Goal: Task Accomplishment & Management: Complete application form

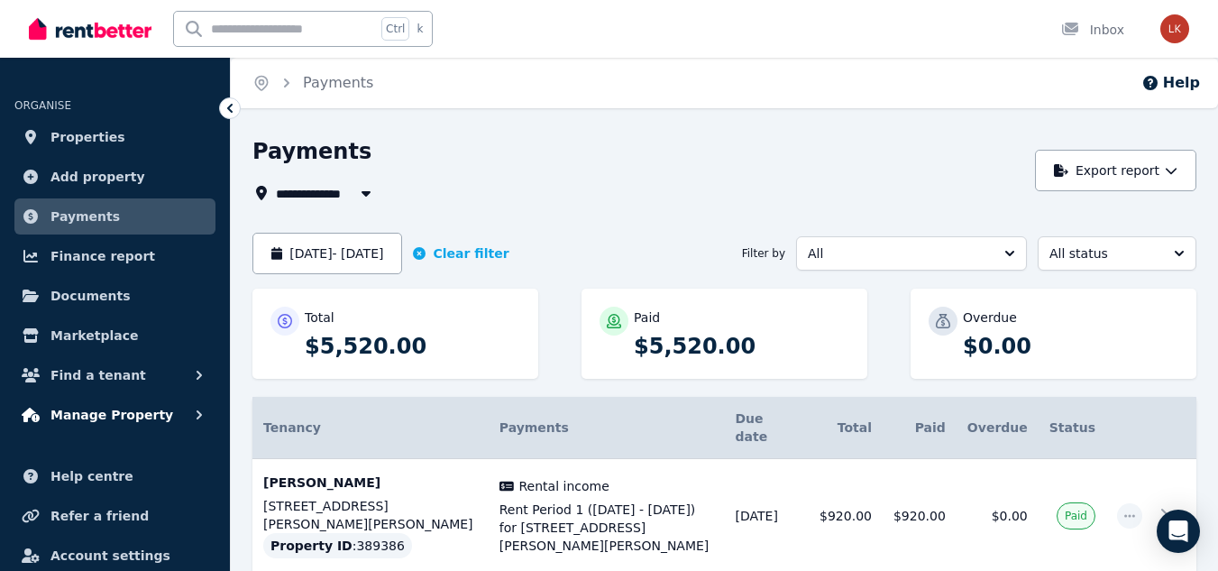
click at [117, 418] on span "Manage Property" at bounding box center [112, 415] width 123 height 22
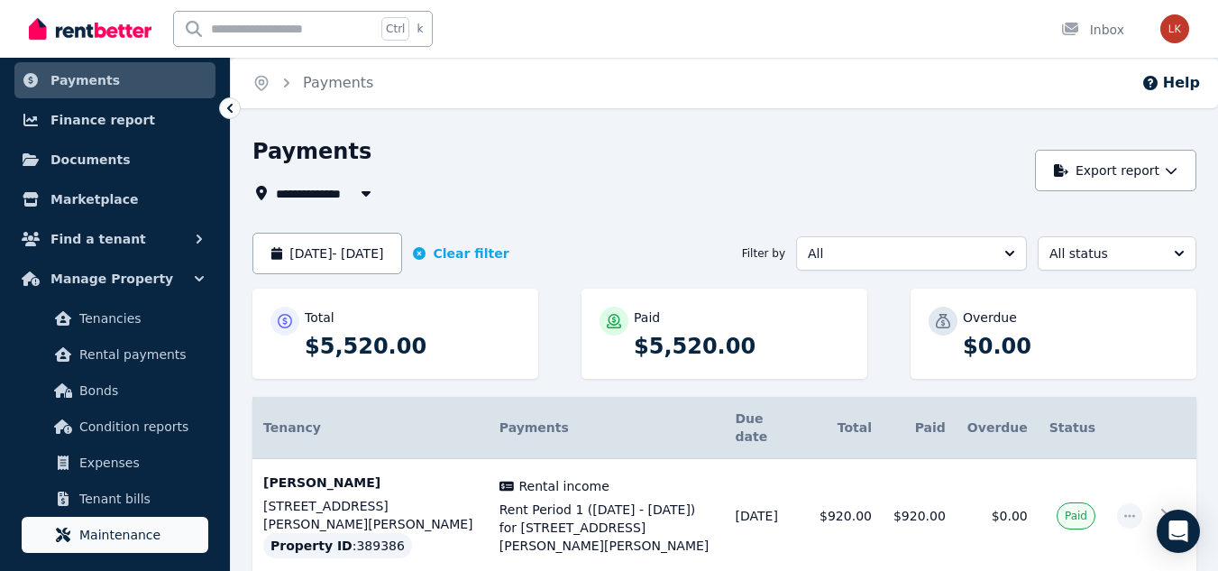
scroll to position [180, 0]
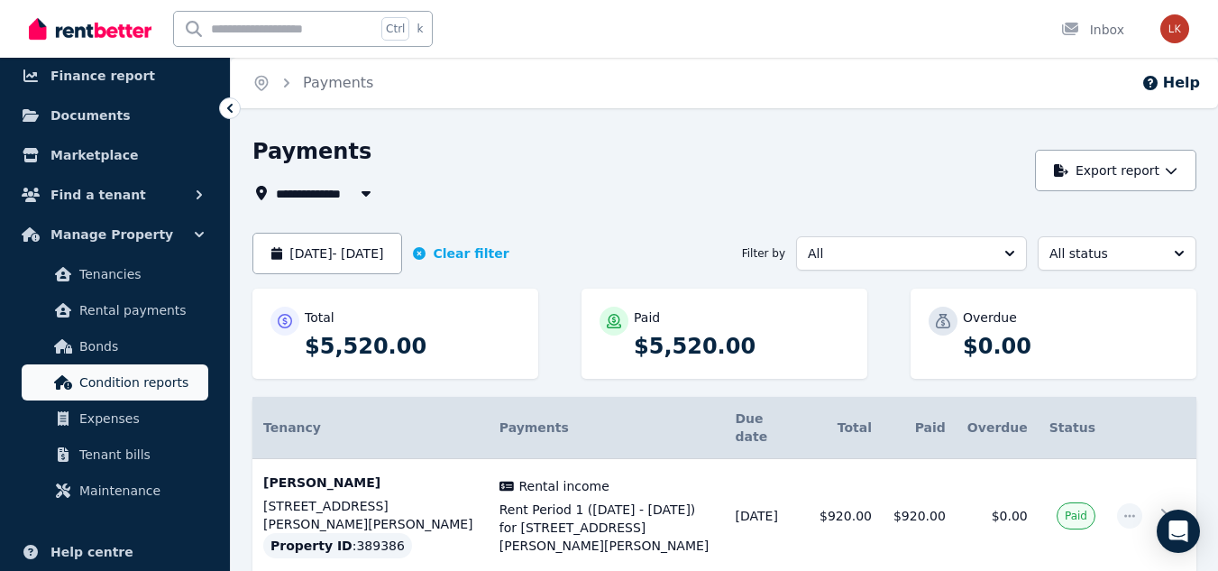
click at [149, 379] on span "Condition reports" at bounding box center [140, 383] width 122 height 22
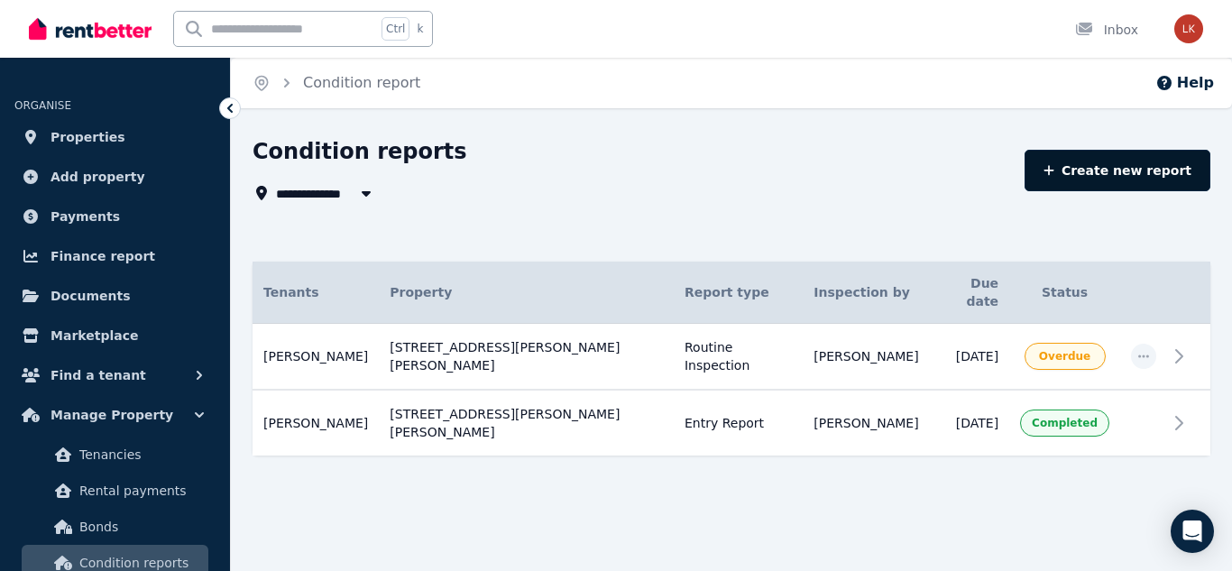
click at [1135, 181] on link "Create new report" at bounding box center [1118, 170] width 186 height 41
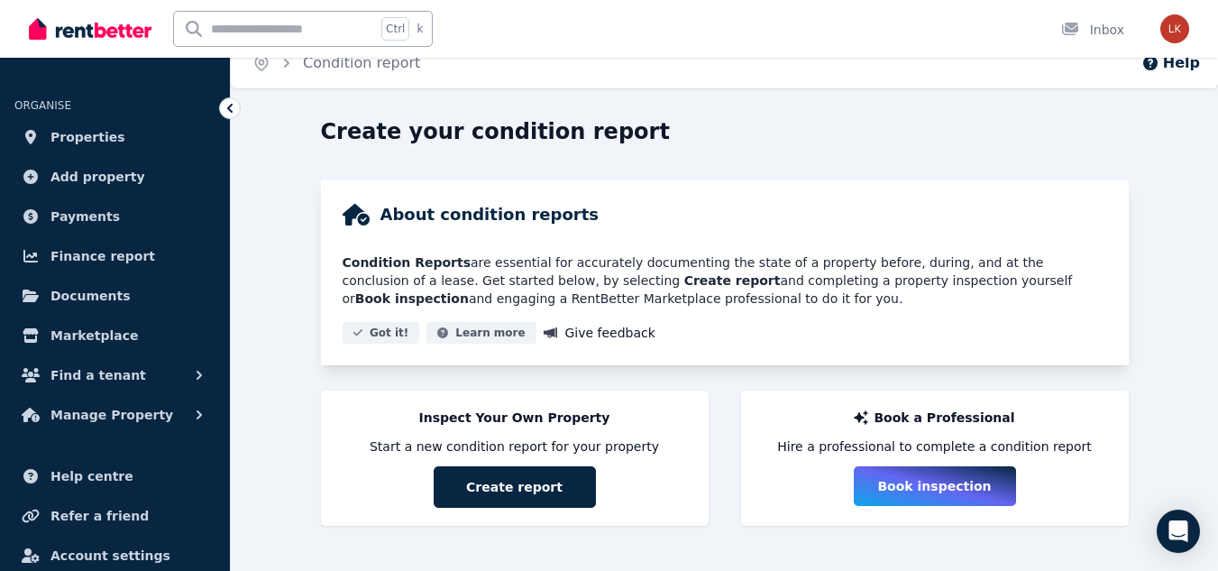
scroll to position [25, 0]
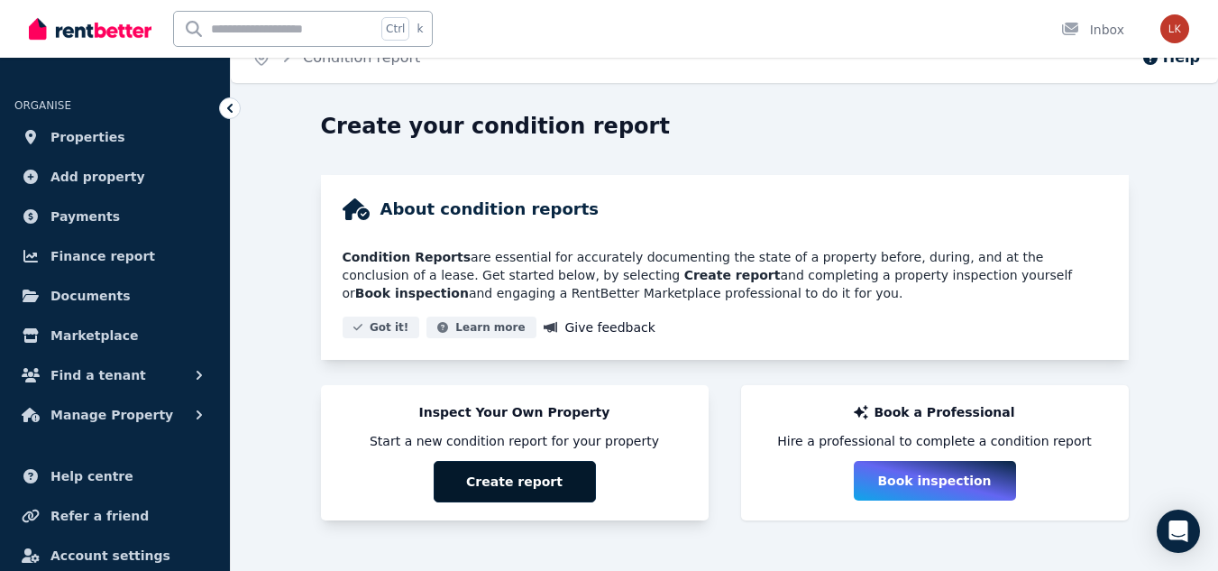
click at [499, 475] on button "Create report" at bounding box center [515, 481] width 162 height 41
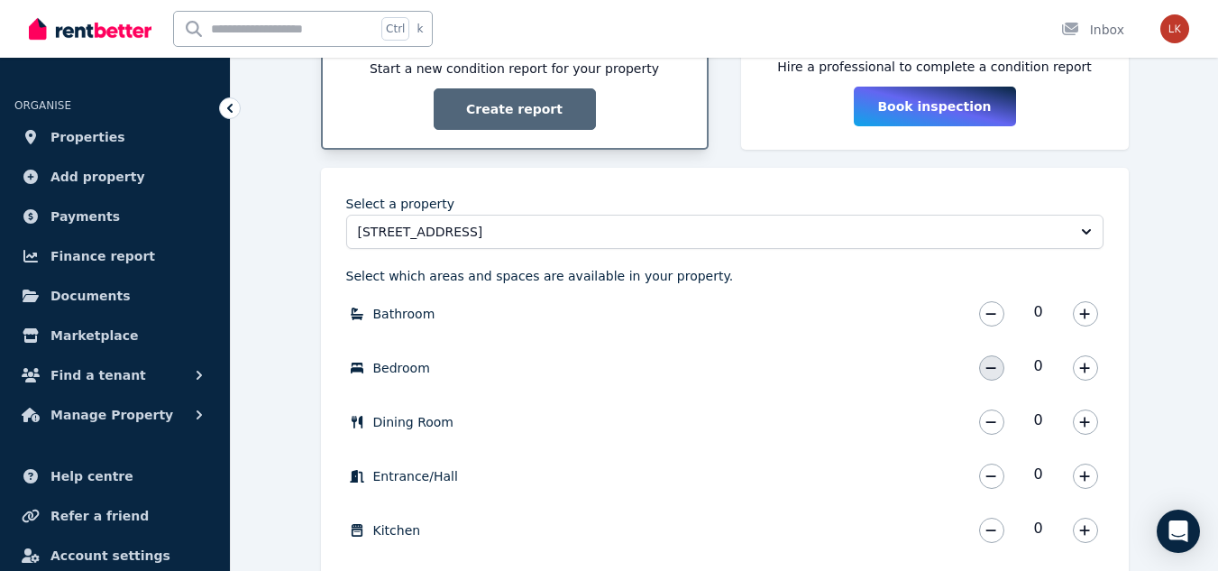
scroll to position [476, 0]
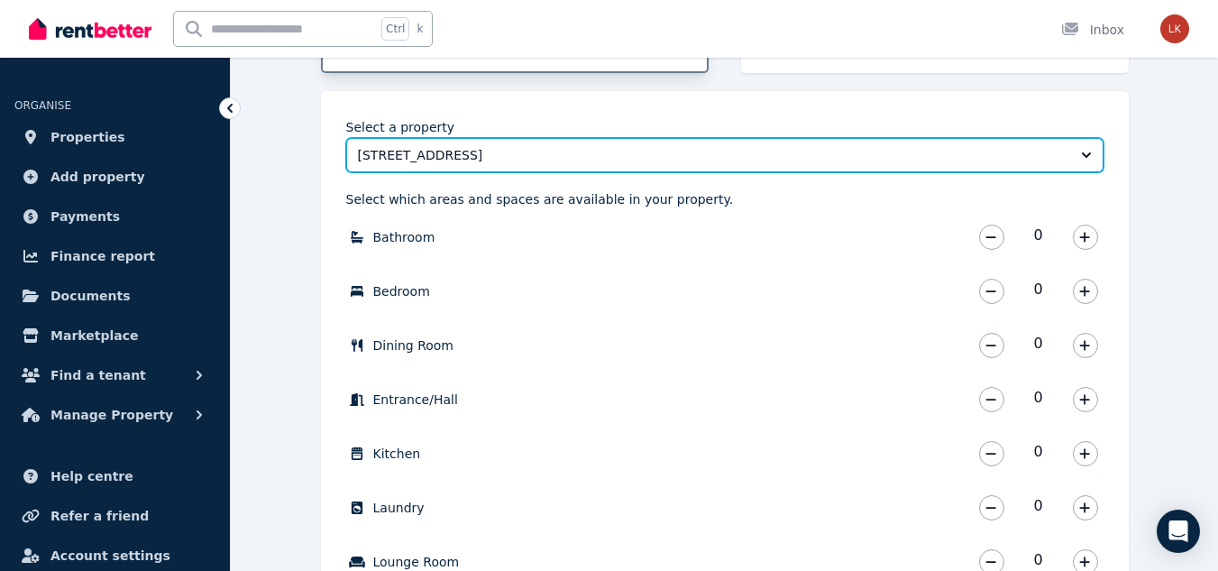
click at [558, 170] on button "[STREET_ADDRESS]" at bounding box center [725, 155] width 758 height 34
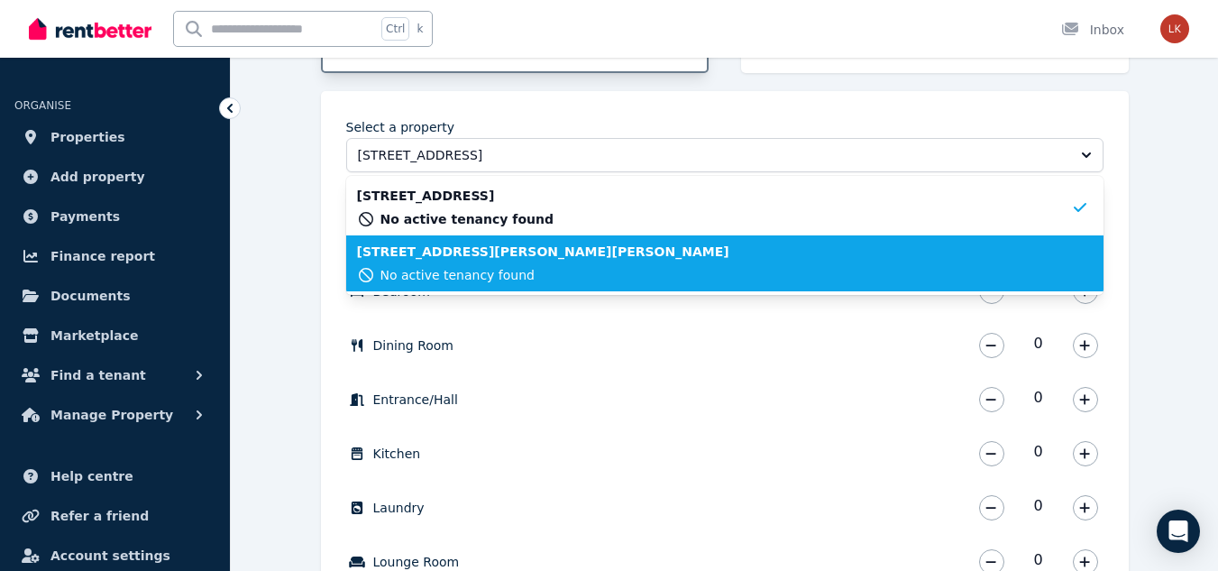
click at [519, 252] on span "[STREET_ADDRESS][PERSON_NAME][PERSON_NAME]" at bounding box center [543, 252] width 372 height 18
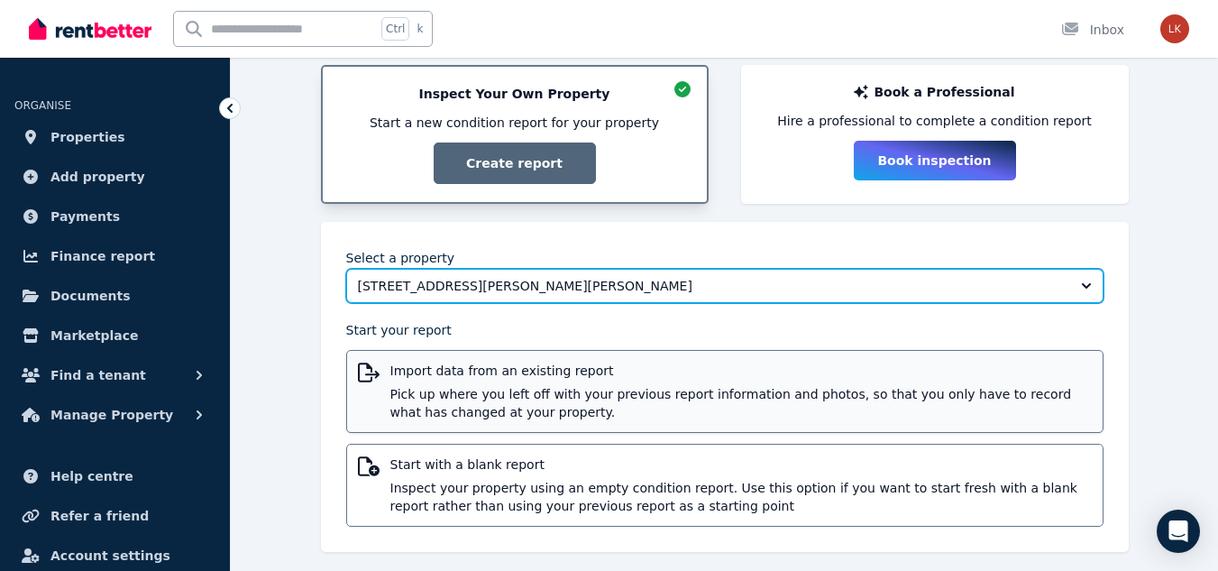
scroll to position [359, 0]
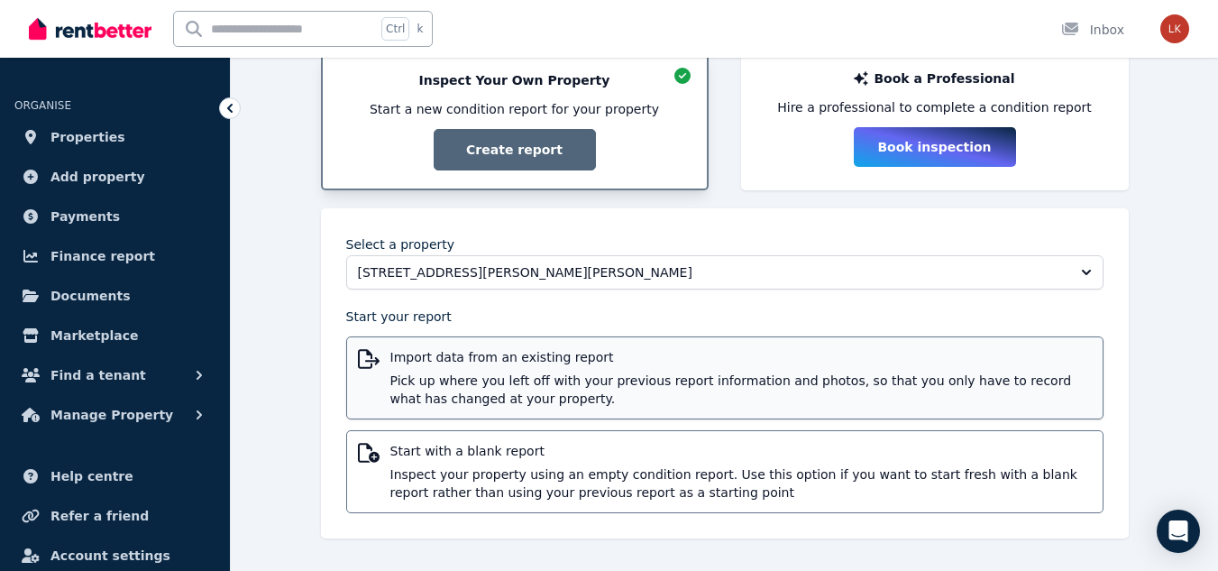
click at [514, 382] on span "Pick up where you left off with your previous report information and photos, so…" at bounding box center [742, 390] width 702 height 36
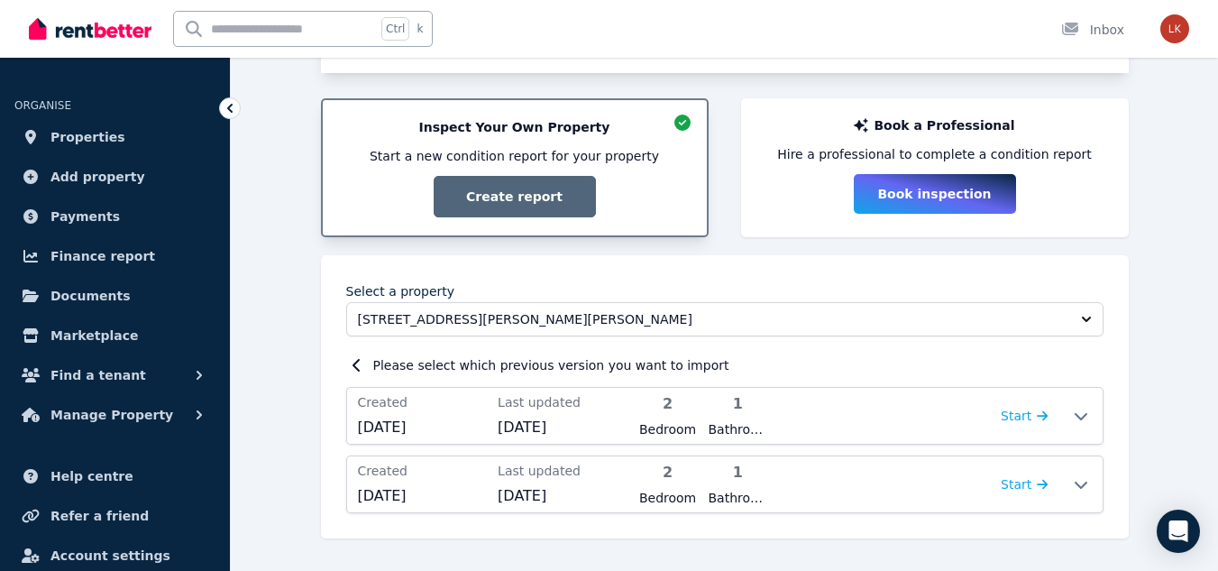
scroll to position [312, 0]
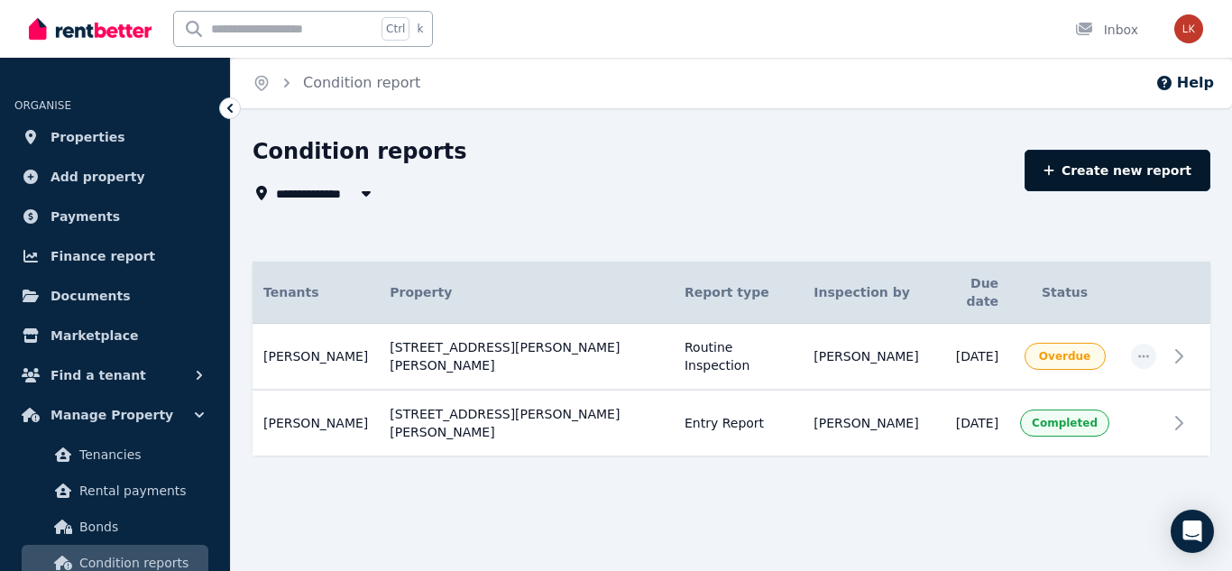
click at [1138, 163] on link "Create new report" at bounding box center [1118, 170] width 186 height 41
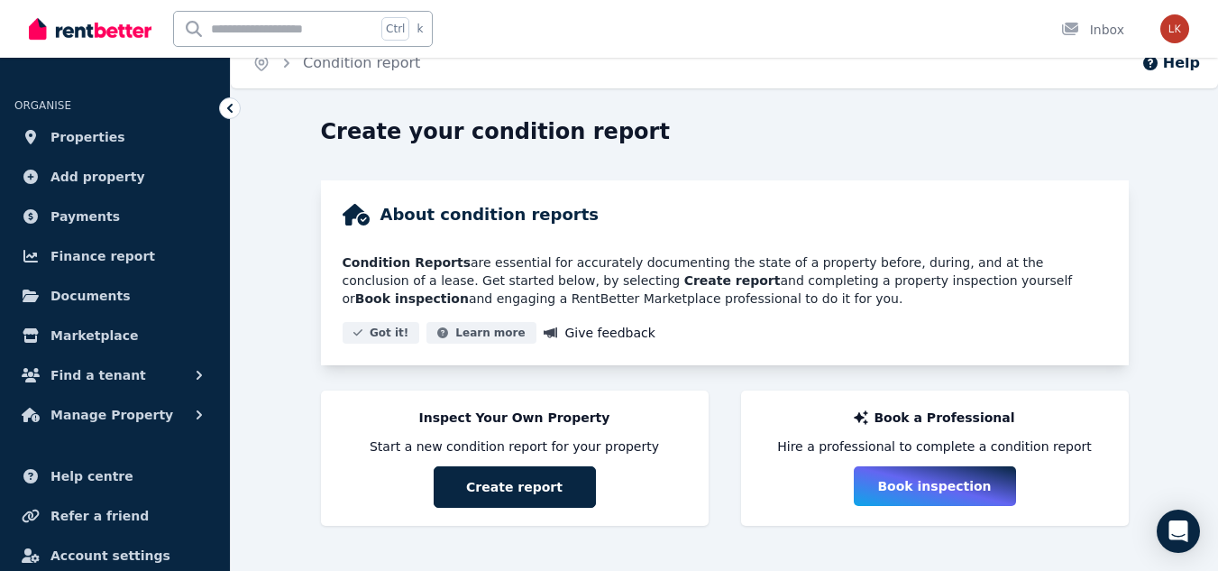
scroll to position [25, 0]
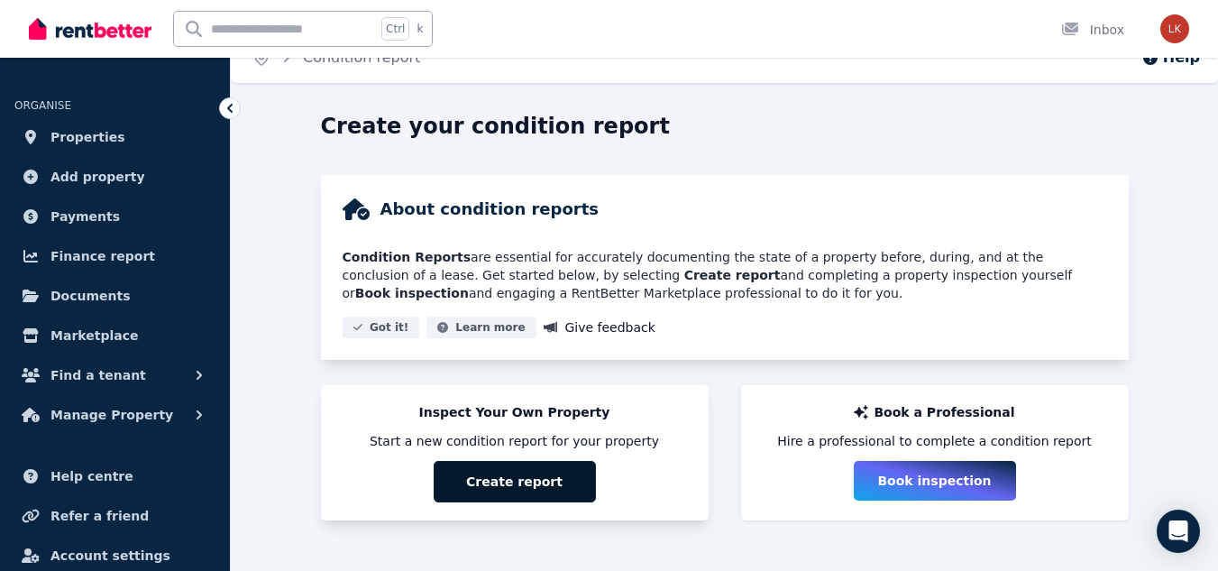
click at [533, 474] on button "Create report" at bounding box center [515, 481] width 162 height 41
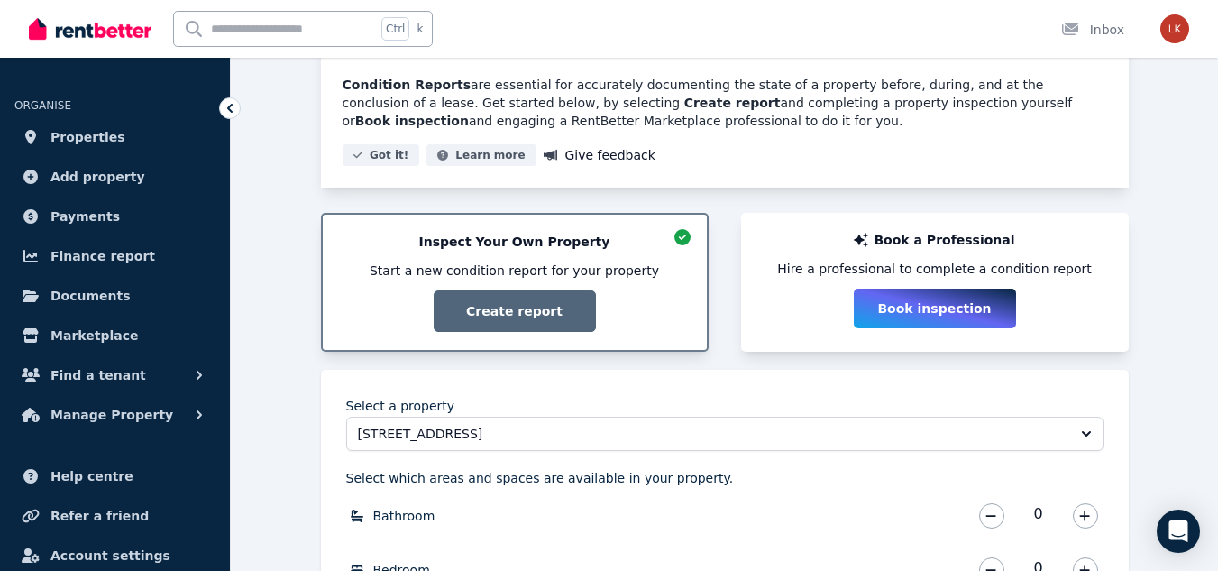
scroll to position [476, 0]
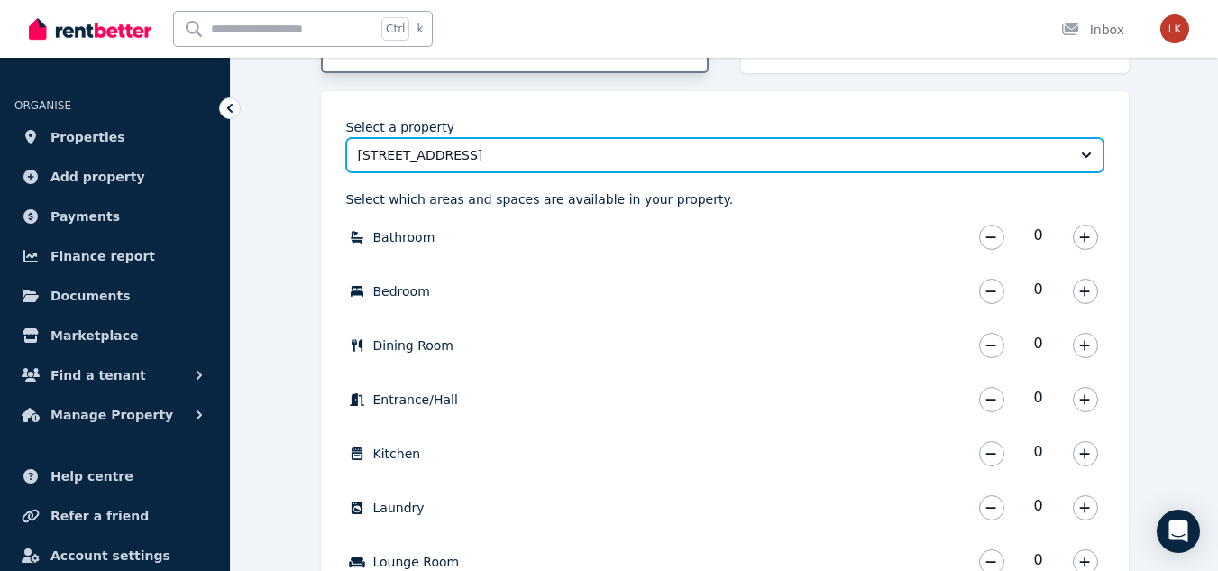
click at [555, 154] on span "[STREET_ADDRESS]" at bounding box center [712, 155] width 709 height 18
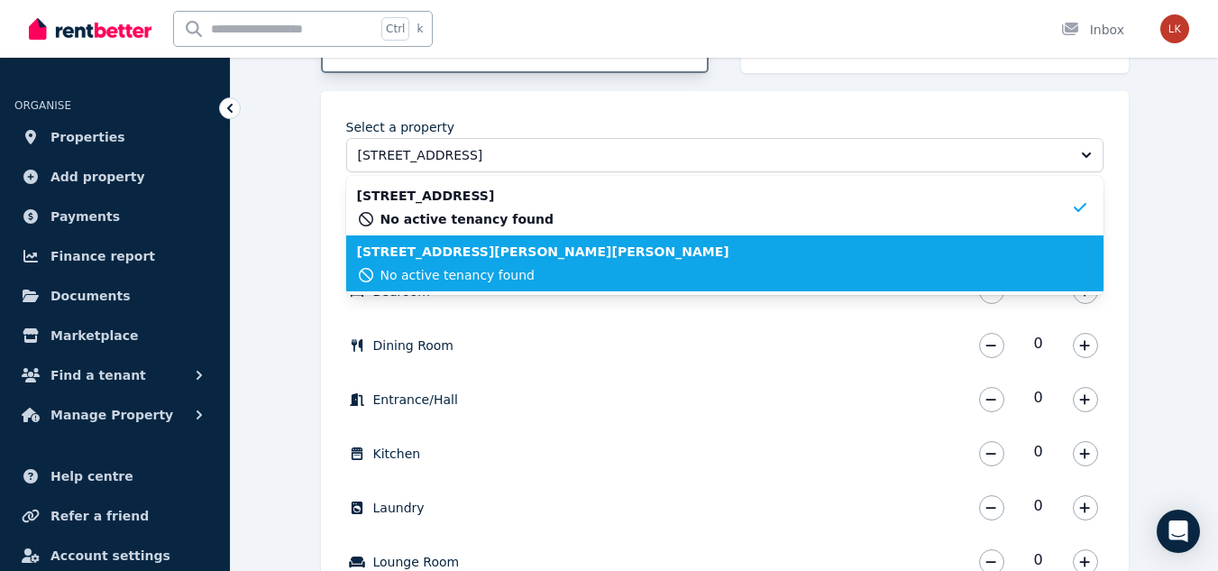
click at [511, 273] on span "No active tenancy found" at bounding box center [458, 275] width 154 height 18
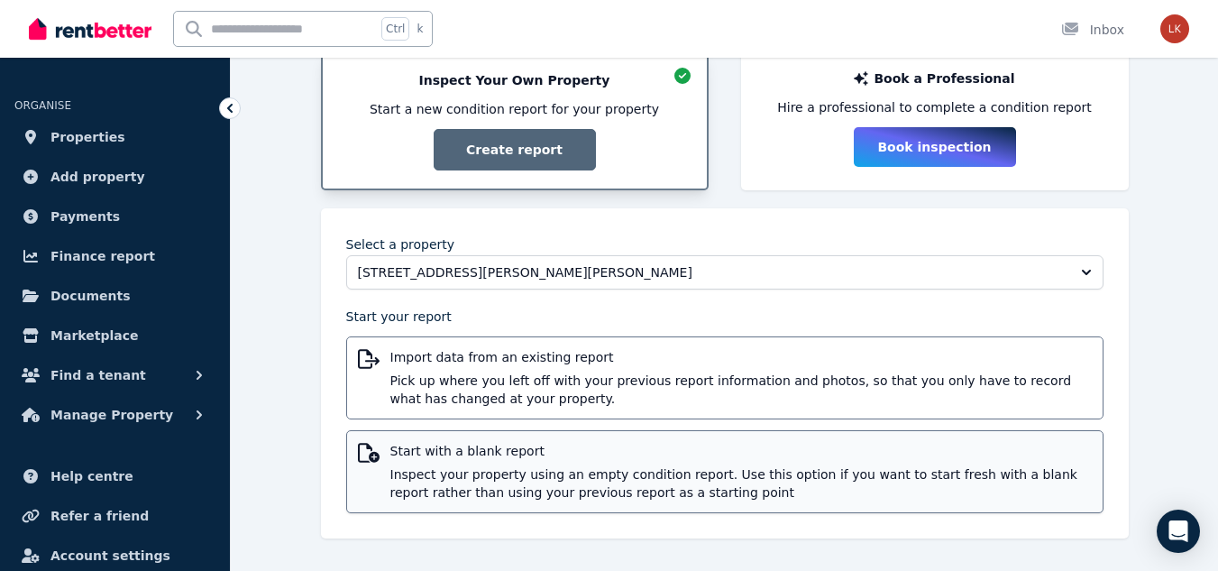
click at [477, 456] on span "Start with a blank report" at bounding box center [742, 451] width 702 height 18
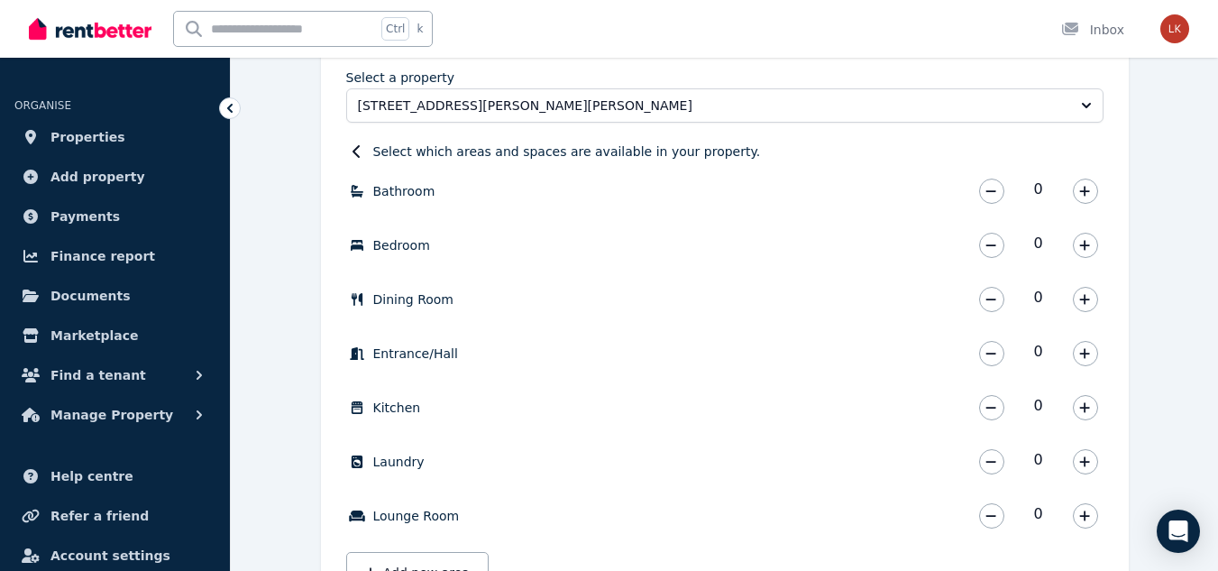
scroll to position [539, 0]
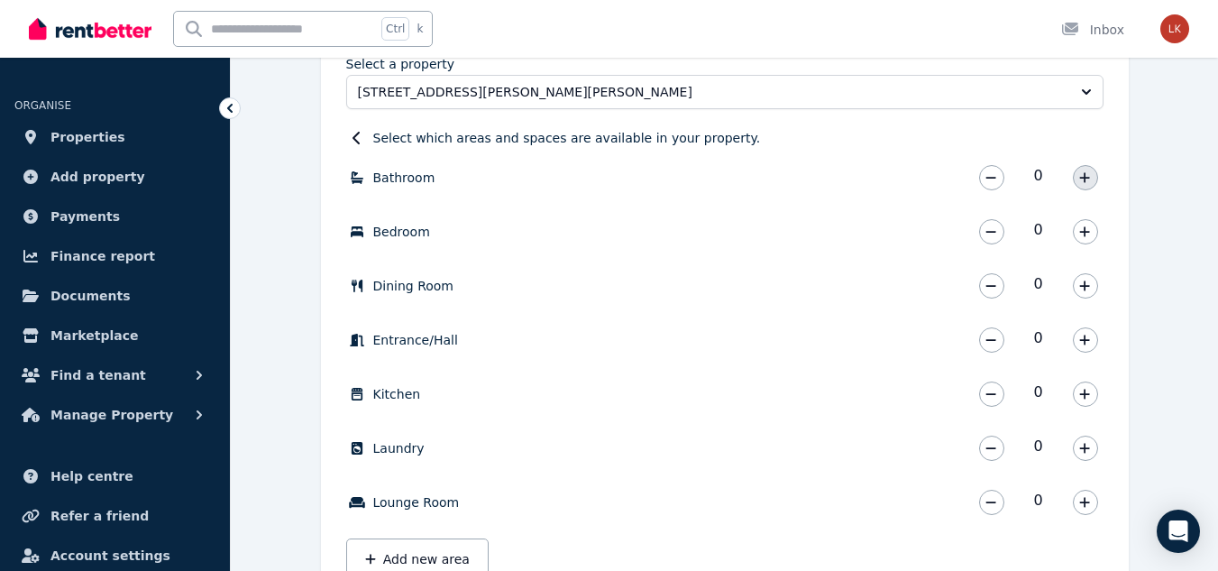
click at [1079, 173] on button "button" at bounding box center [1085, 177] width 25 height 25
click at [1080, 232] on icon "button" at bounding box center [1085, 231] width 11 height 13
click at [1076, 345] on button "button" at bounding box center [1085, 339] width 25 height 25
click at [1080, 398] on icon "button" at bounding box center [1085, 394] width 11 height 13
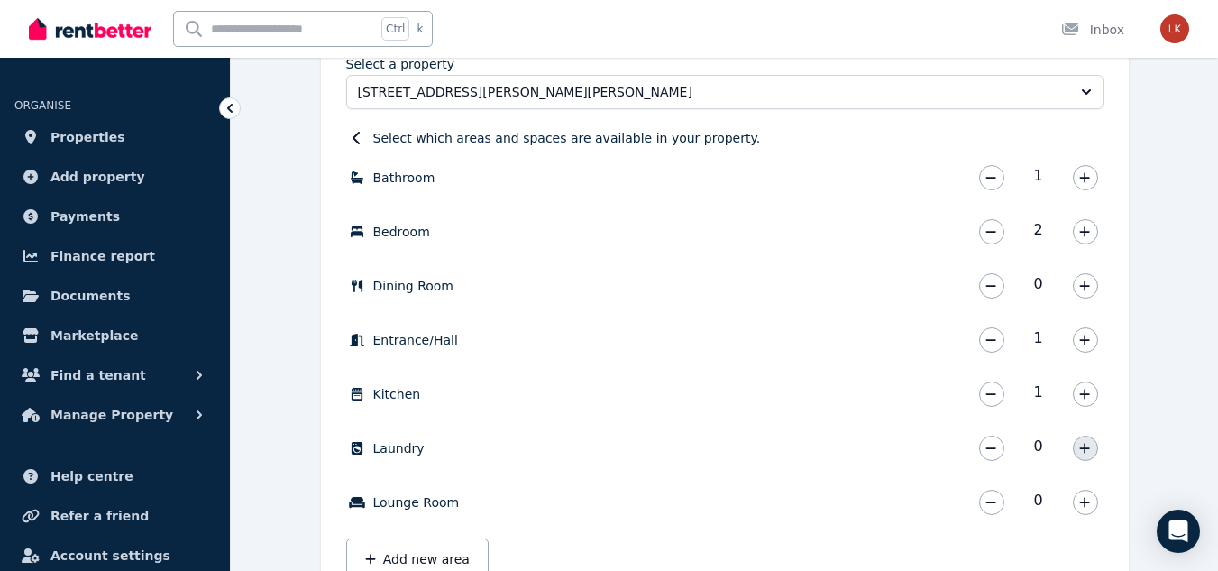
click at [1086, 447] on icon "button" at bounding box center [1085, 448] width 10 height 10
click at [1086, 506] on icon "button" at bounding box center [1085, 502] width 10 height 10
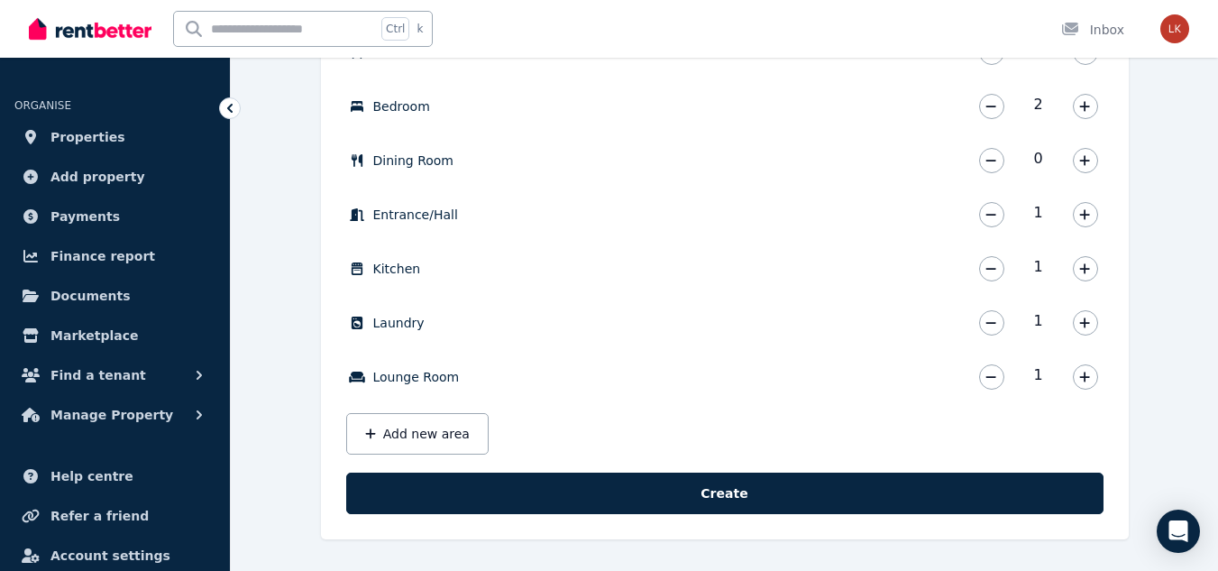
scroll to position [666, 0]
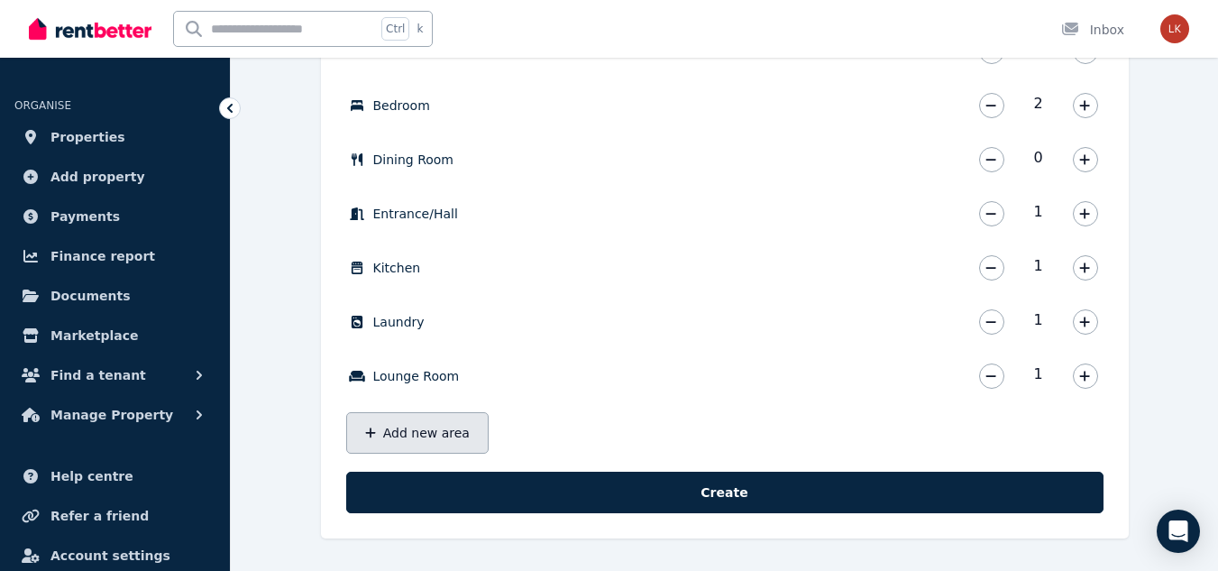
click at [413, 423] on button "Add new area" at bounding box center [417, 432] width 142 height 41
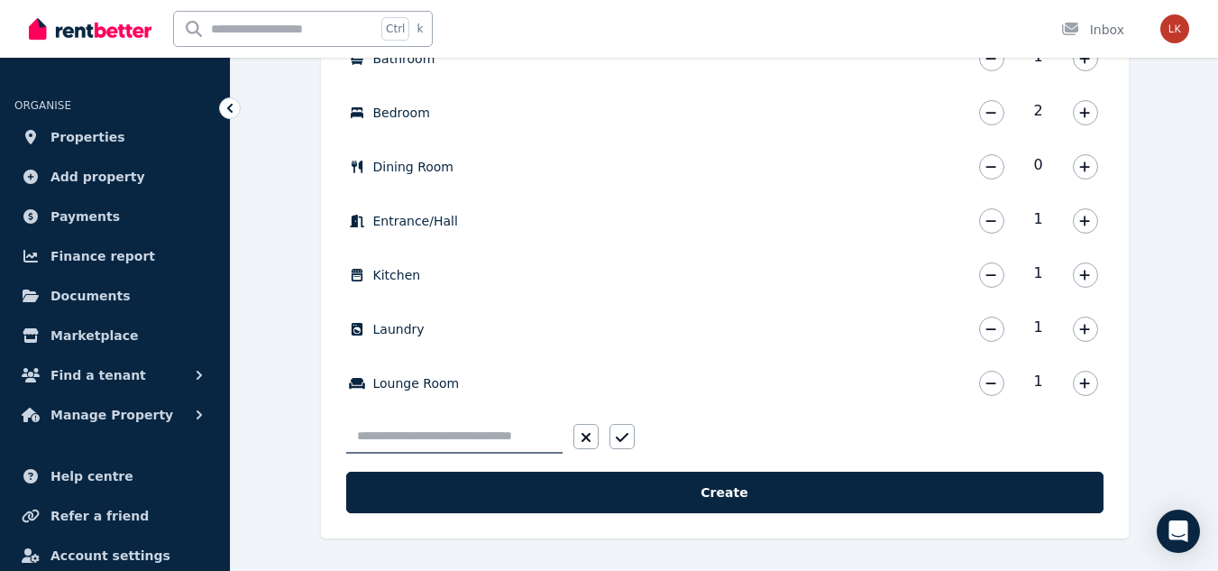
scroll to position [658, 0]
type input "********"
click at [611, 435] on button "button" at bounding box center [622, 436] width 25 height 25
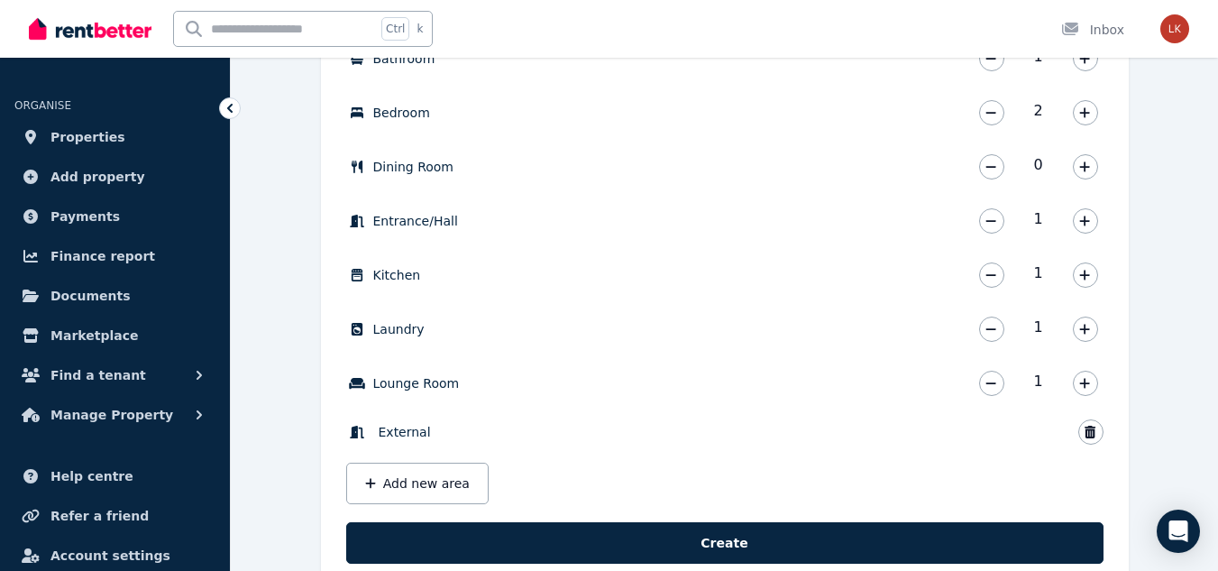
click at [414, 426] on span "External" at bounding box center [405, 432] width 52 height 18
click at [400, 440] on span "External" at bounding box center [405, 432] width 52 height 18
click at [401, 428] on span "External" at bounding box center [405, 432] width 52 height 18
click at [1080, 427] on button "button" at bounding box center [1091, 431] width 25 height 25
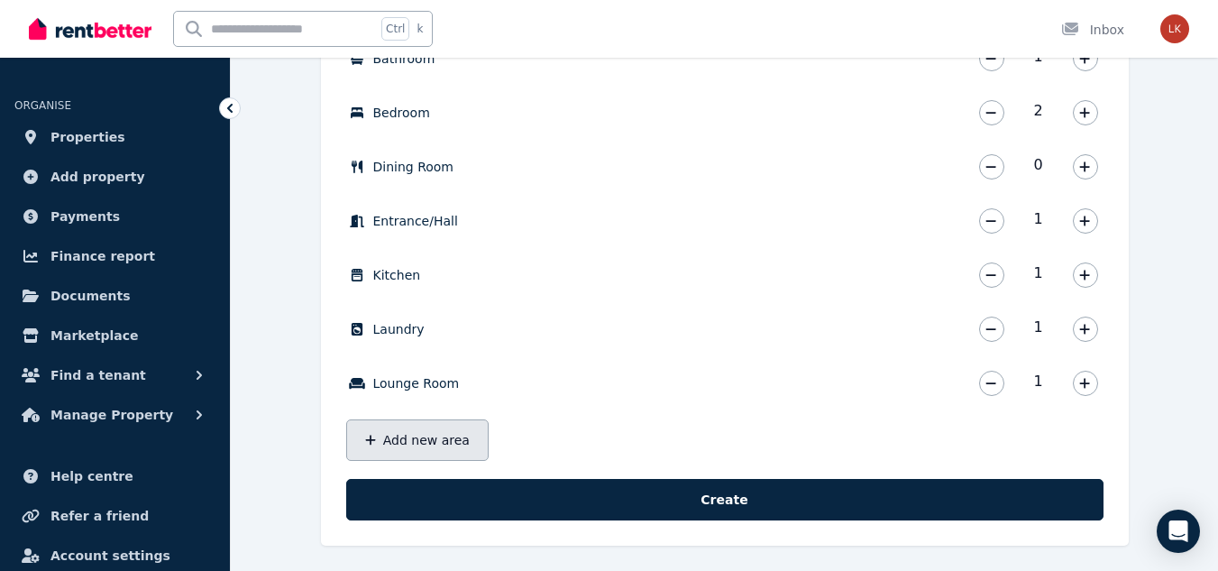
click at [443, 444] on button "Add new area" at bounding box center [417, 439] width 142 height 41
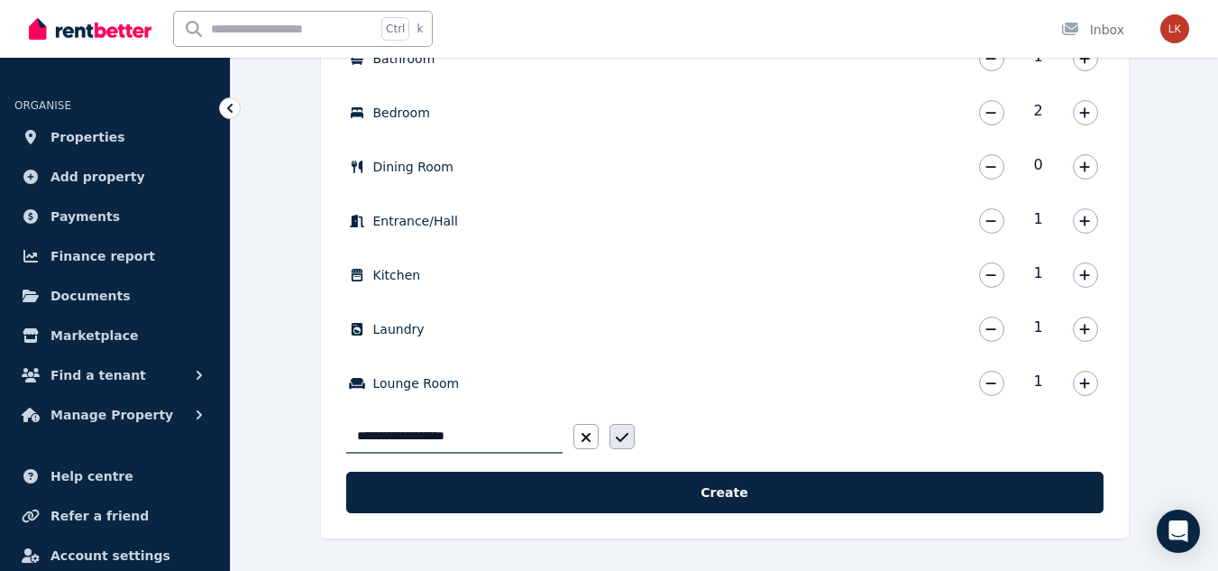
type input "**********"
click at [616, 434] on icon "button" at bounding box center [622, 437] width 13 height 14
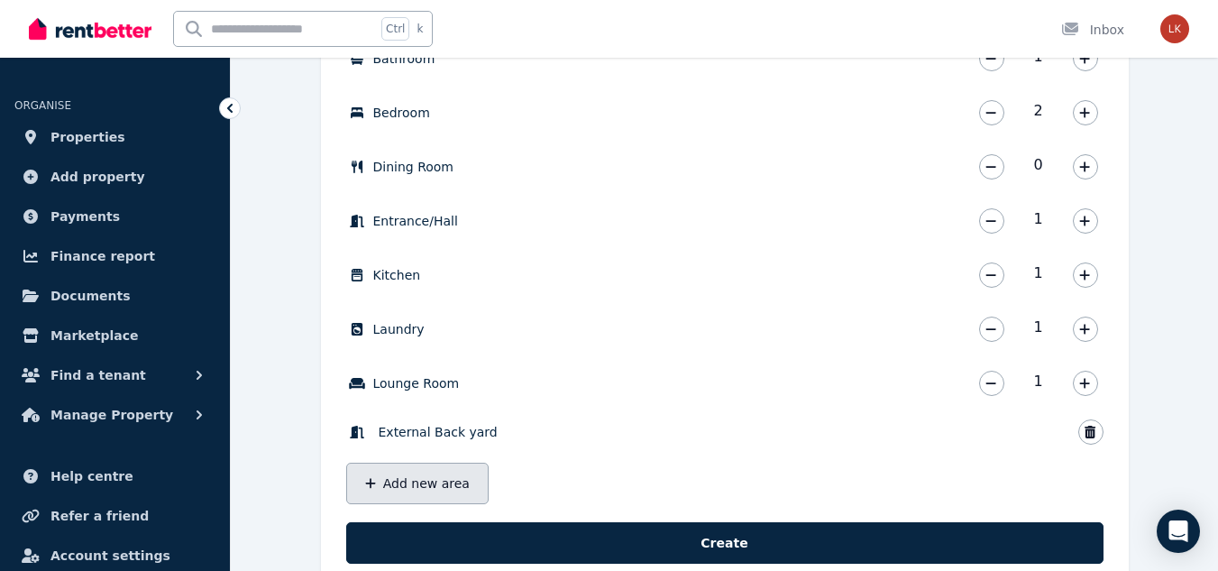
click at [425, 494] on button "Add new area" at bounding box center [417, 483] width 142 height 41
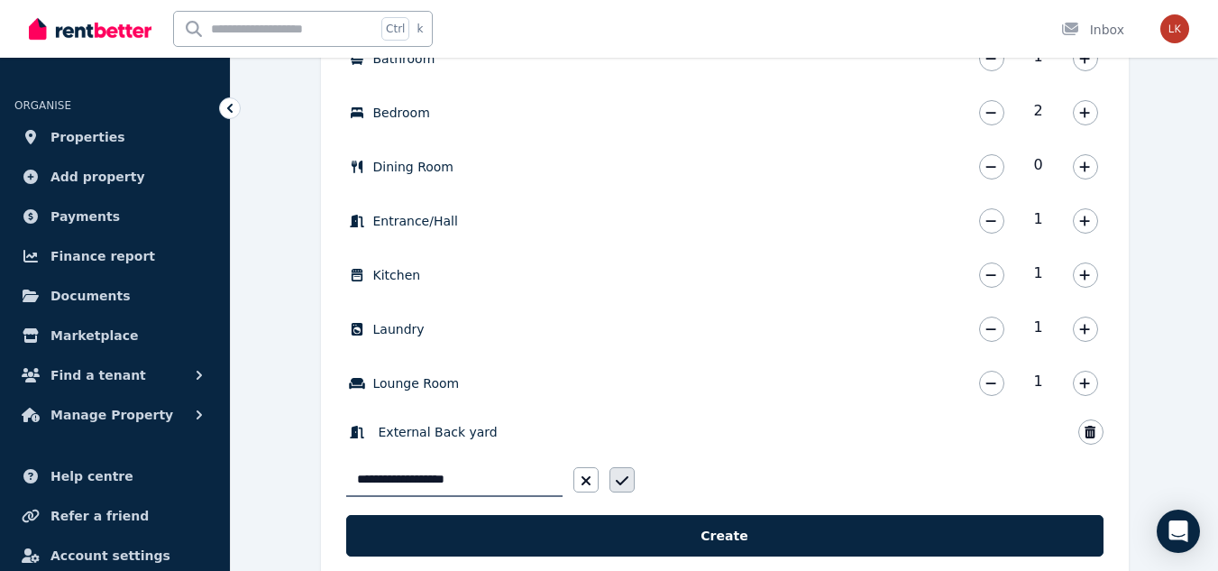
type input "**********"
click at [625, 473] on button "button" at bounding box center [622, 479] width 25 height 25
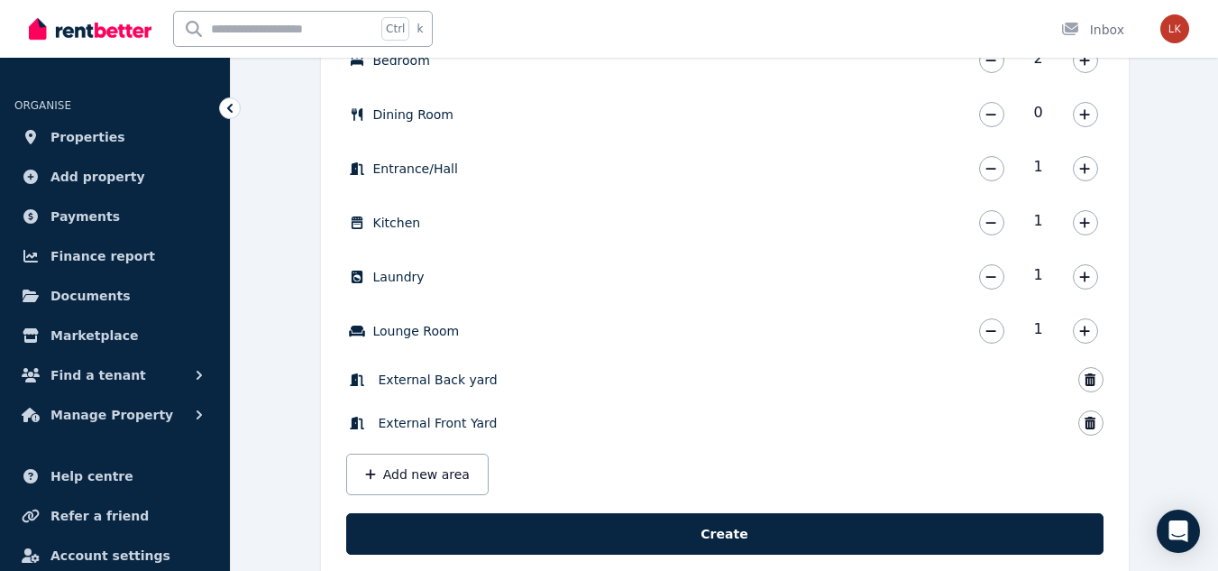
scroll to position [752, 0]
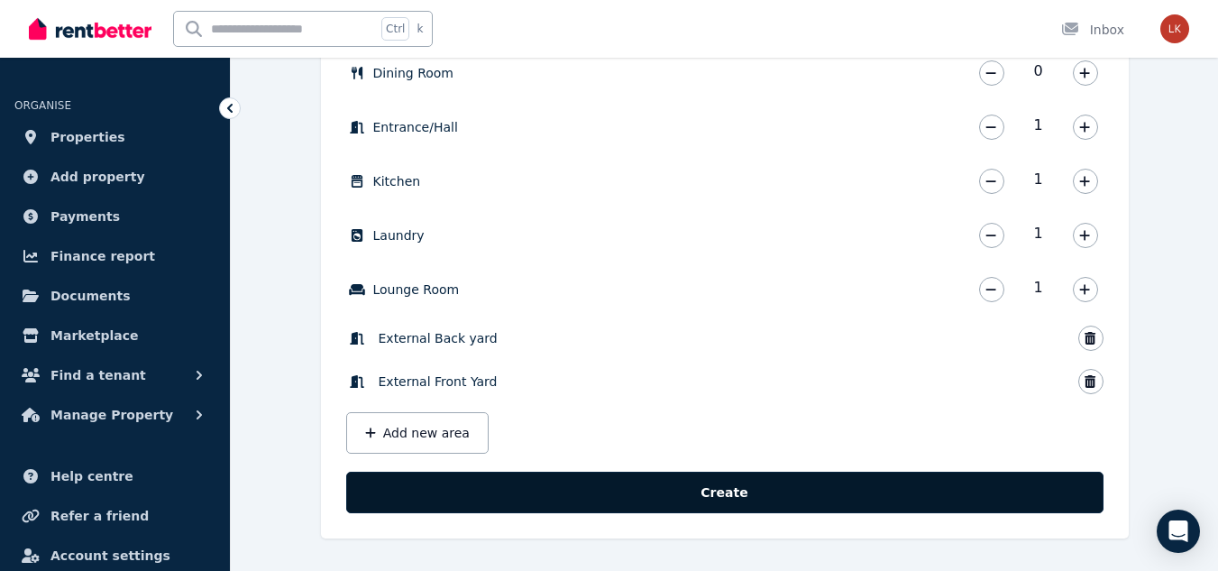
click at [738, 505] on button "Create" at bounding box center [725, 492] width 758 height 41
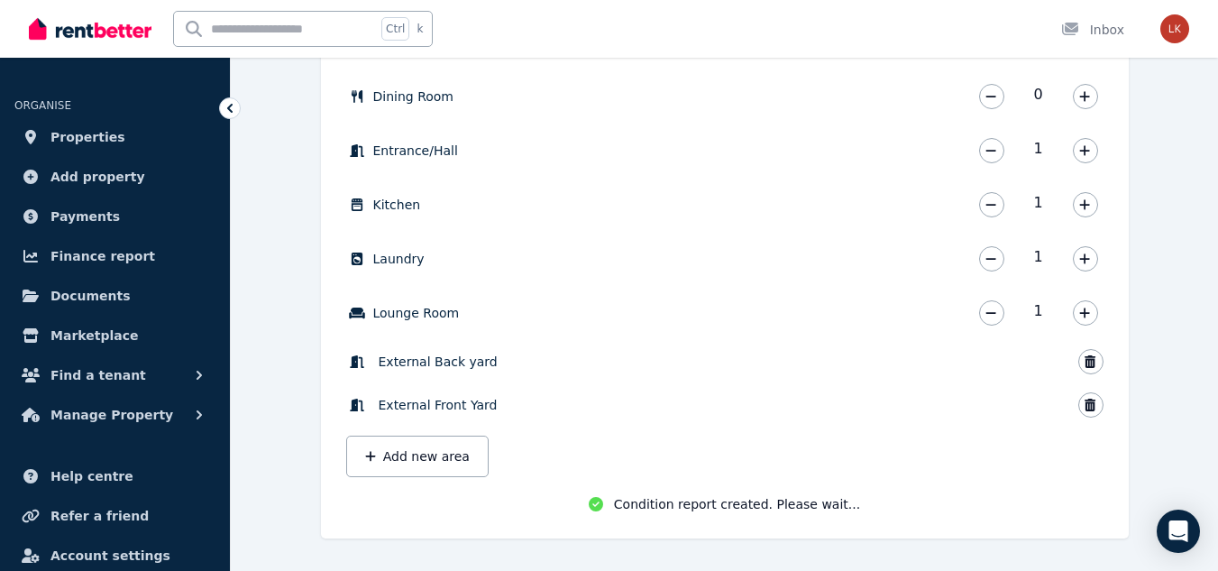
scroll to position [729, 0]
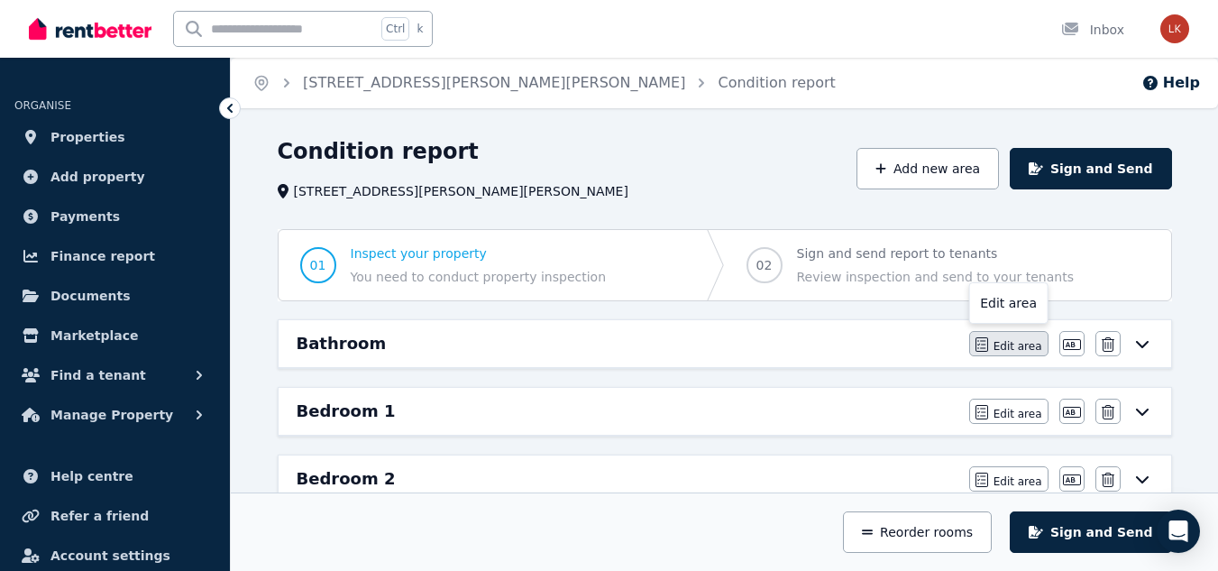
click at [1006, 345] on span "Edit area" at bounding box center [1018, 346] width 49 height 14
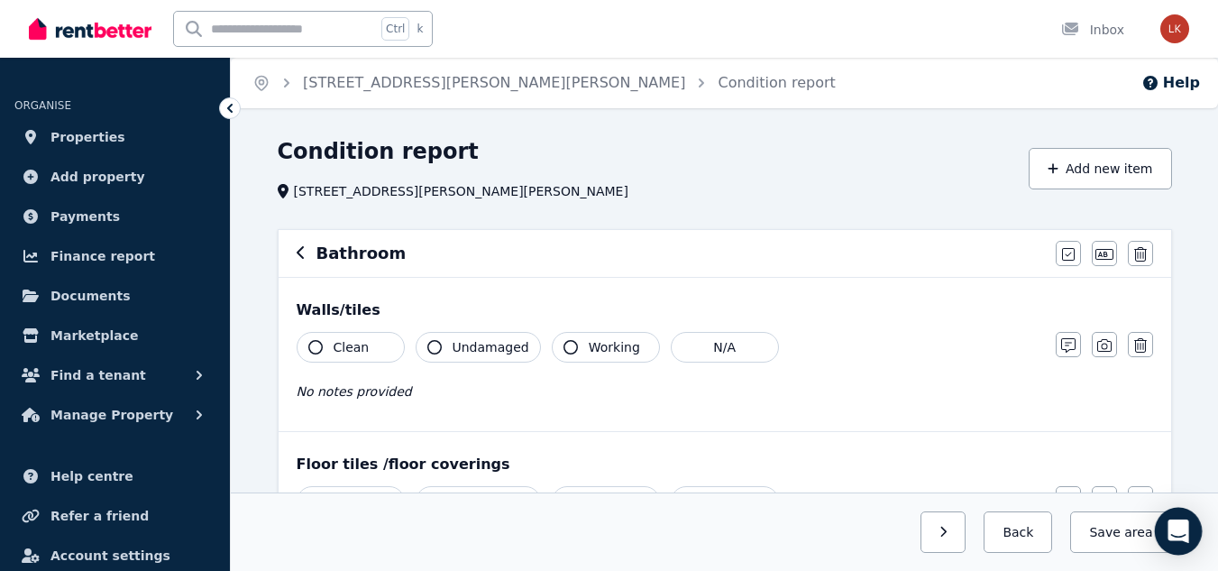
click at [1185, 536] on icon "Open Intercom Messenger" at bounding box center [1178, 530] width 23 height 23
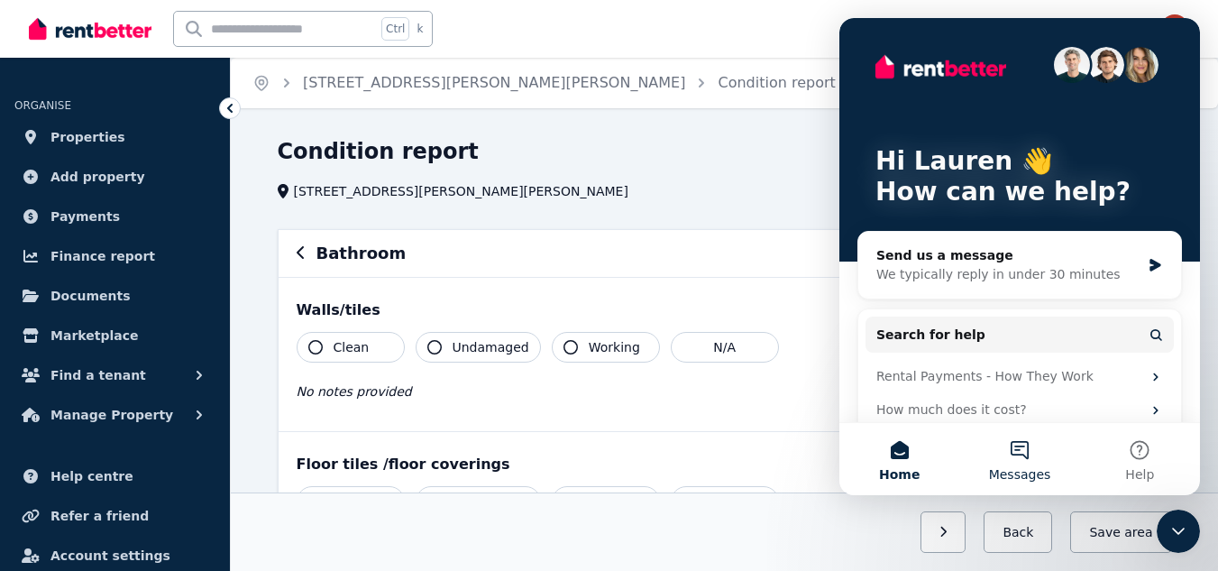
click at [1031, 464] on button "Messages" at bounding box center [1020, 459] width 120 height 72
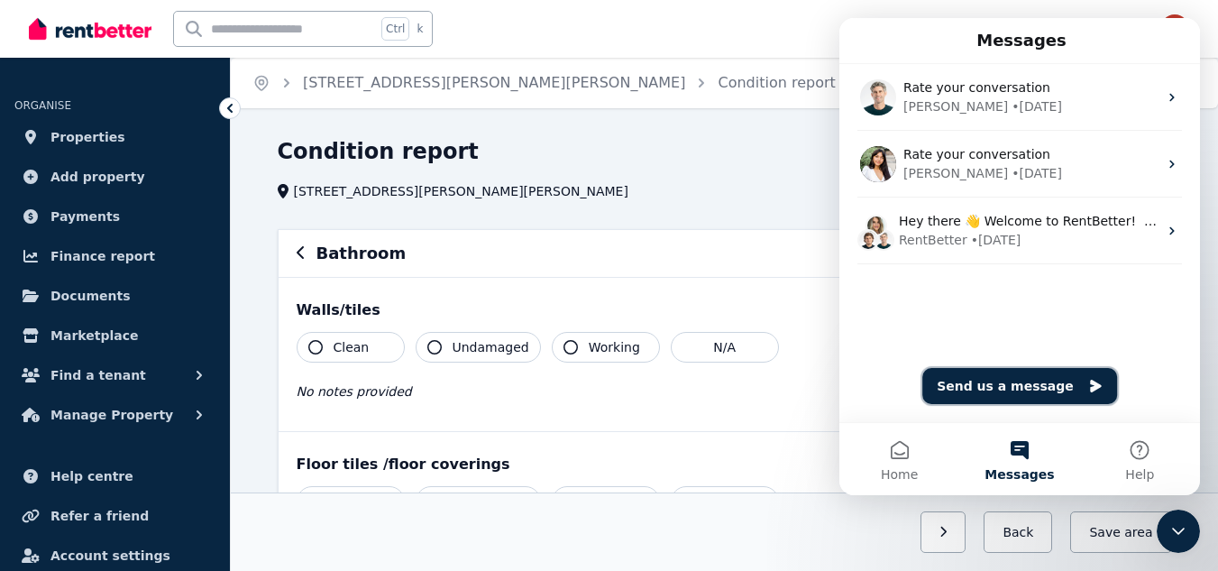
click at [1023, 386] on button "Send us a message" at bounding box center [1020, 386] width 195 height 36
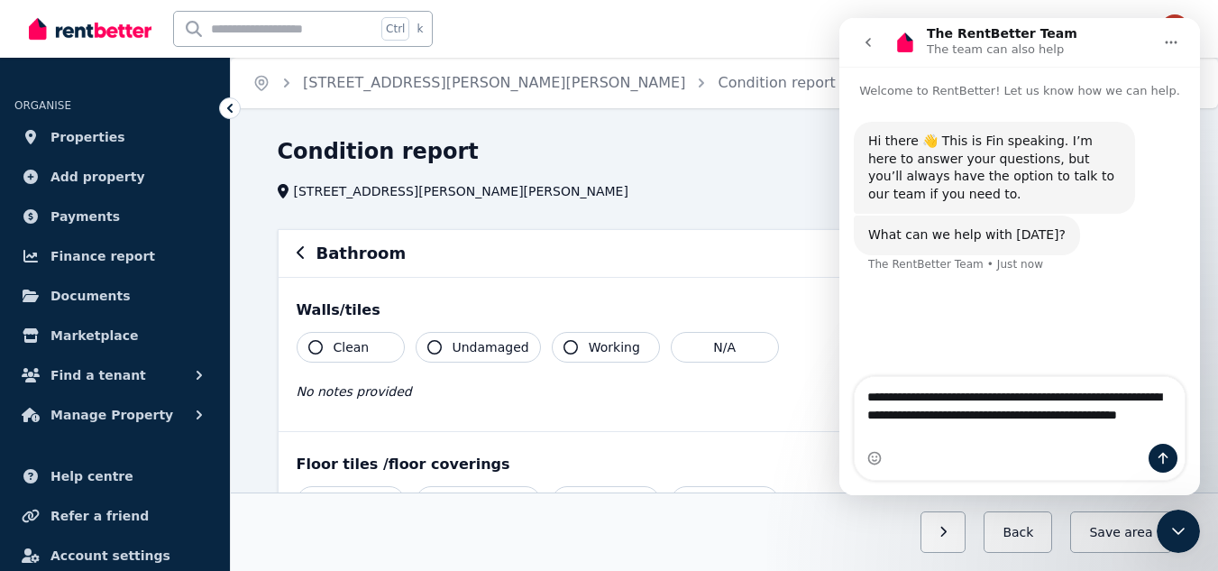
type textarea "**********"
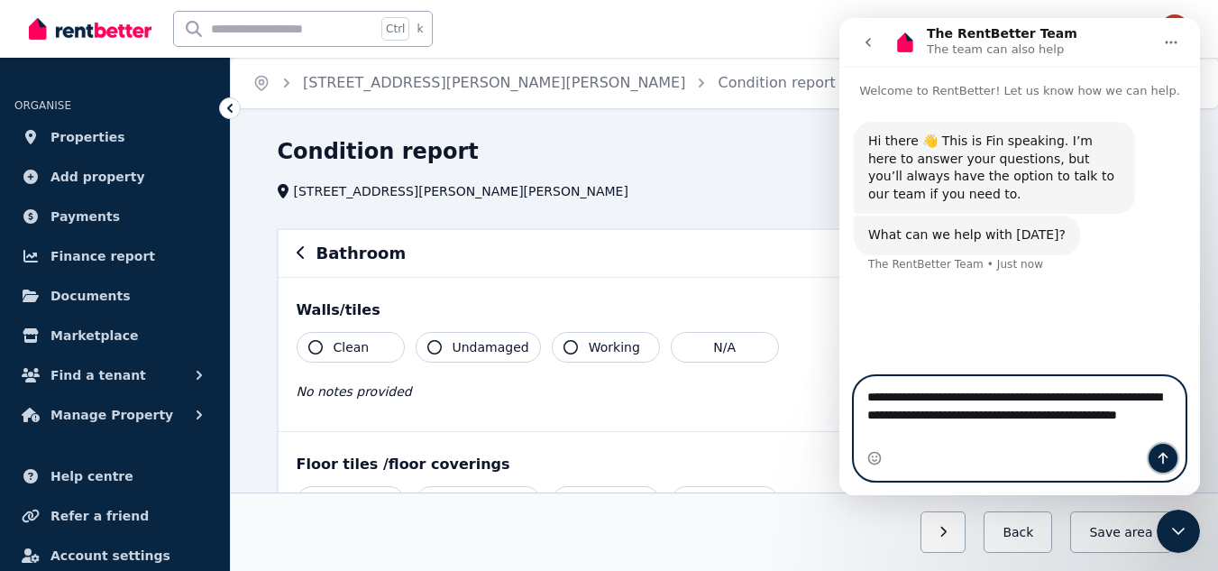
click at [1161, 453] on icon "Send a message…" at bounding box center [1163, 458] width 14 height 14
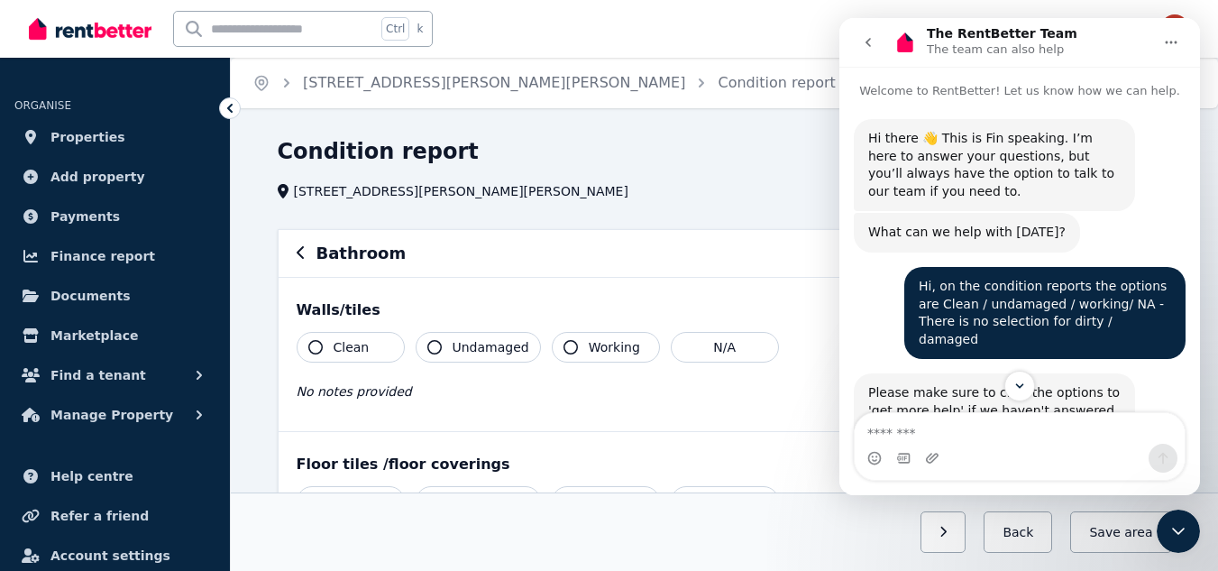
click at [807, 101] on div "Home [STREET_ADDRESS][PERSON_NAME][PERSON_NAME] Condition report Help" at bounding box center [725, 83] width 988 height 51
click at [868, 44] on icon "go back" at bounding box center [868, 42] width 5 height 9
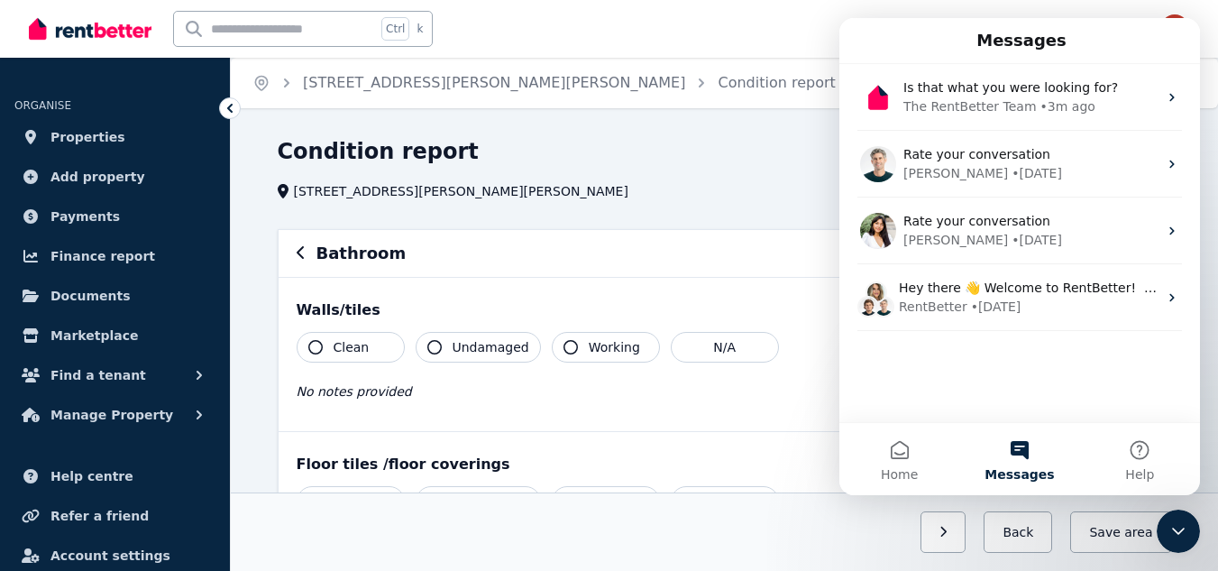
click at [1015, 453] on button "Messages" at bounding box center [1020, 459] width 120 height 72
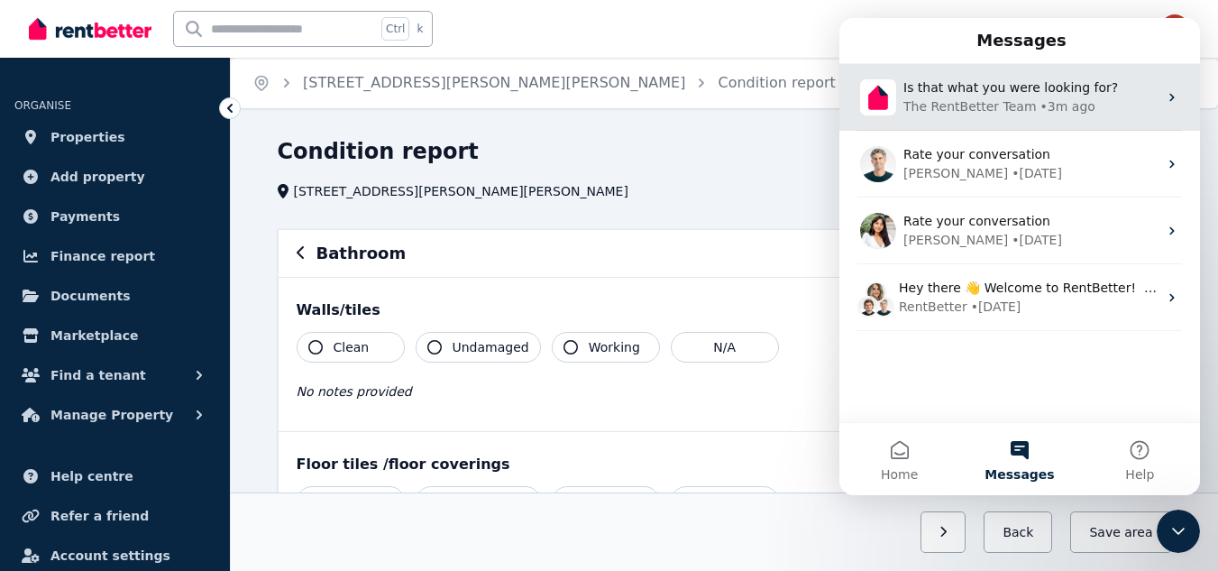
click at [1043, 94] on span "Is that what you were looking for?" at bounding box center [1011, 87] width 215 height 14
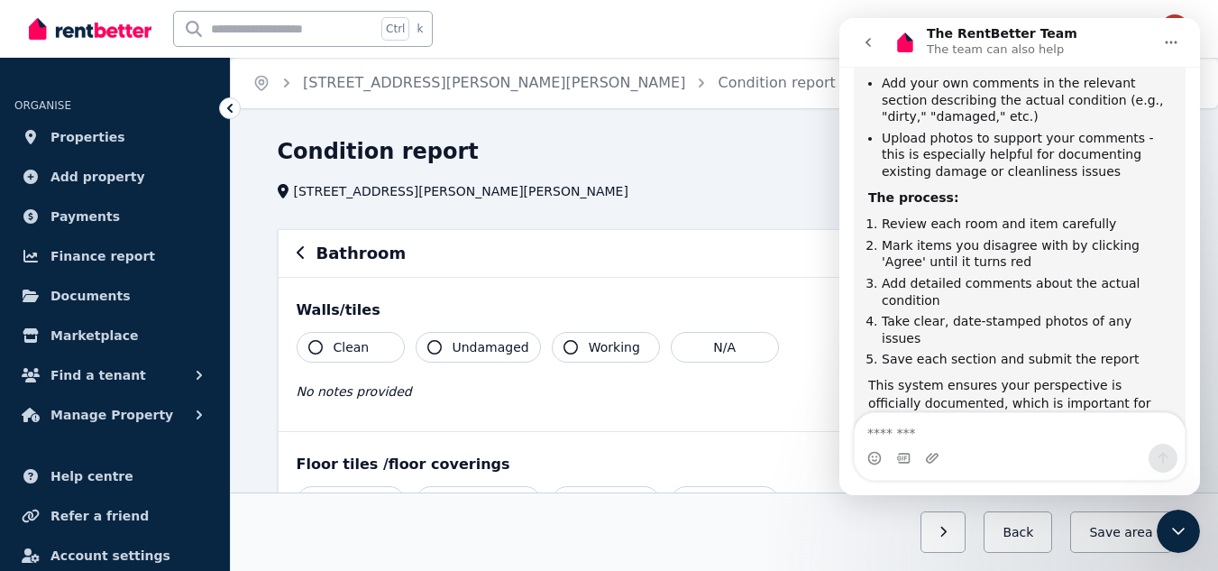
scroll to position [615, 0]
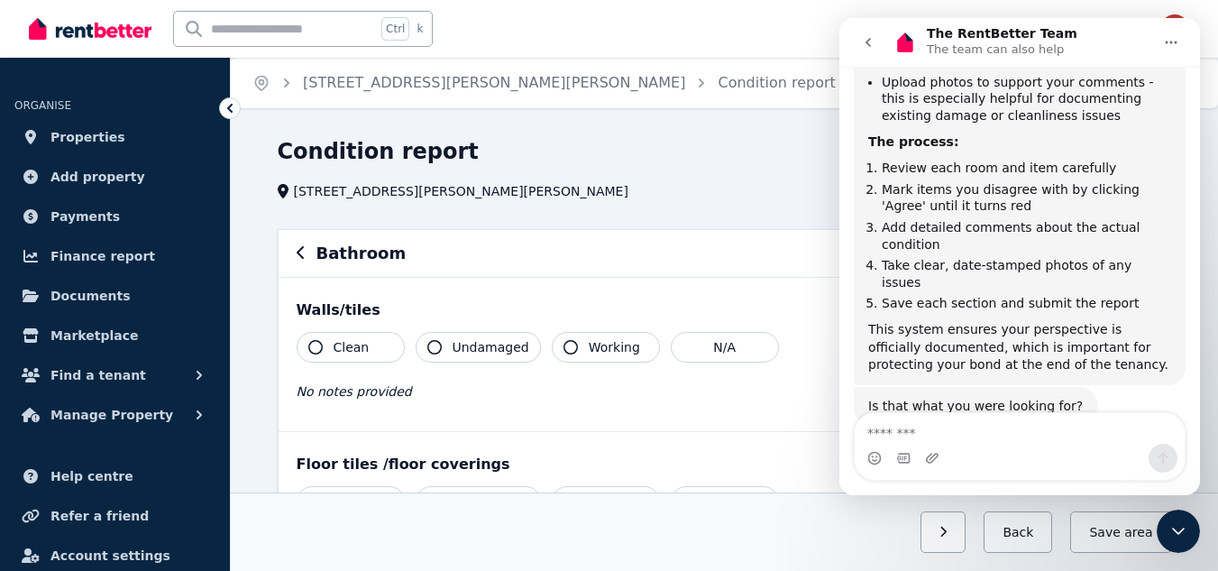
click at [1172, 37] on icon "Home" at bounding box center [1171, 42] width 14 height 14
click at [1108, 40] on div "The RentBetter Team The team can also help" at bounding box center [1022, 43] width 262 height 32
drag, startPoint x: 1102, startPoint y: 24, endPoint x: 1739, endPoint y: 26, distance: 636.7
click at [1107, 68] on div "The RentBetter Team The team can also help Welcome to RentBetter! Let us know h…" at bounding box center [1020, 256] width 361 height 477
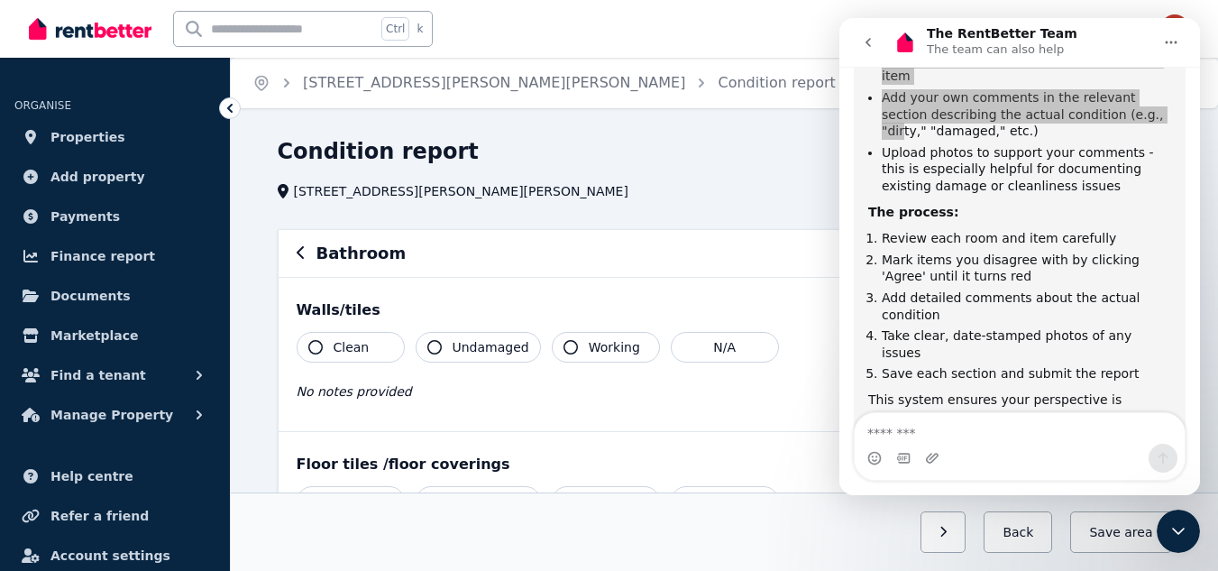
click at [762, 12] on div "Ctrl k Inbox" at bounding box center [578, 29] width 1099 height 58
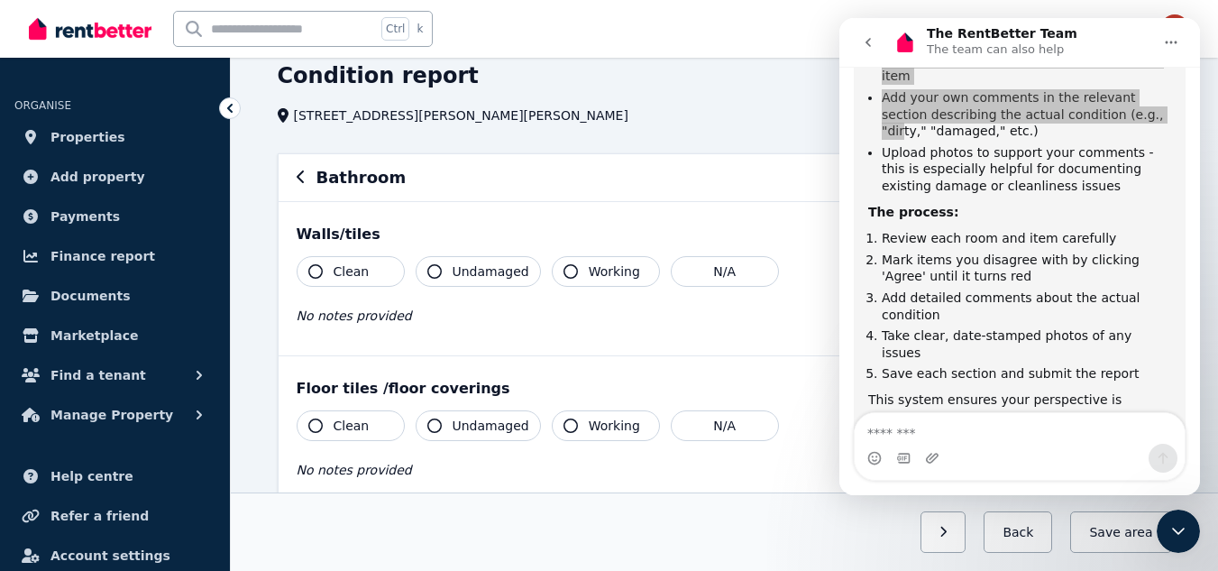
scroll to position [33, 0]
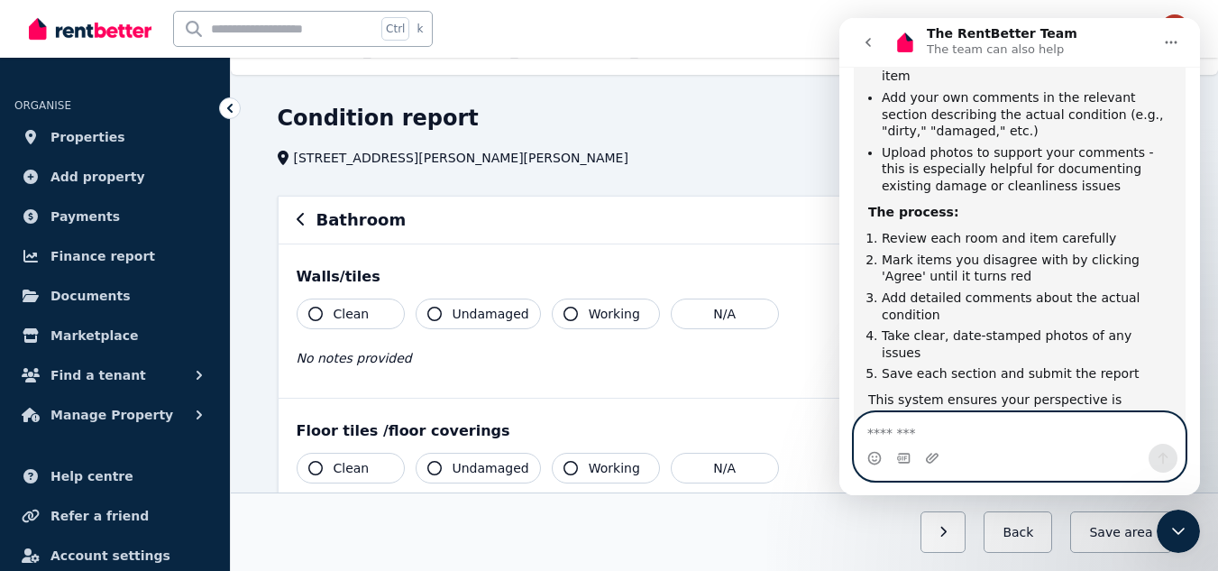
click at [946, 427] on textarea "Message…" at bounding box center [1020, 428] width 330 height 31
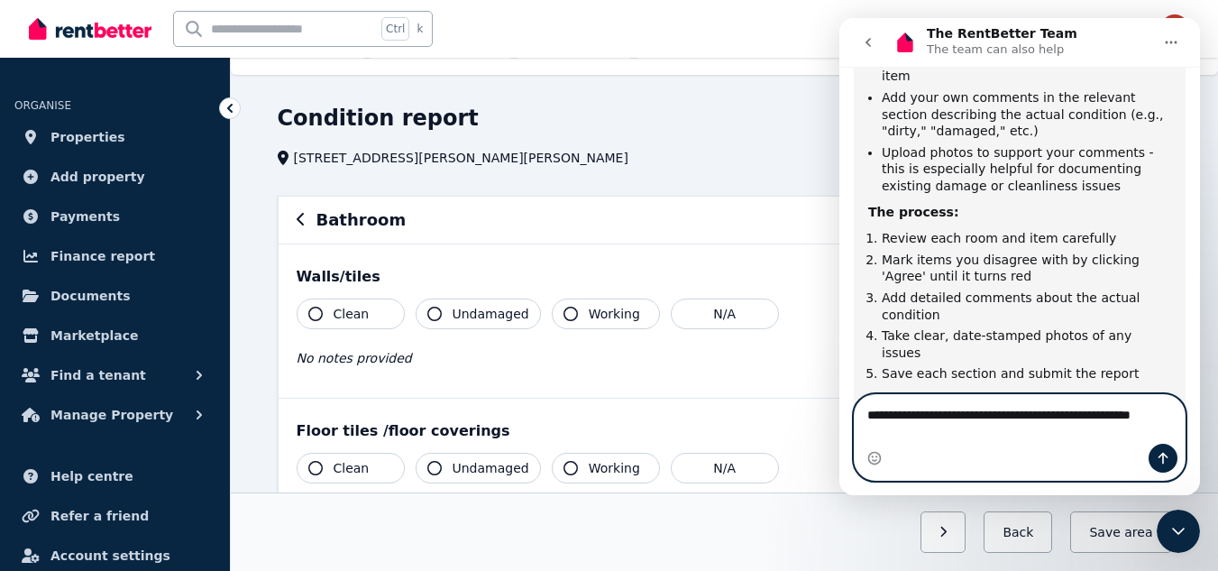
scroll to position [633, 0]
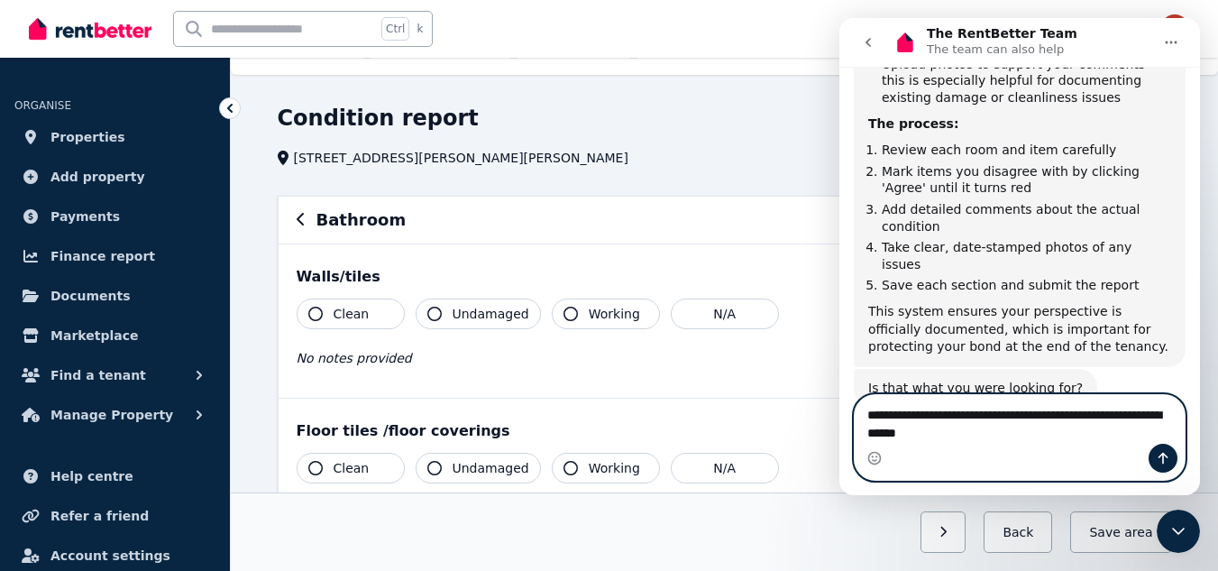
type textarea "**********"
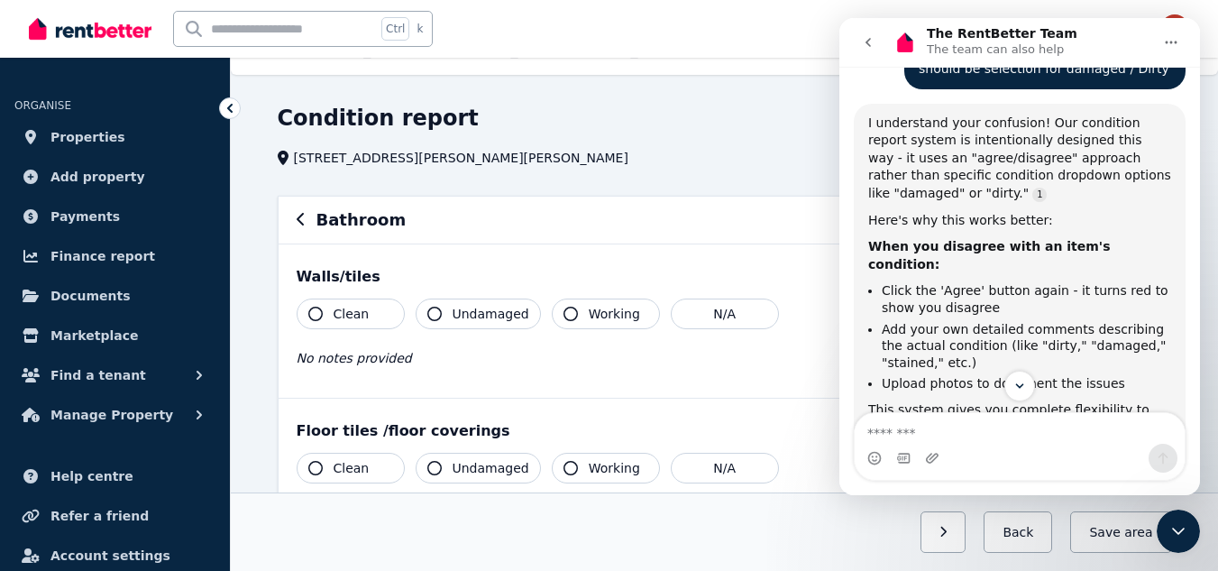
scroll to position [1003, 0]
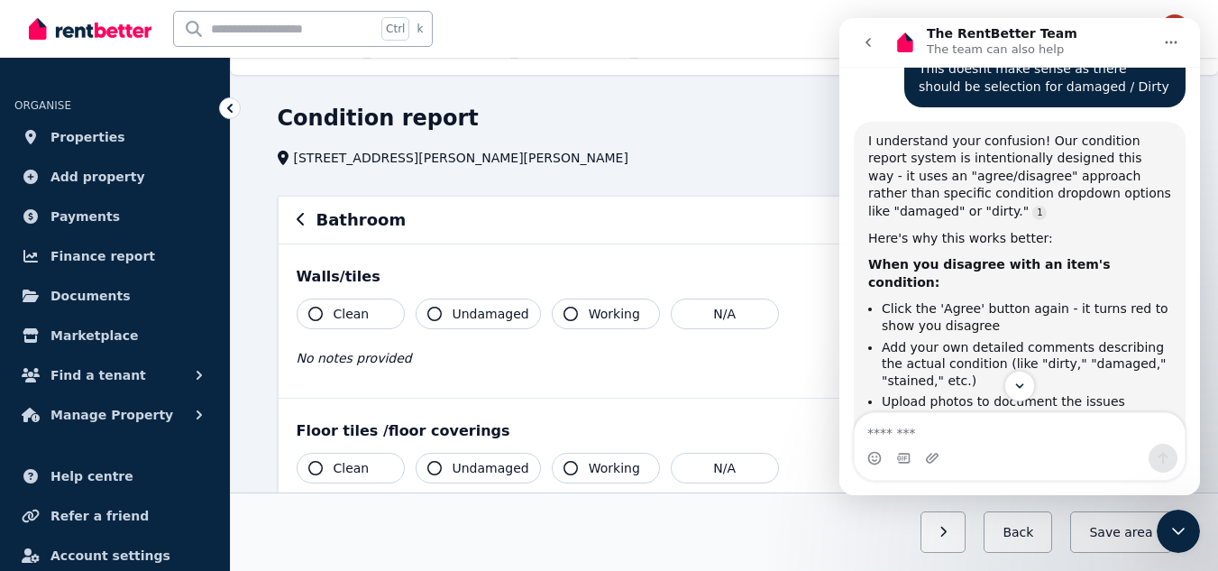
click at [701, 233] on div "Bathroom Mark all items as good Edit name Delete" at bounding box center [725, 220] width 893 height 47
click at [860, 43] on button "go back" at bounding box center [868, 42] width 34 height 34
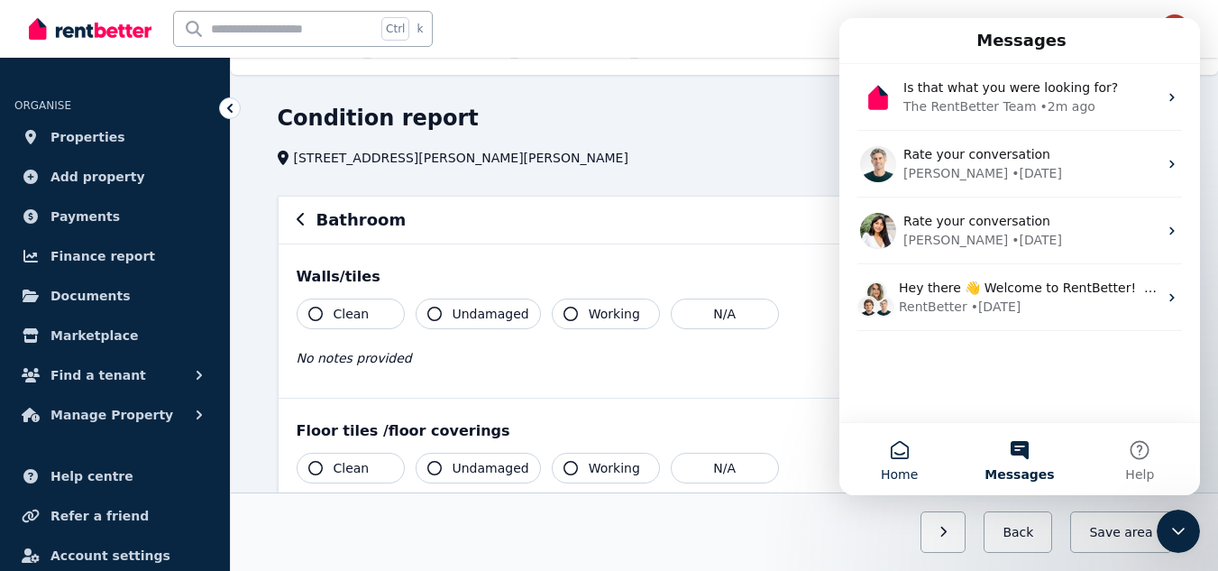
click at [909, 464] on button "Home" at bounding box center [900, 459] width 120 height 72
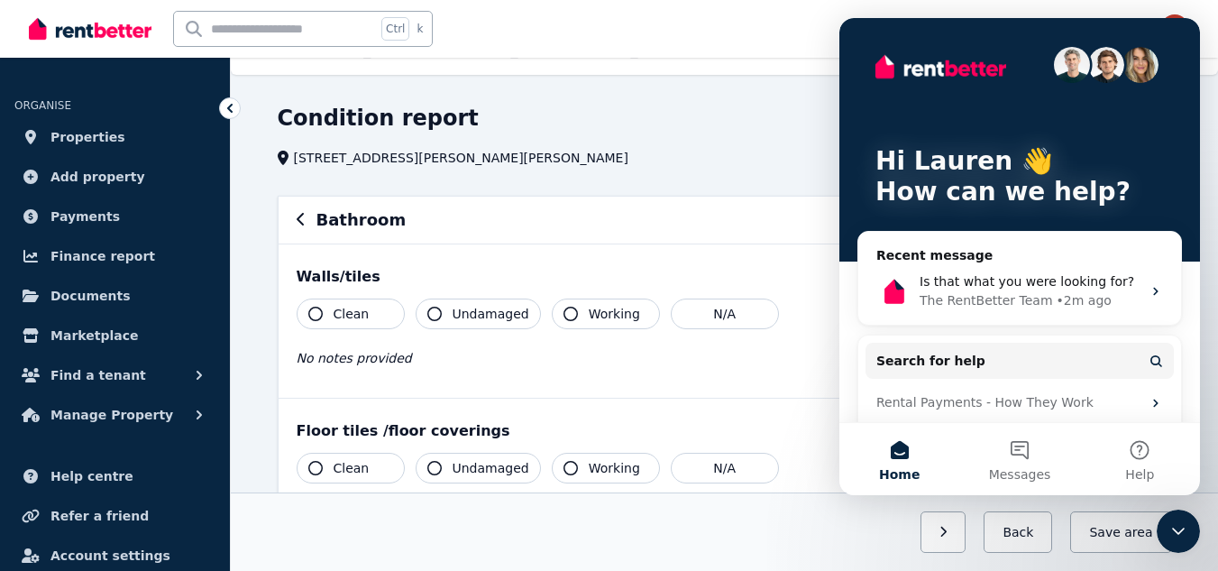
click at [731, 123] on div "Condition report" at bounding box center [648, 121] width 740 height 34
click at [706, 134] on div "Condition report" at bounding box center [648, 121] width 740 height 34
click at [757, 144] on div "Condition report [STREET_ADDRESS][PERSON_NAME][PERSON_NAME]" at bounding box center [648, 135] width 740 height 63
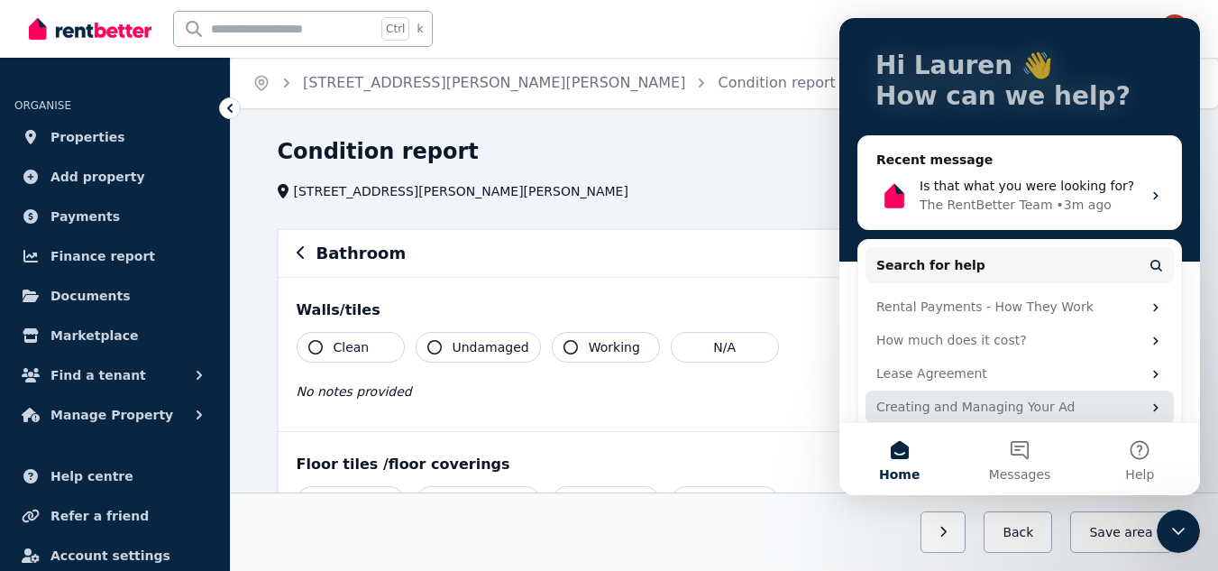
scroll to position [115, 0]
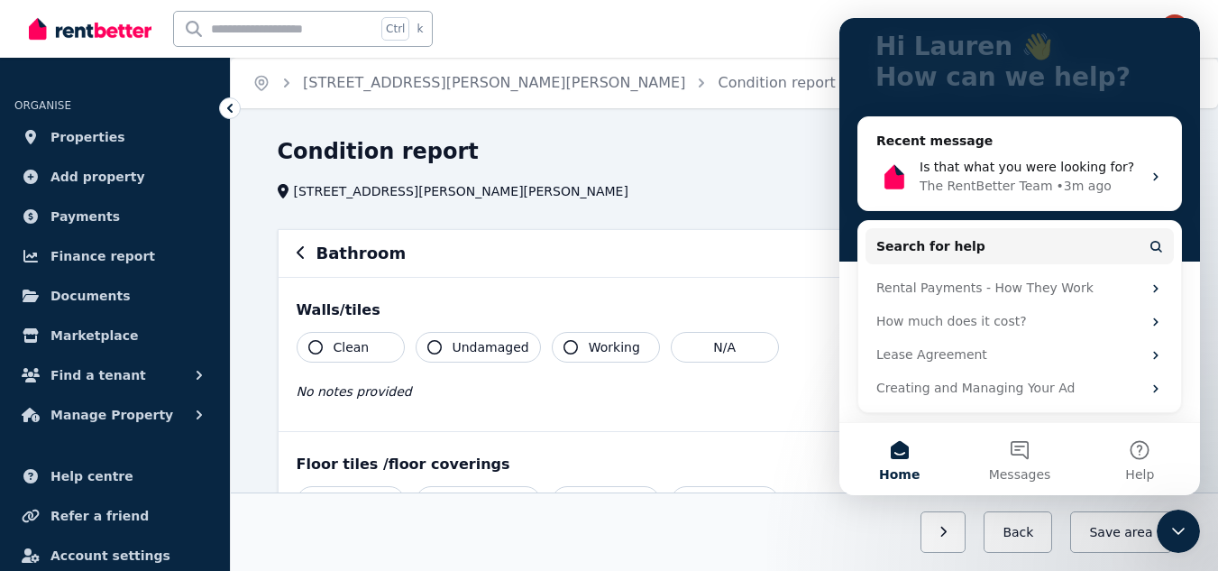
click at [885, 460] on button "Home" at bounding box center [900, 459] width 120 height 72
click at [1170, 31] on div "Hi [PERSON_NAME] 👋 How can we help?" at bounding box center [1020, 26] width 325 height 244
click at [865, 37] on div "Hi [PERSON_NAME] 👋 How can we help?" at bounding box center [1020, 26] width 325 height 244
click at [1172, 467] on button "Help" at bounding box center [1140, 459] width 120 height 72
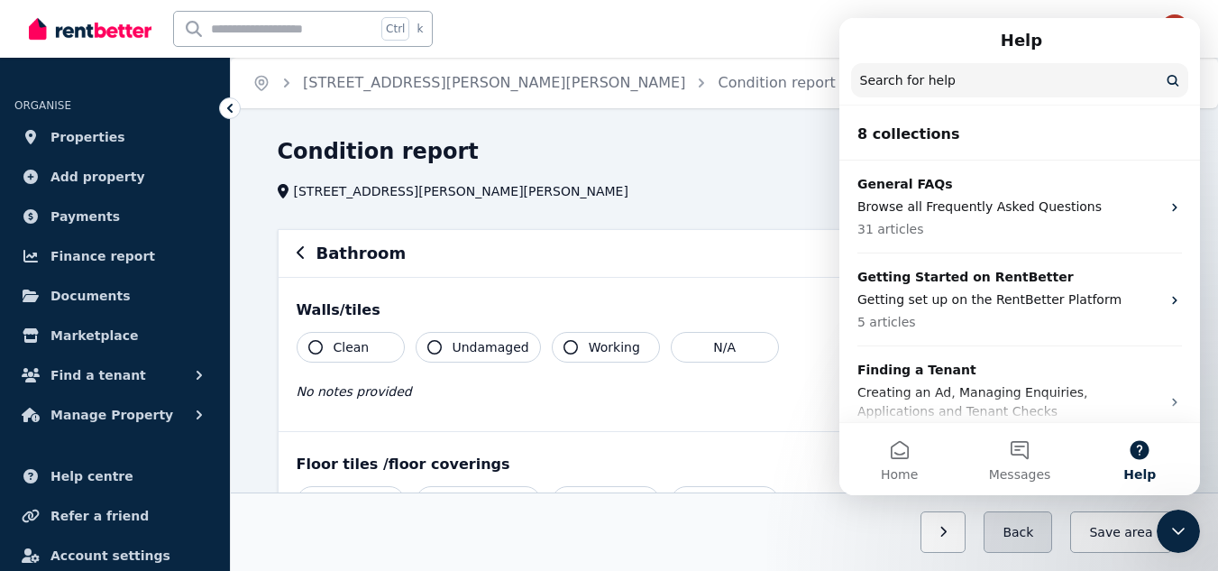
click at [1034, 538] on button "Back" at bounding box center [1018, 531] width 69 height 41
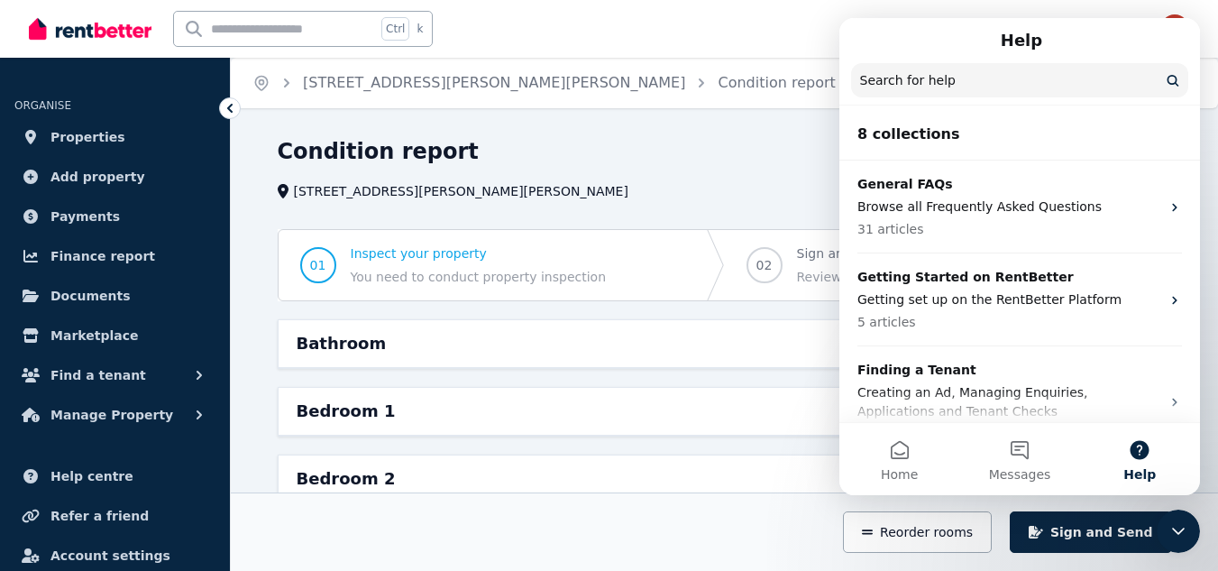
click at [1175, 79] on input "Search for help" at bounding box center [1019, 80] width 337 height 34
click at [896, 461] on button "Home" at bounding box center [900, 459] width 120 height 72
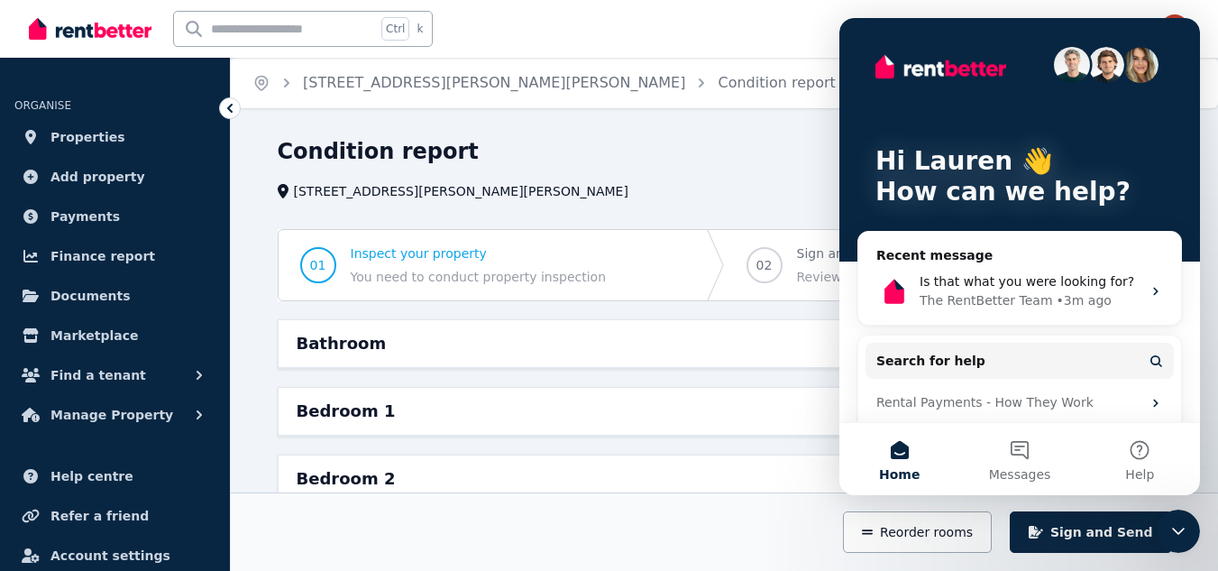
click at [752, 100] on div "Home [STREET_ADDRESS][PERSON_NAME][PERSON_NAME] Condition report Help" at bounding box center [725, 83] width 988 height 51
click at [770, 146] on div "Condition report" at bounding box center [562, 154] width 568 height 34
click at [906, 481] on span "Home" at bounding box center [899, 474] width 41 height 13
click at [1187, 26] on div "Hi [PERSON_NAME] 👋 How can we help? Recent message Is that what you were lookin…" at bounding box center [1020, 277] width 361 height 519
click at [859, 25] on div "Hi [PERSON_NAME] 👋 How can we help?" at bounding box center [1020, 140] width 325 height 244
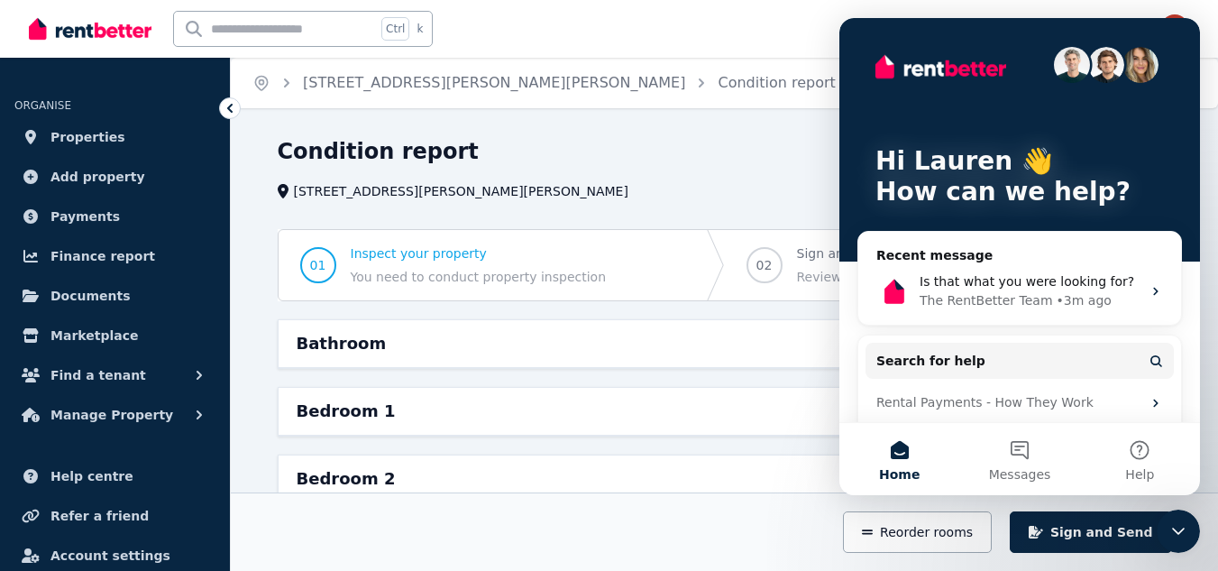
click at [1178, 180] on div "Hi [PERSON_NAME] 👋 How can we help? Recent message Is that what you were lookin…" at bounding box center [1020, 277] width 361 height 519
click at [1124, 244] on div "Recent message Is that what you were looking for? The RentBetter Team • 3m ago" at bounding box center [1020, 278] width 325 height 95
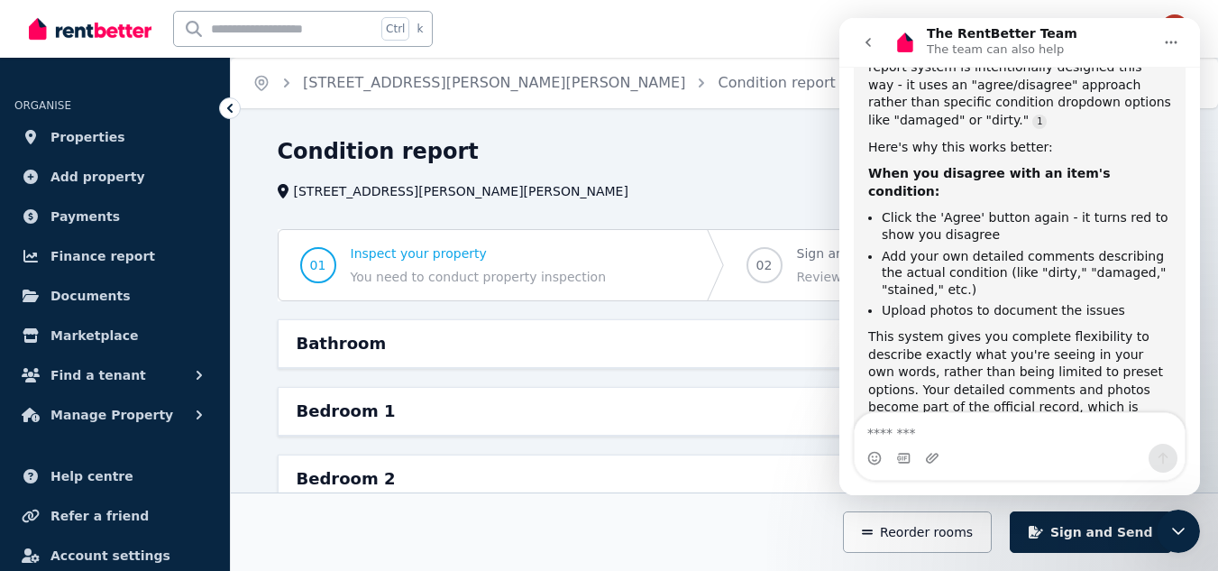
scroll to position [1183, 0]
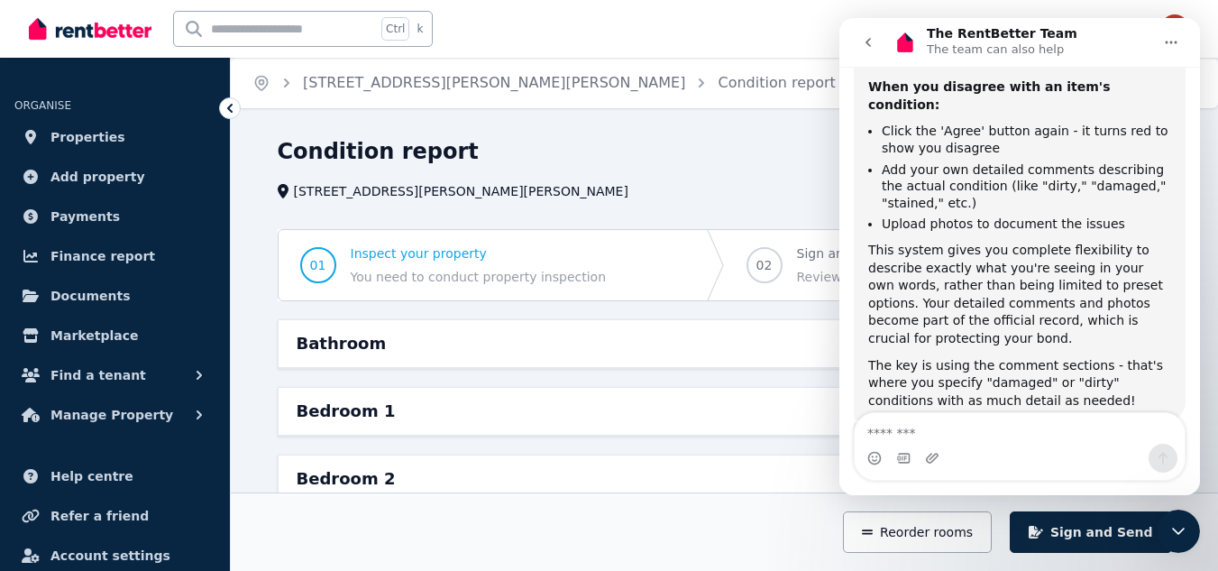
click at [1168, 45] on icon "Home" at bounding box center [1171, 42] width 14 height 14
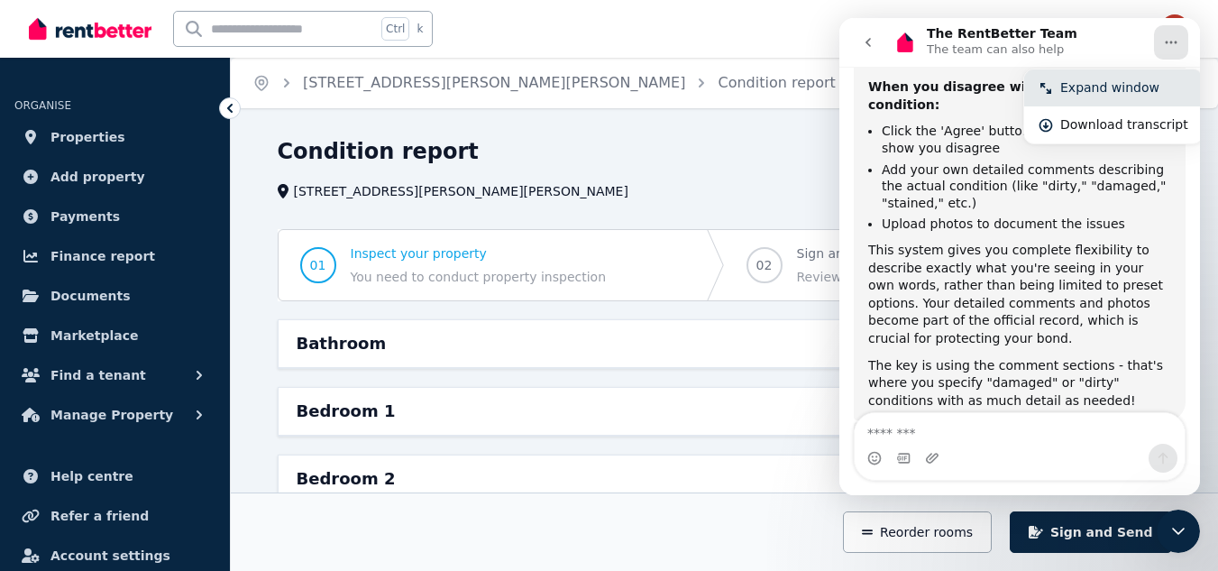
click at [1135, 97] on div "Expand window" at bounding box center [1114, 87] width 179 height 37
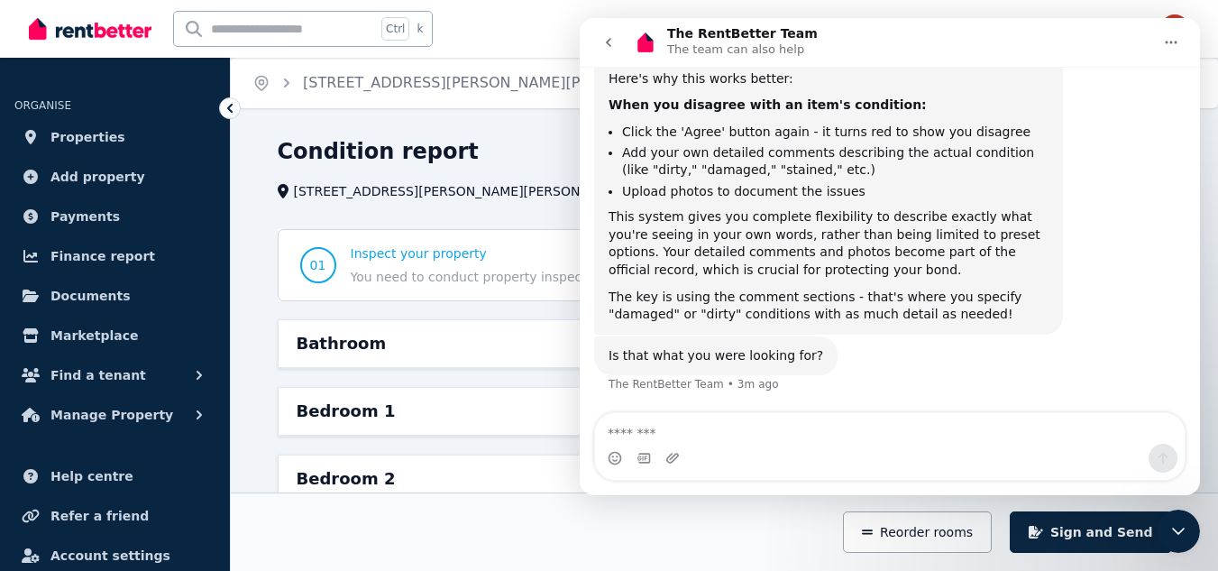
scroll to position [888, 0]
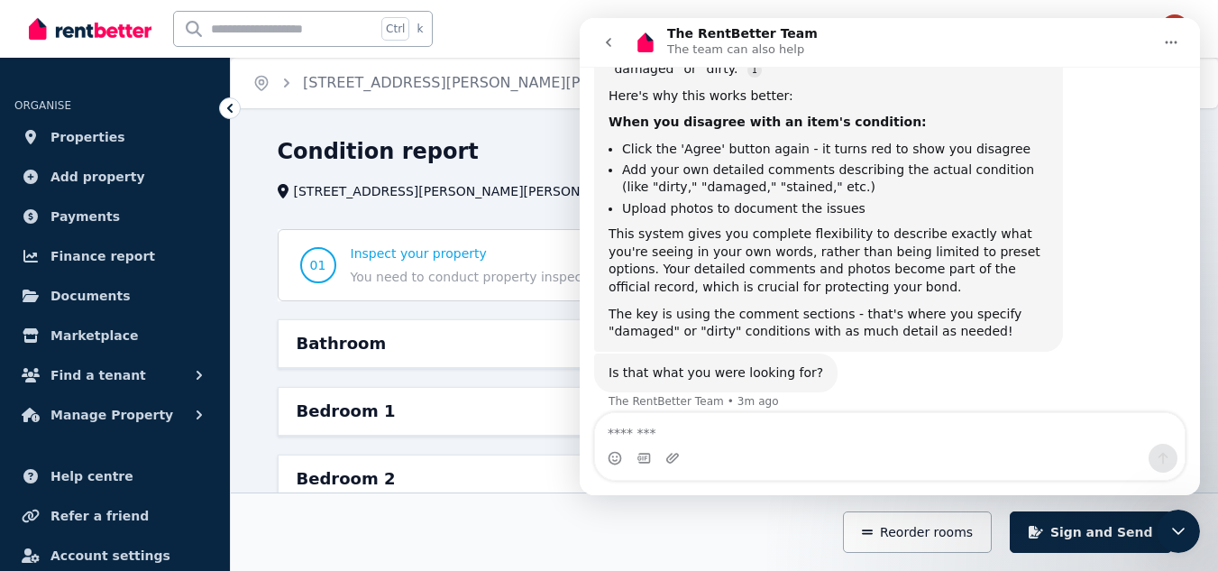
click at [1169, 50] on button "Home" at bounding box center [1171, 42] width 34 height 34
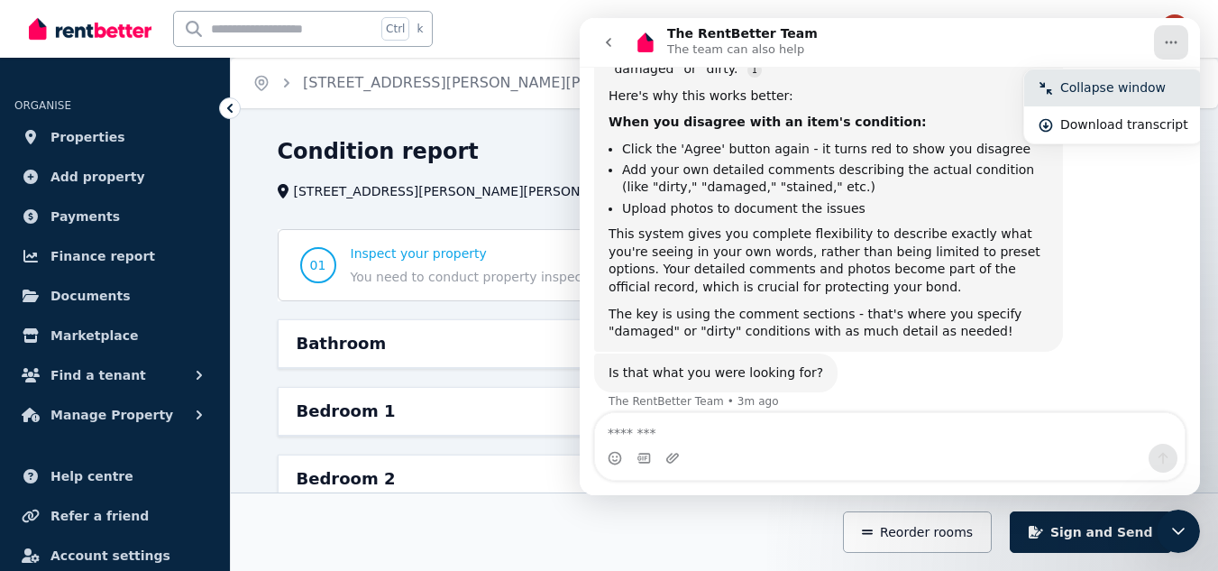
click at [1128, 84] on div "Collapse window" at bounding box center [1125, 87] width 128 height 19
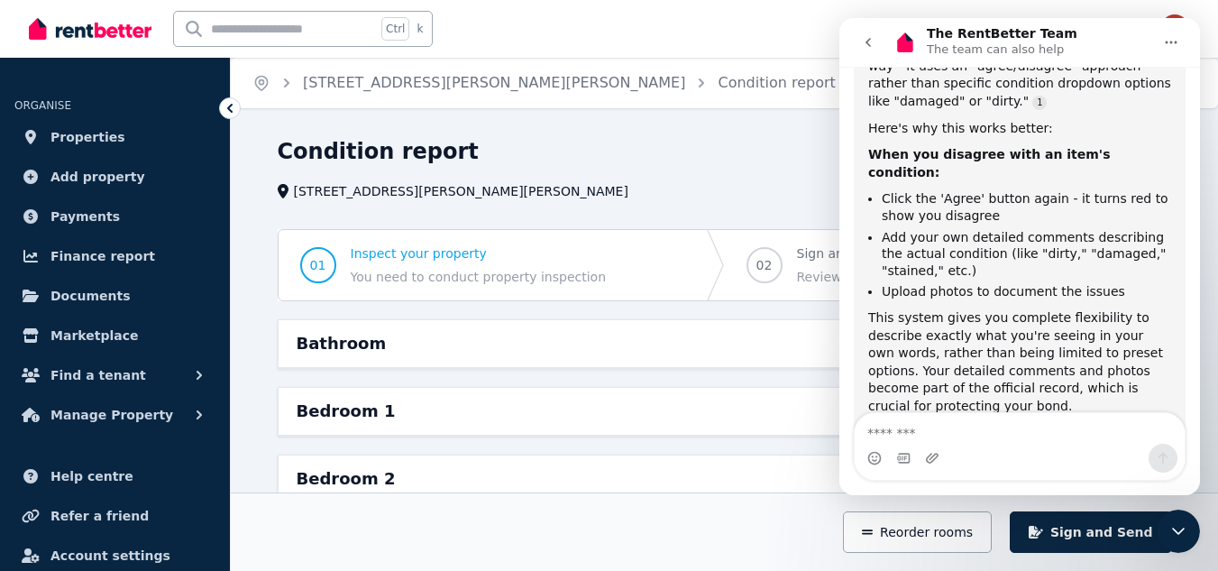
scroll to position [1183, 0]
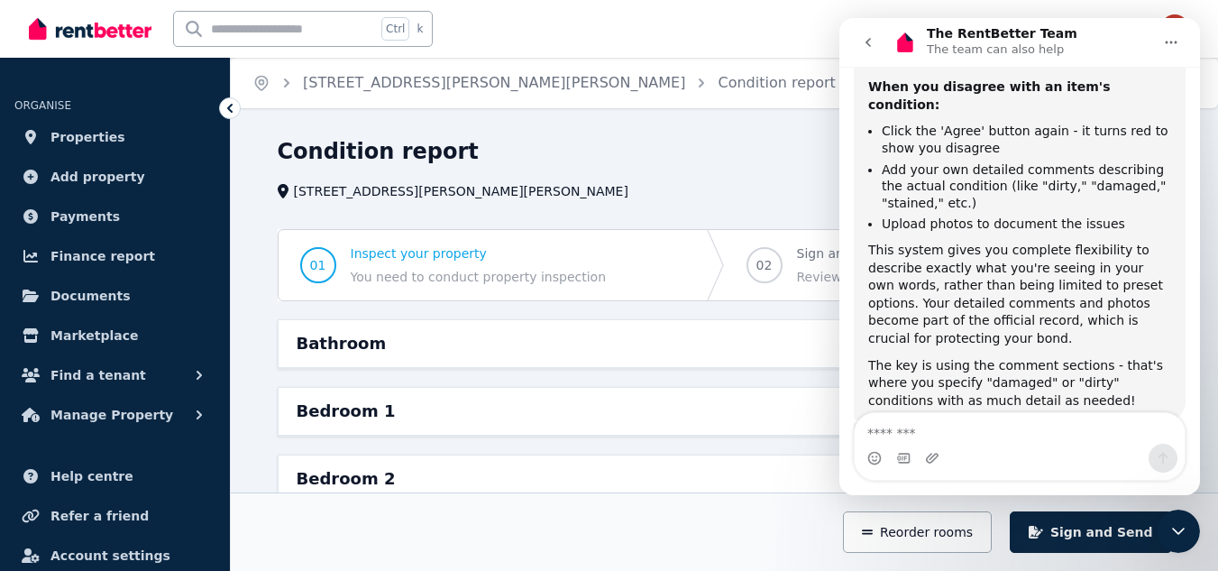
click at [792, 147] on div "Condition report" at bounding box center [562, 154] width 568 height 34
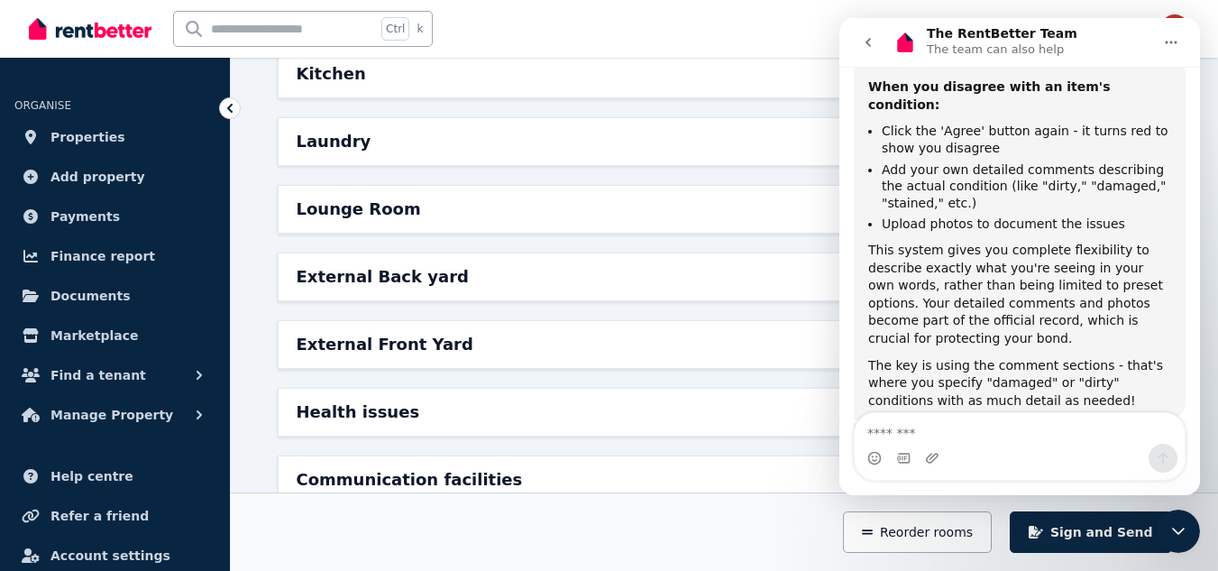
scroll to position [541, 0]
click at [71, 143] on span "Properties" at bounding box center [88, 137] width 75 height 22
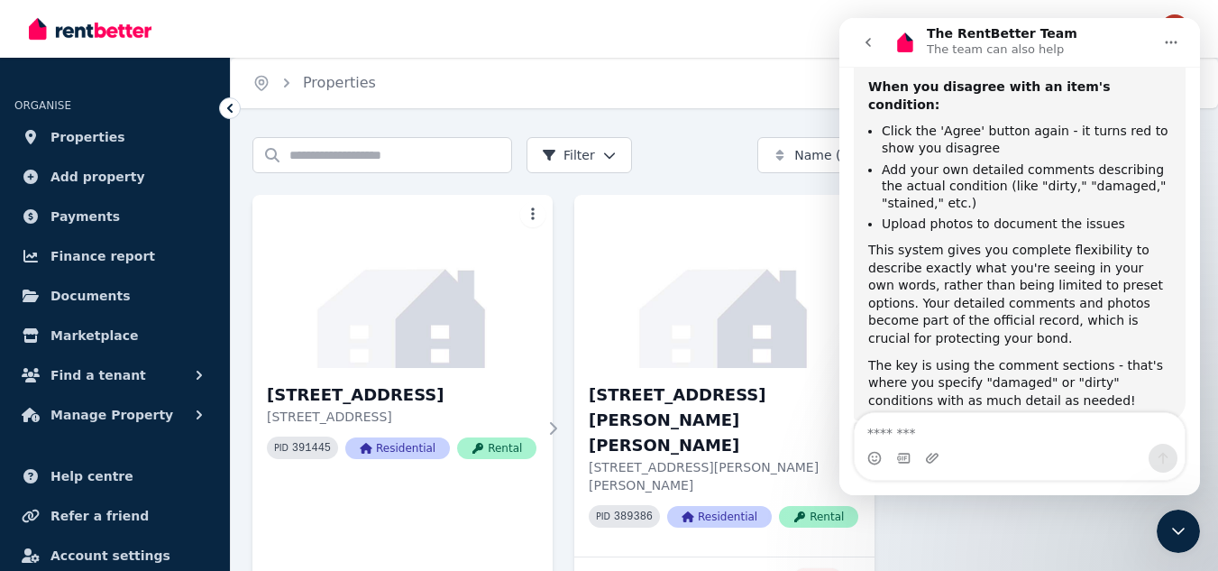
click at [1177, 532] on icon "Close Intercom Messenger" at bounding box center [1178, 531] width 13 height 7
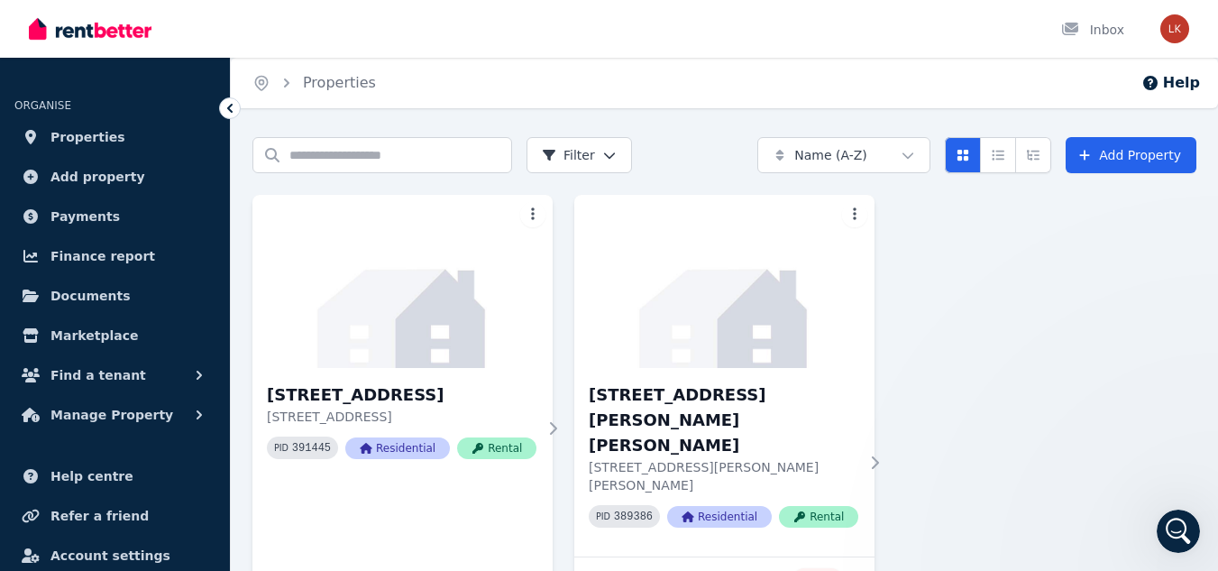
scroll to position [1183, 0]
click at [683, 315] on img at bounding box center [725, 281] width 316 height 182
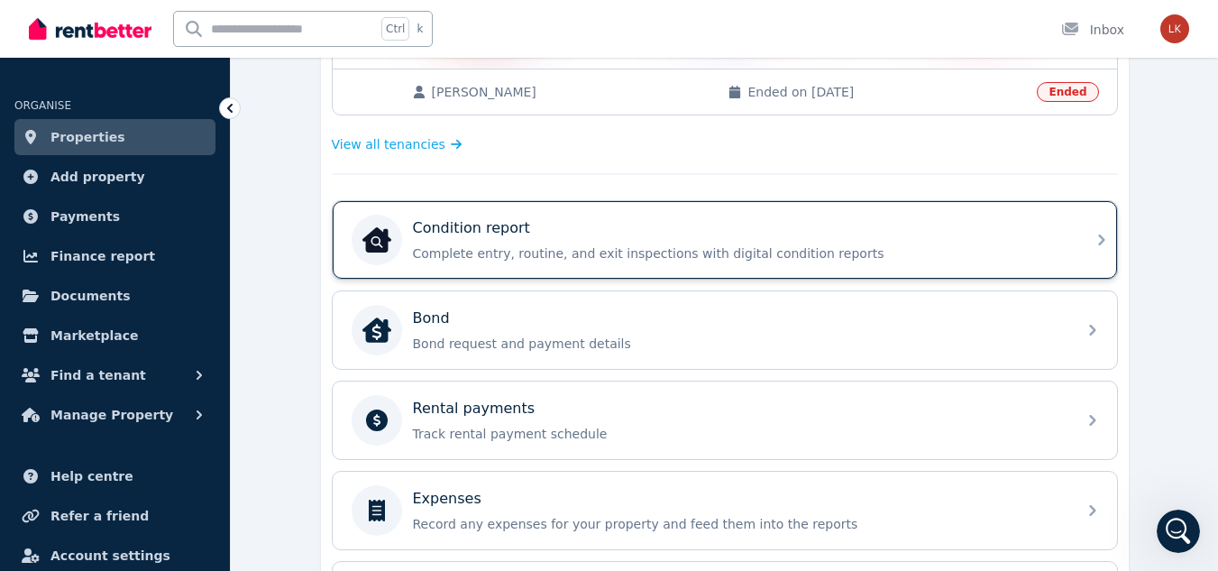
scroll to position [517, 0]
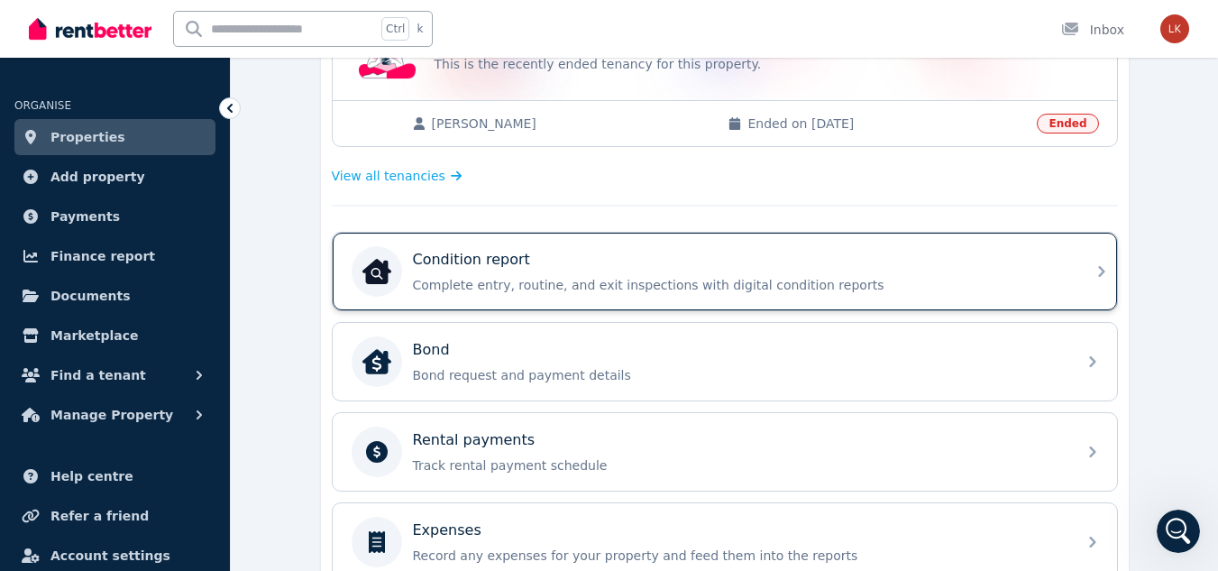
click at [484, 264] on p "Condition report" at bounding box center [471, 260] width 117 height 22
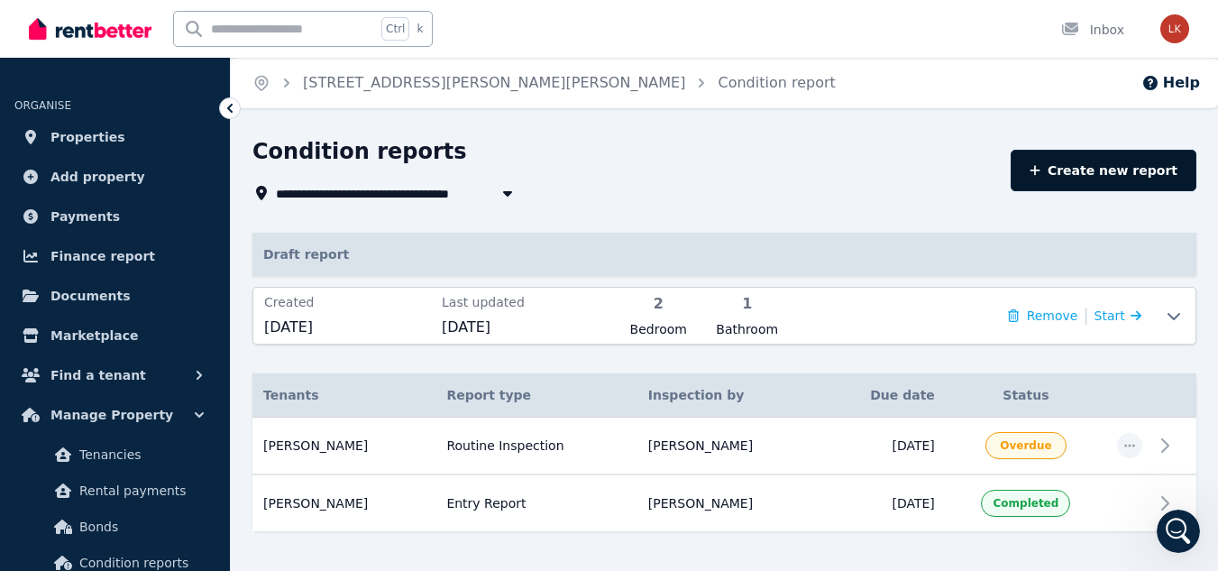
click at [1114, 170] on link "Create new report" at bounding box center [1104, 170] width 186 height 41
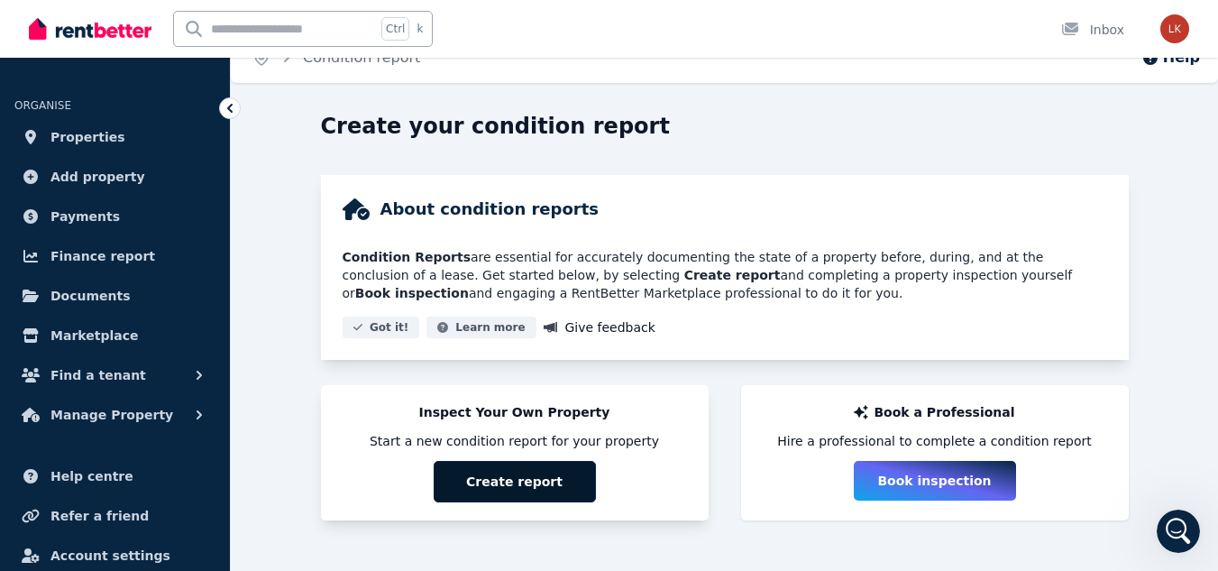
click at [501, 498] on button "Create report" at bounding box center [515, 481] width 162 height 41
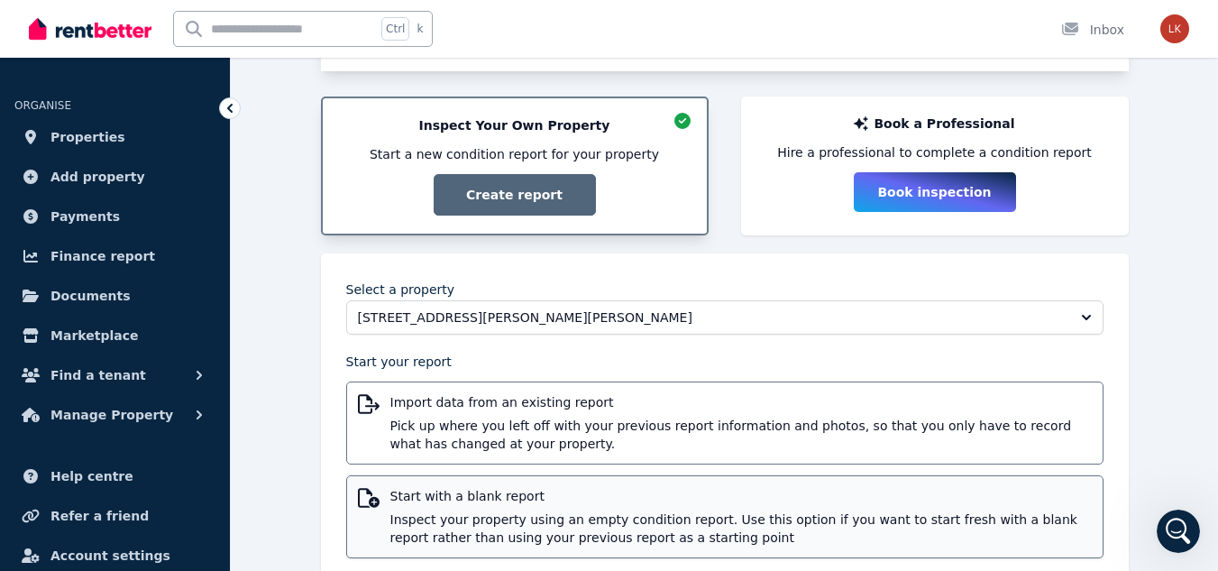
scroll to position [359, 0]
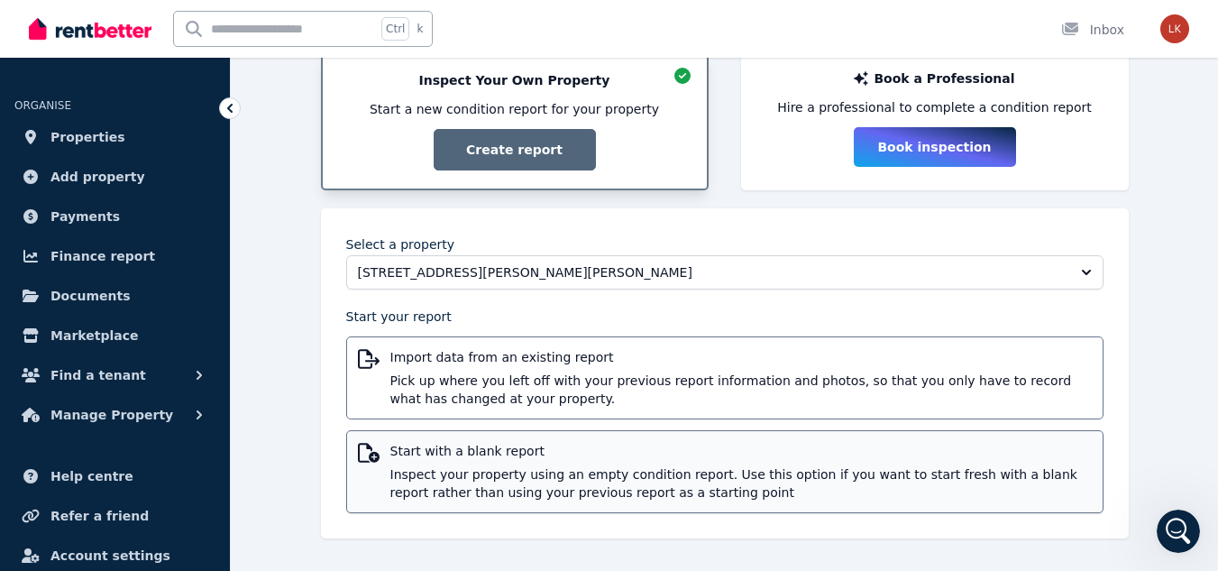
click at [544, 473] on span "Inspect your property using an empty condition report. Use this option if you w…" at bounding box center [742, 483] width 702 height 36
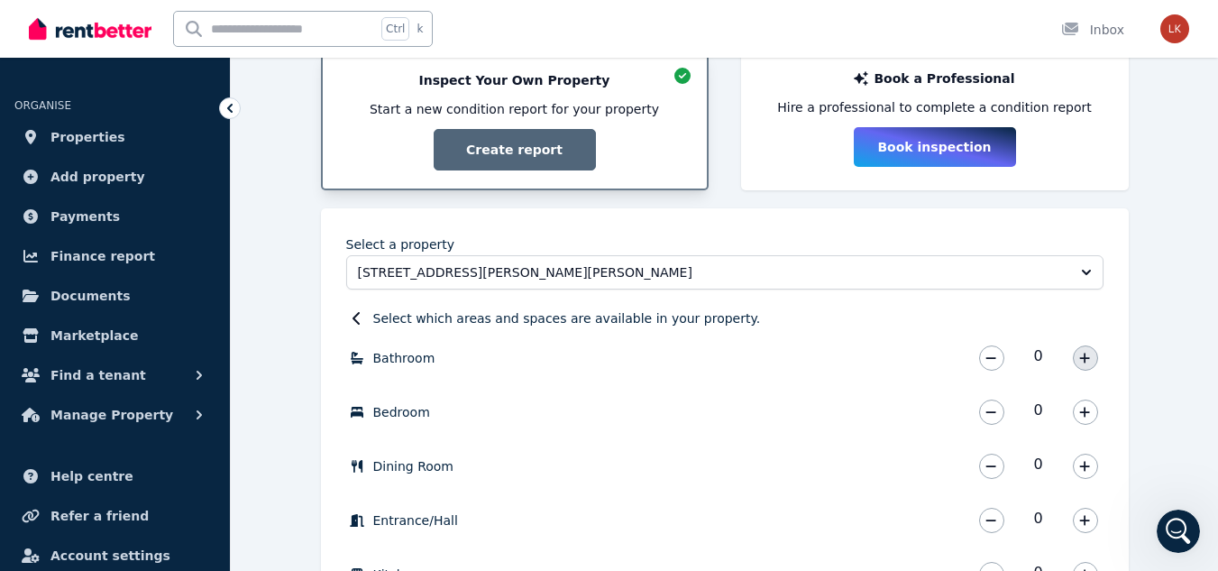
click at [1084, 363] on icon "button" at bounding box center [1085, 358] width 11 height 13
click at [1080, 418] on button "button" at bounding box center [1085, 412] width 25 height 25
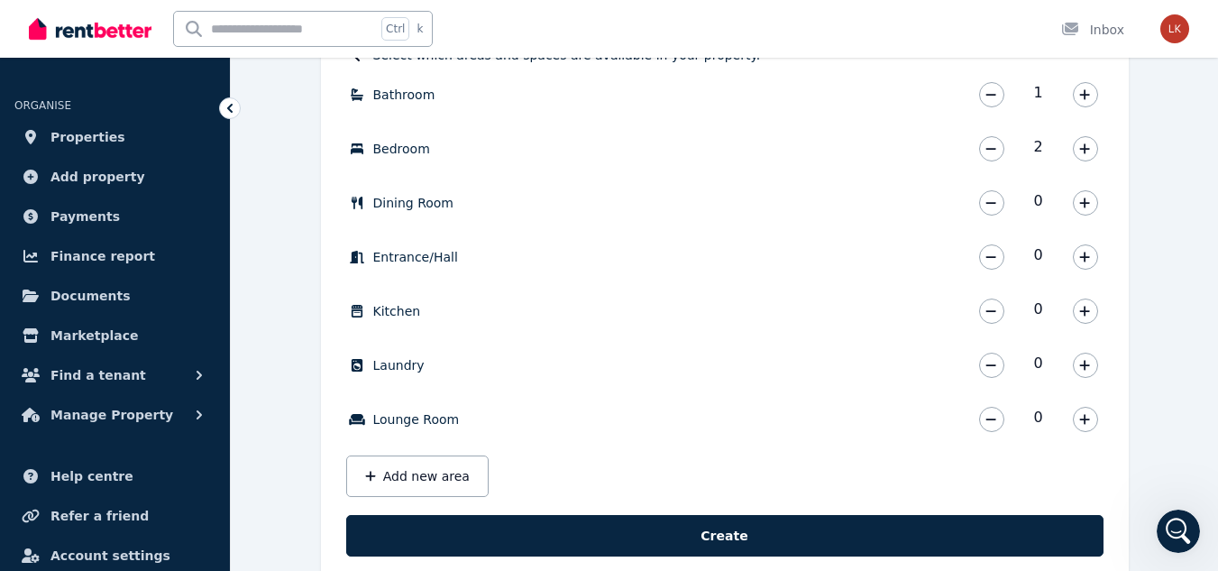
scroll to position [666, 0]
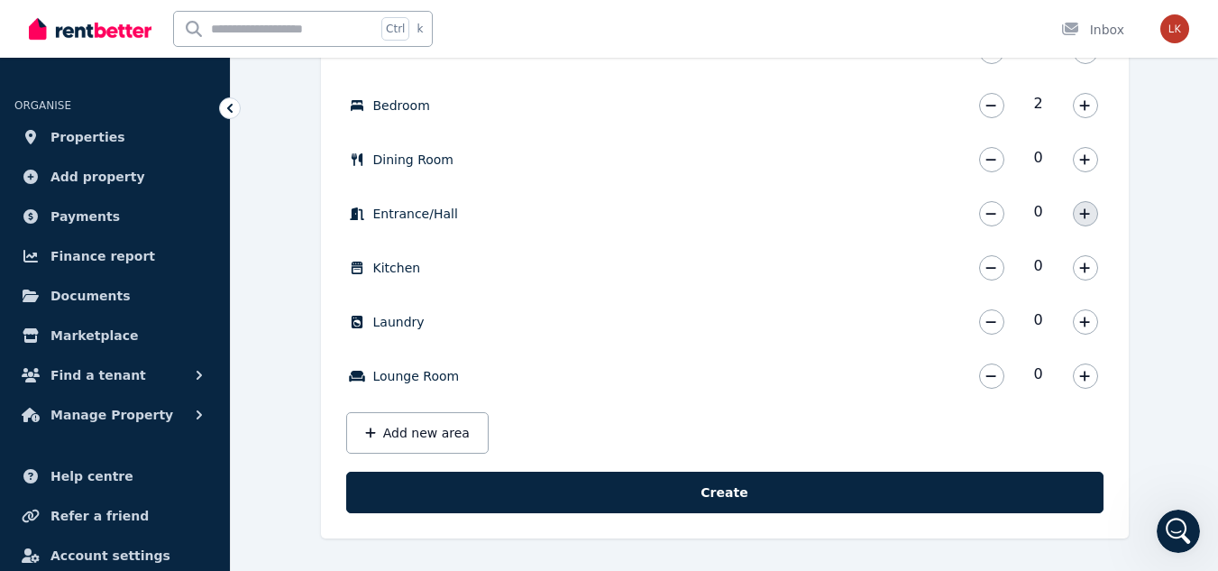
click at [1083, 221] on button "button" at bounding box center [1085, 213] width 25 height 25
click at [1080, 276] on button "button" at bounding box center [1085, 267] width 25 height 25
click at [1079, 319] on button "button" at bounding box center [1085, 321] width 25 height 25
click at [1091, 381] on button "button" at bounding box center [1085, 375] width 25 height 25
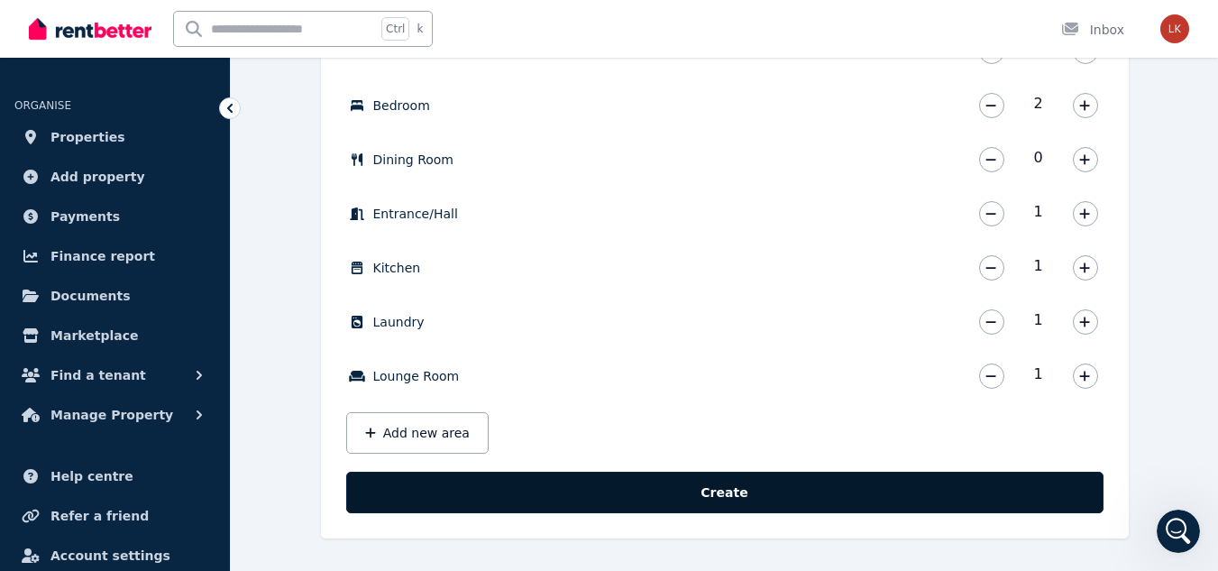
click at [958, 482] on button "Create" at bounding box center [725, 492] width 758 height 41
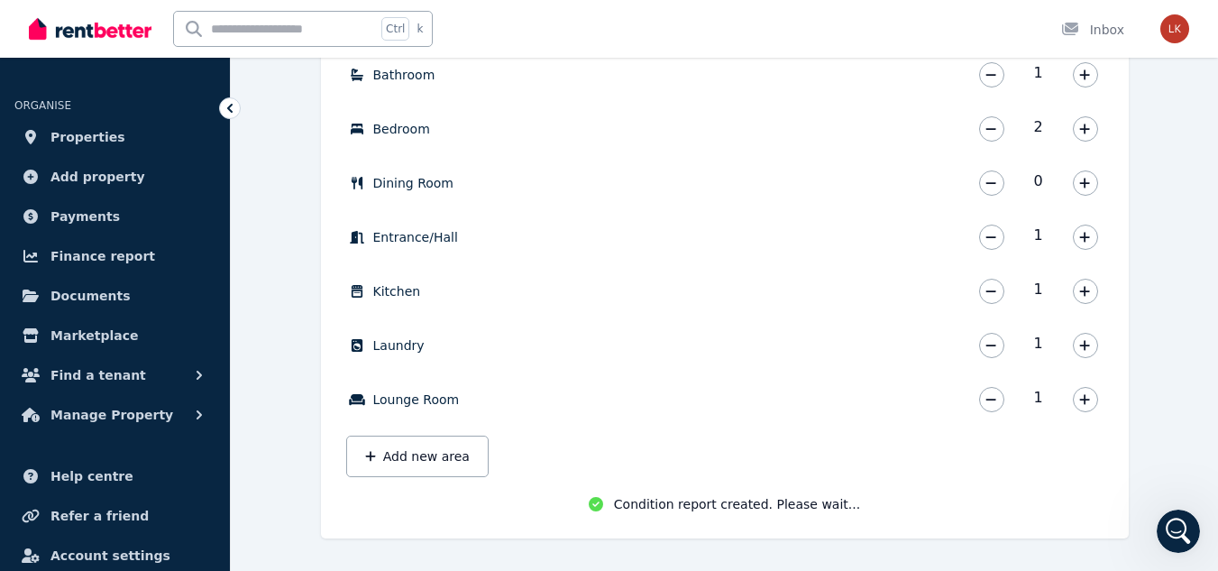
scroll to position [642, 0]
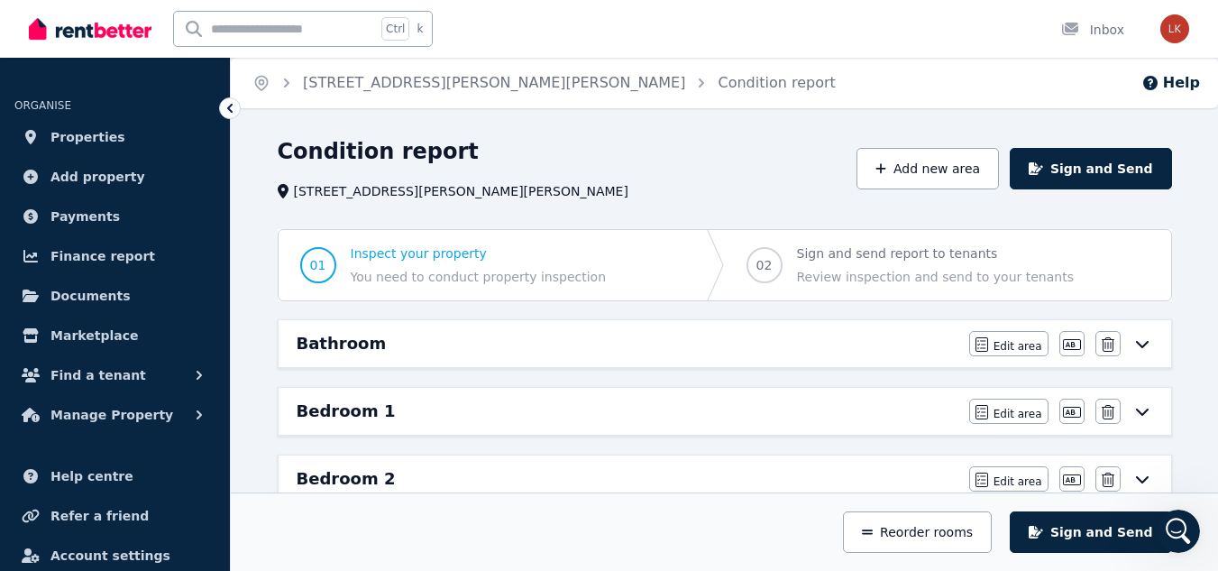
click at [1153, 351] on div "Bathroom Edit area Edit area Edit name [GEOGRAPHIC_DATA]" at bounding box center [725, 343] width 893 height 47
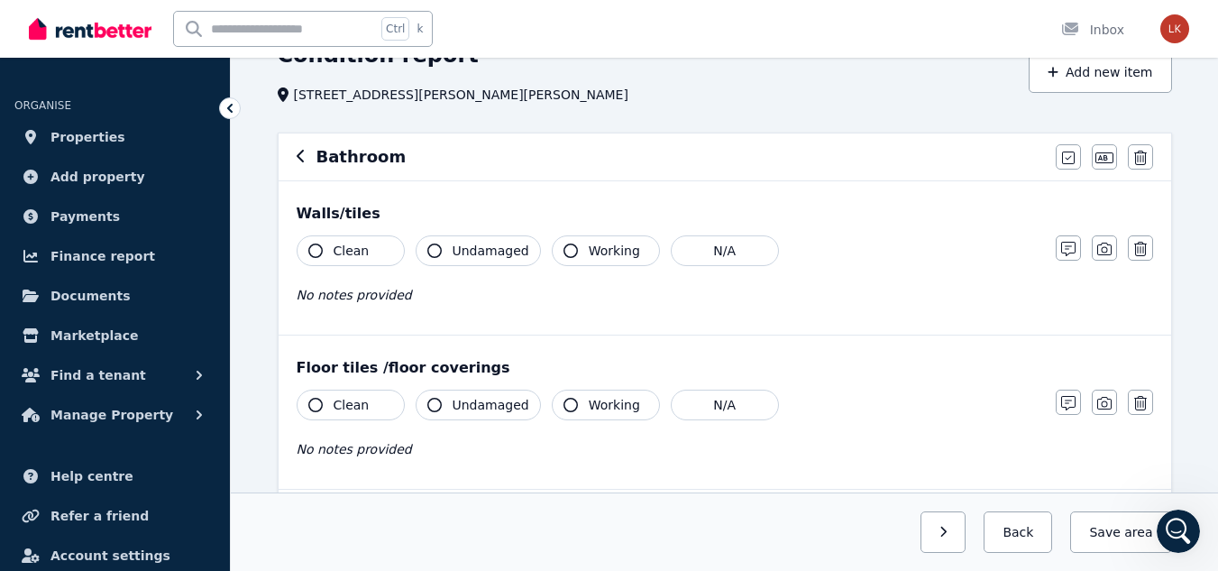
scroll to position [90, 0]
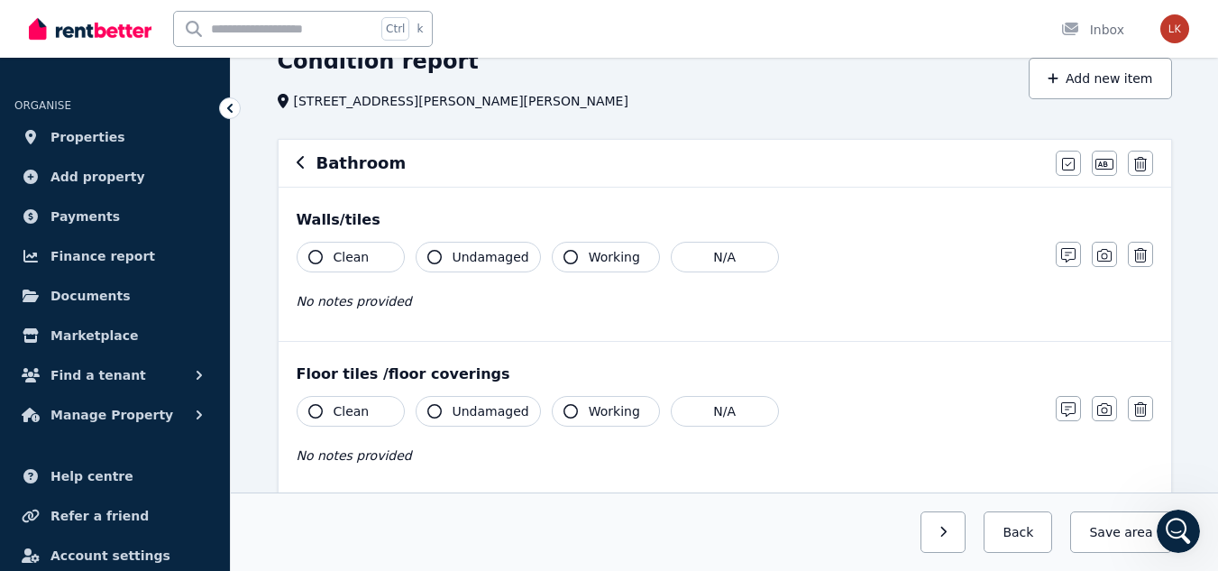
click at [1176, 528] on icon "Open Intercom Messenger" at bounding box center [1179, 532] width 30 height 30
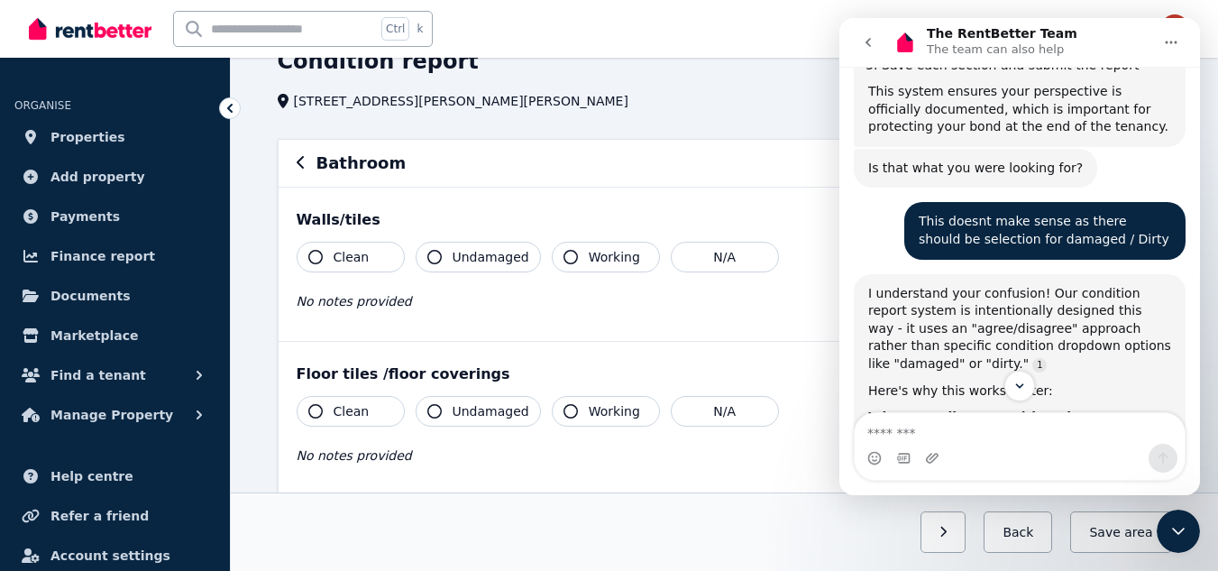
scroll to position [913, 0]
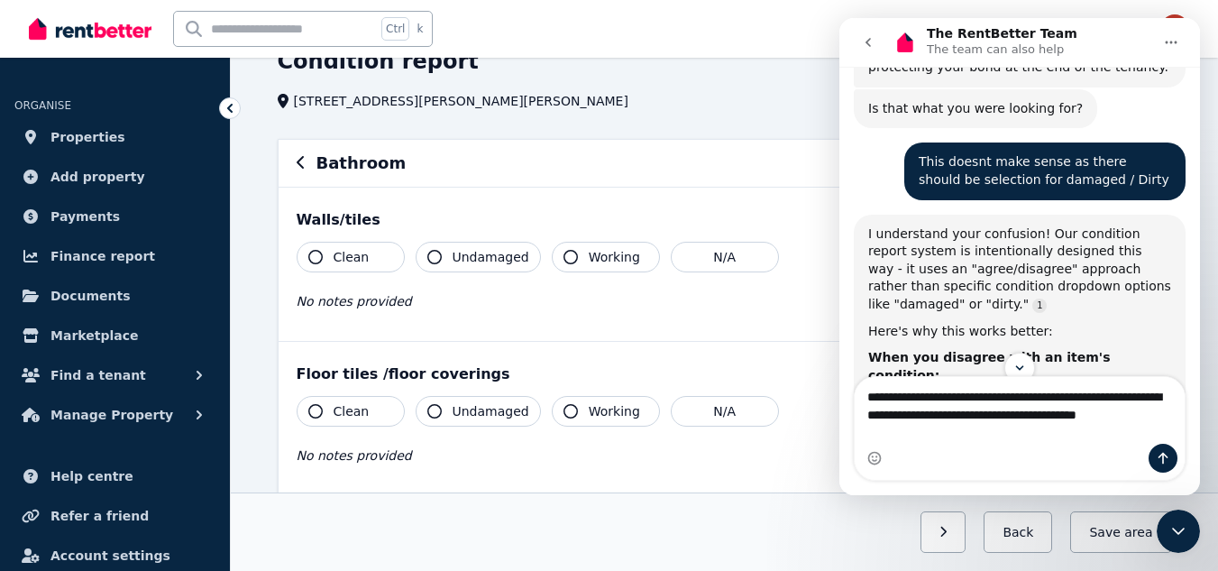
type textarea "**********"
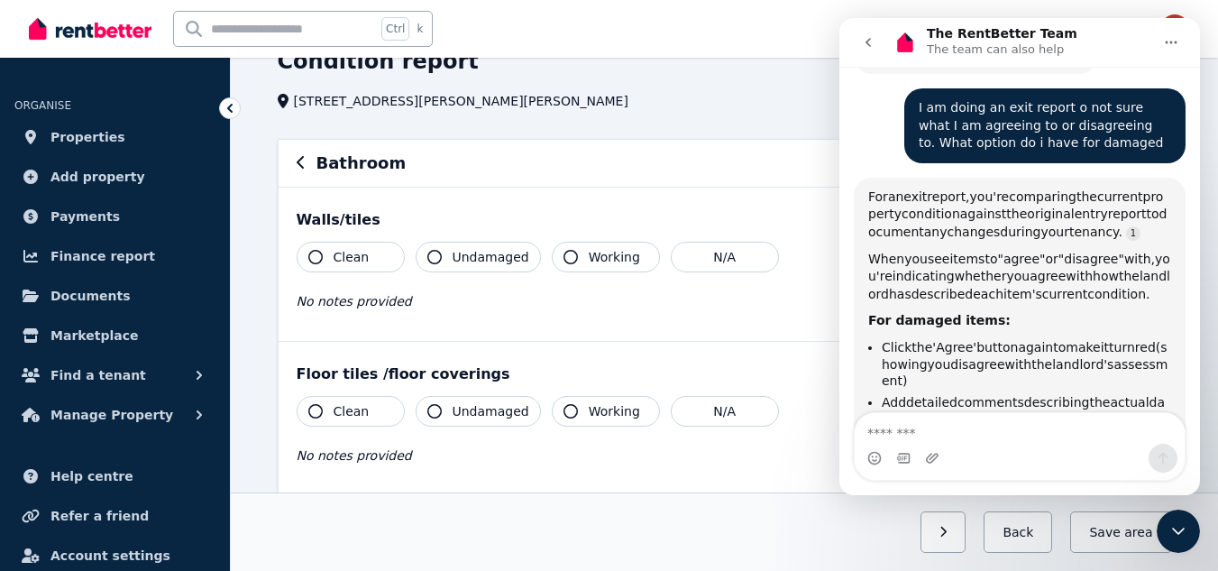
scroll to position [1584, 0]
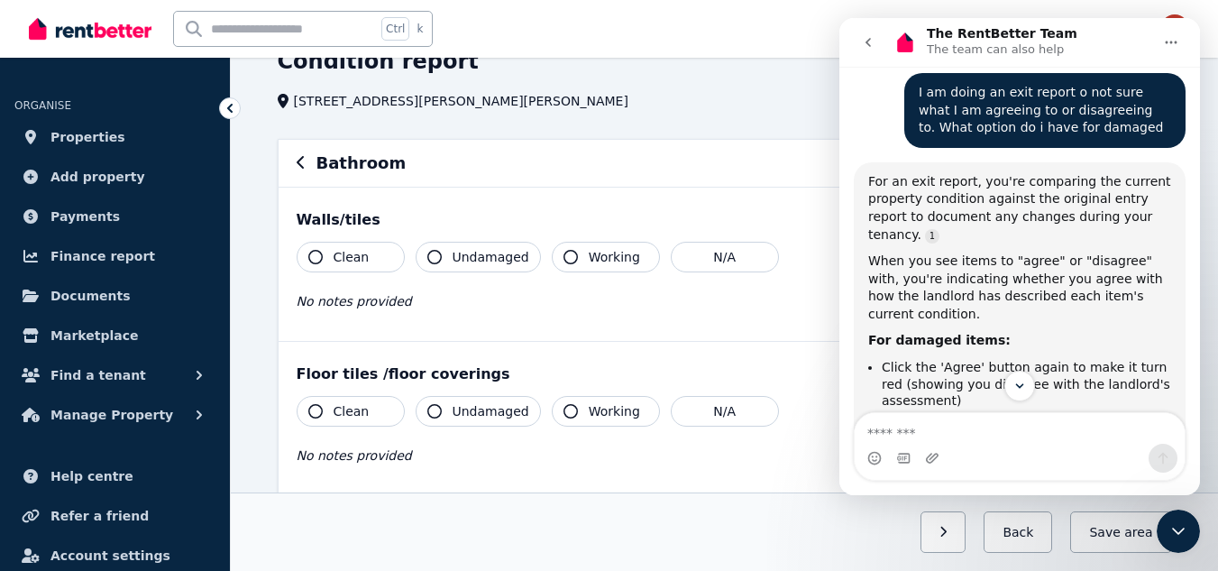
drag, startPoint x: 874, startPoint y: 40, endPoint x: 1533, endPoint y: 189, distance: 676.0
click at [874, 40] on icon "go back" at bounding box center [868, 42] width 14 height 14
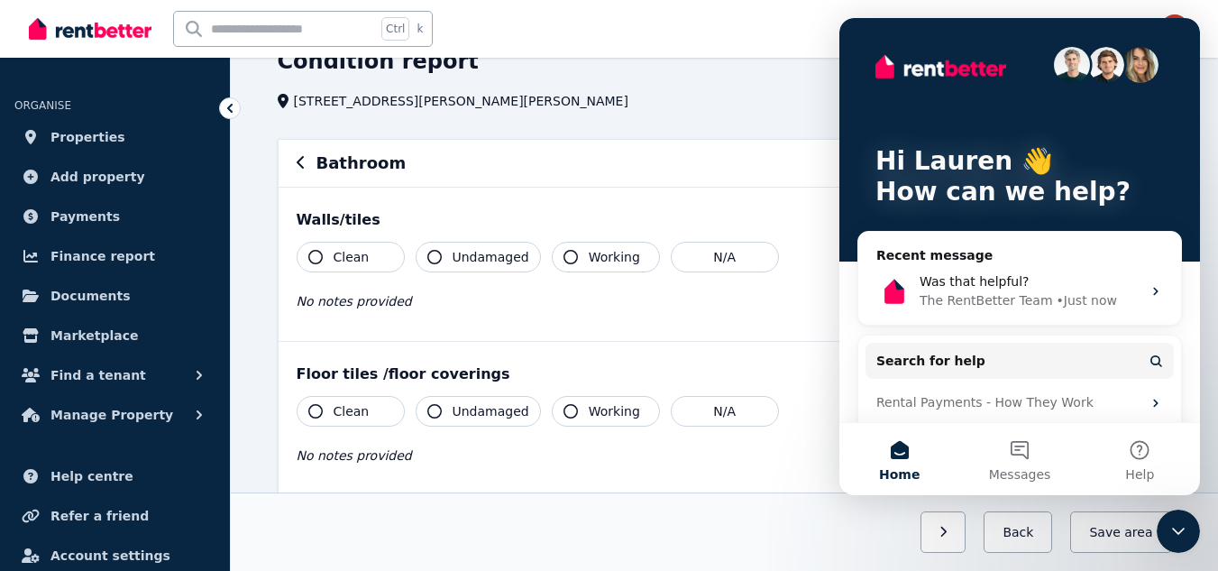
click at [1169, 36] on div "Hi [PERSON_NAME] 👋 How can we help?" at bounding box center [1020, 140] width 325 height 244
click at [1181, 542] on div "Close Intercom Messenger" at bounding box center [1178, 531] width 43 height 43
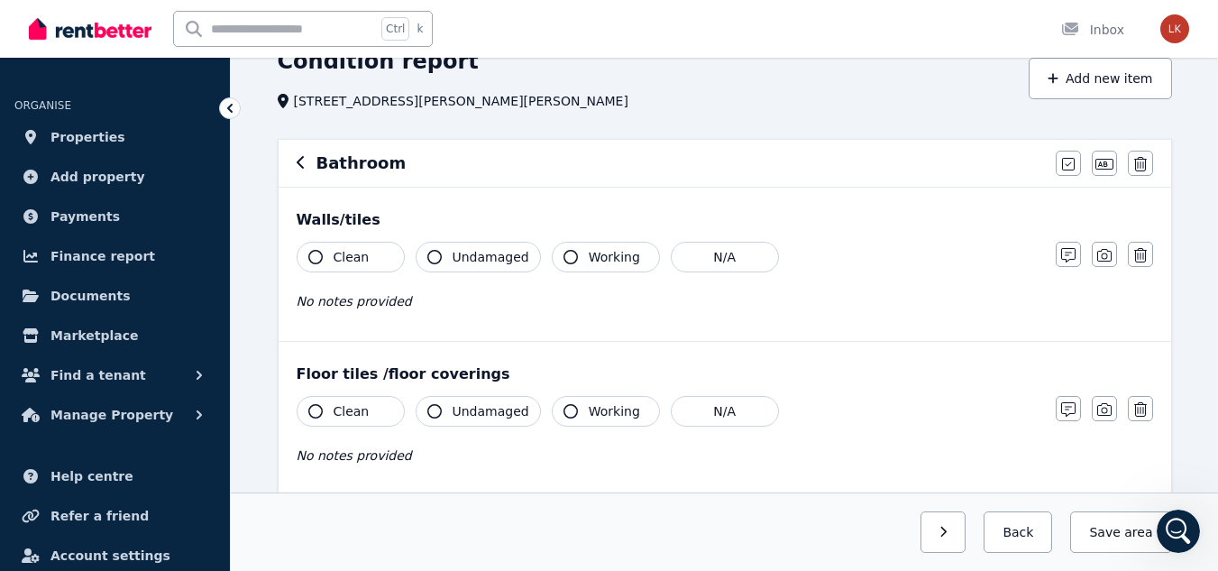
click at [223, 106] on icon at bounding box center [230, 108] width 18 height 18
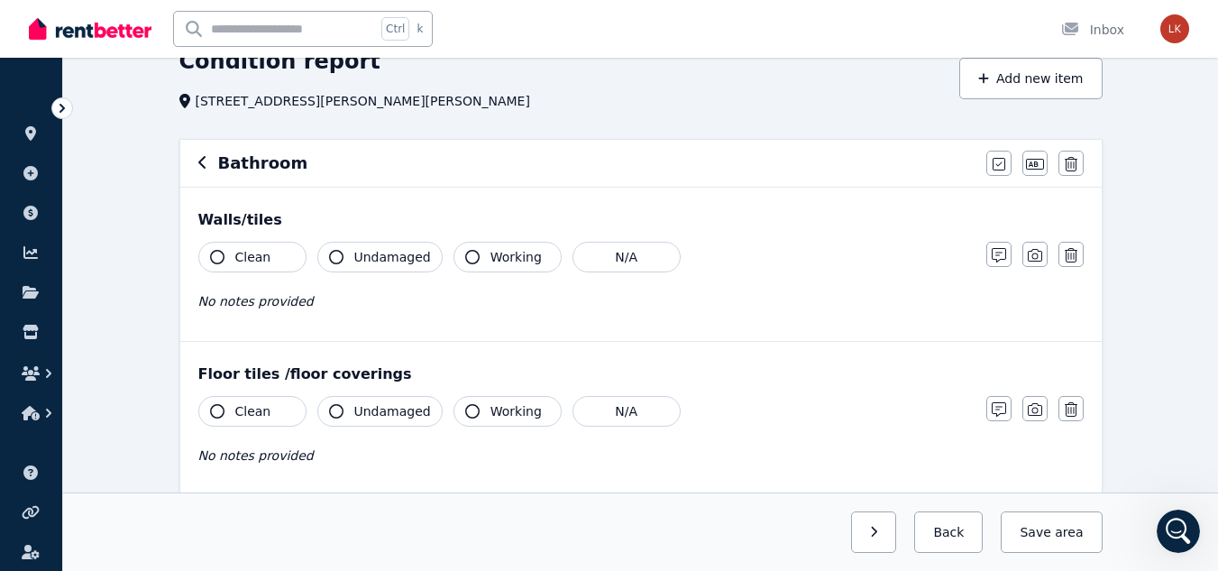
click at [55, 110] on icon at bounding box center [62, 108] width 18 height 18
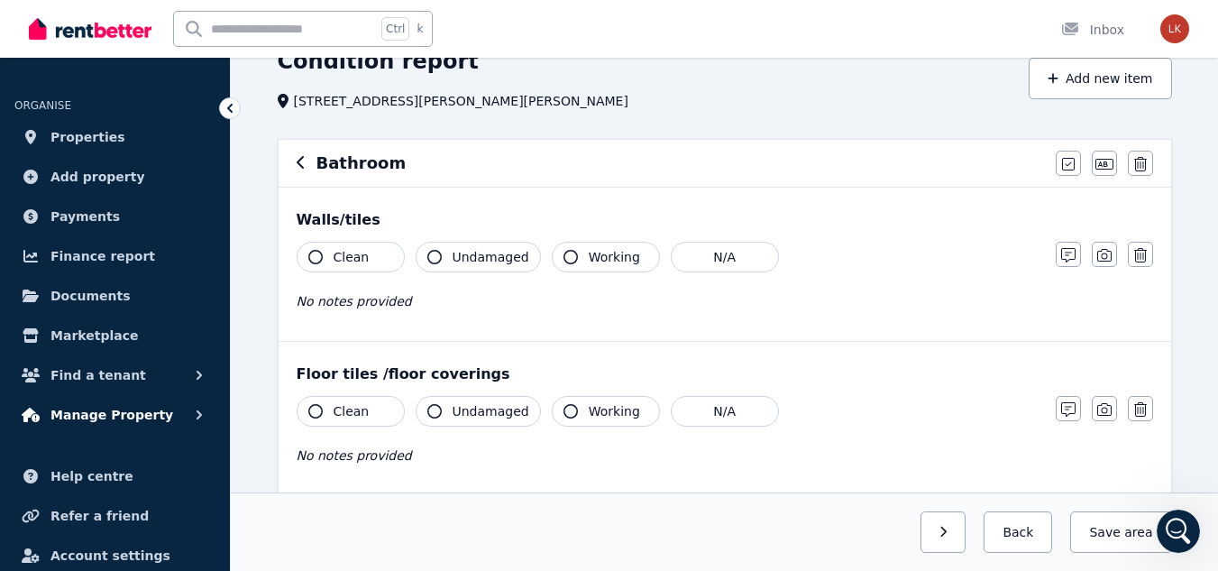
click at [114, 415] on span "Manage Property" at bounding box center [112, 415] width 123 height 22
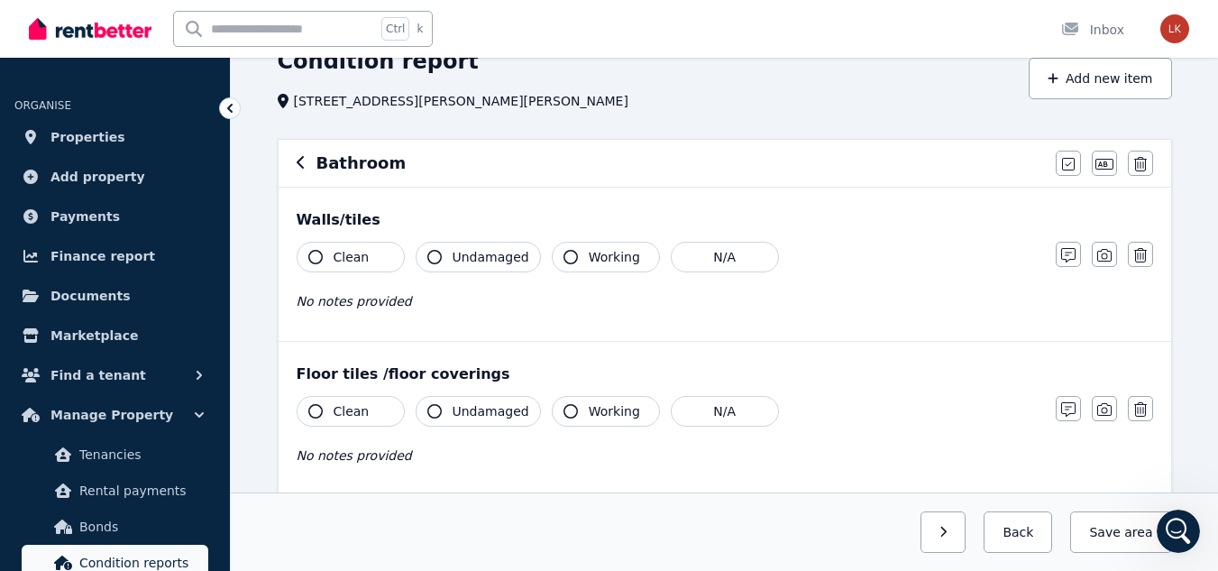
click at [121, 556] on span "Condition reports" at bounding box center [140, 563] width 122 height 22
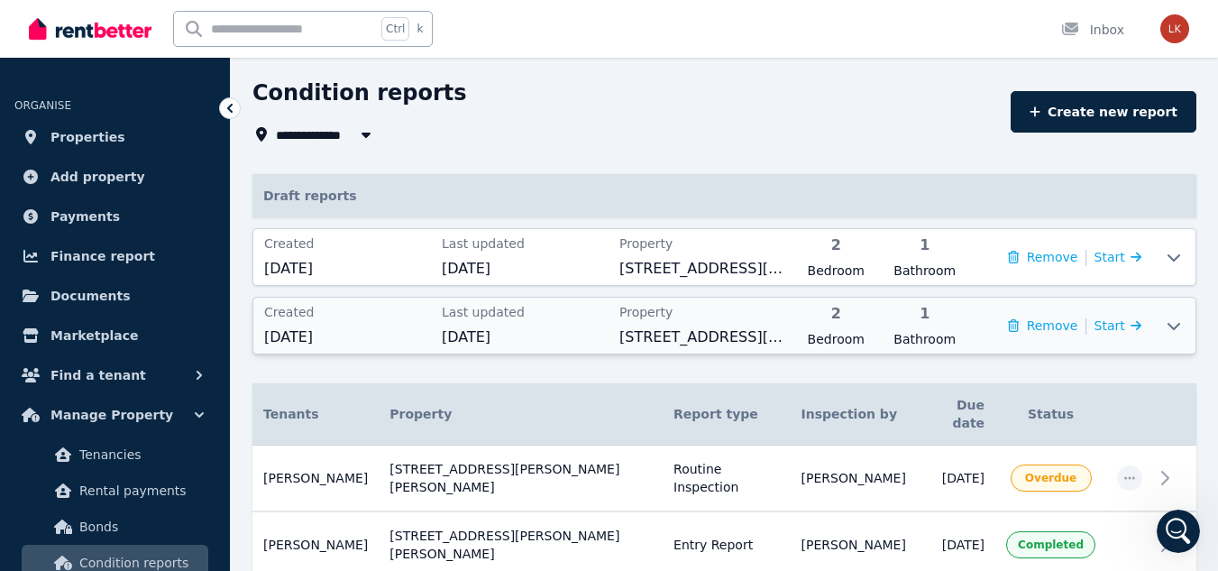
scroll to position [126, 0]
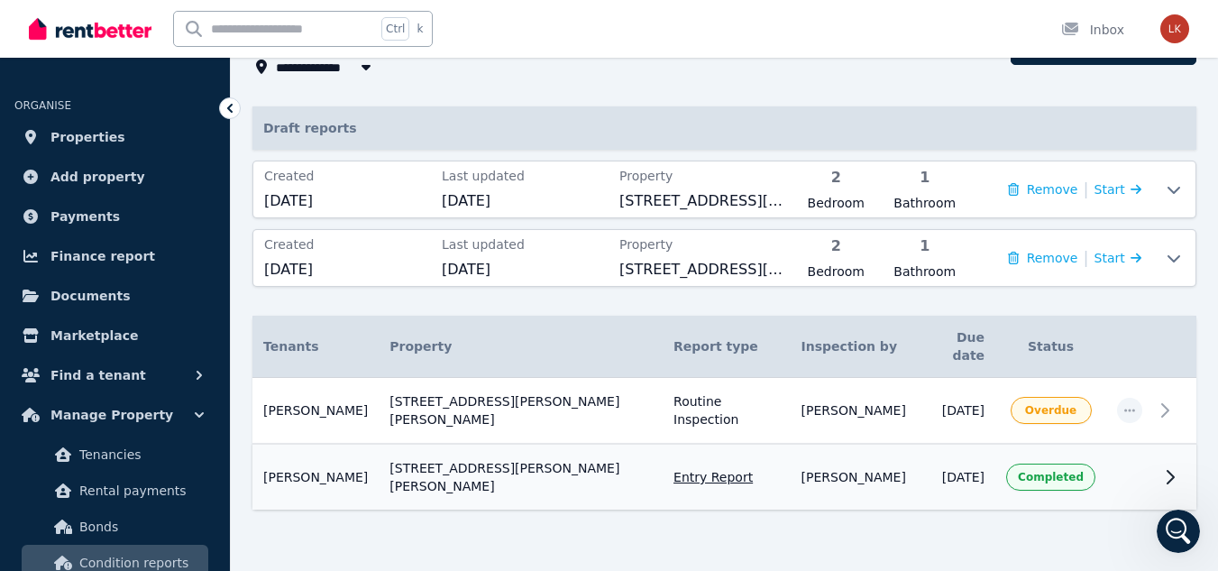
click at [1173, 466] on icon at bounding box center [1171, 477] width 22 height 22
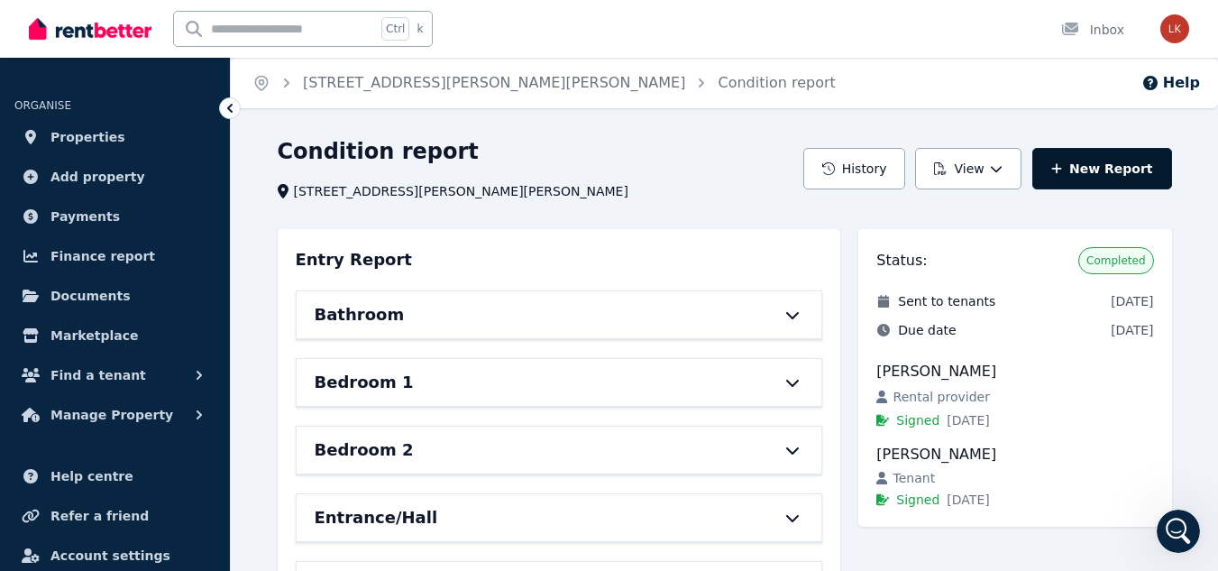
click at [1135, 170] on link "New Report" at bounding box center [1103, 168] width 140 height 41
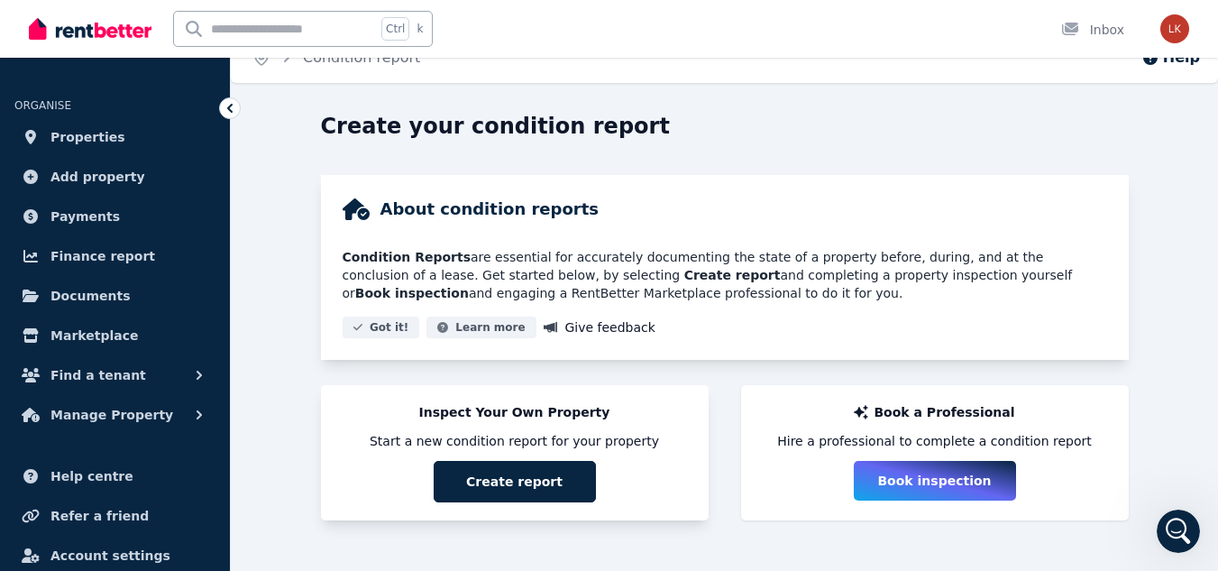
click at [571, 489] on button "Create report" at bounding box center [515, 481] width 162 height 41
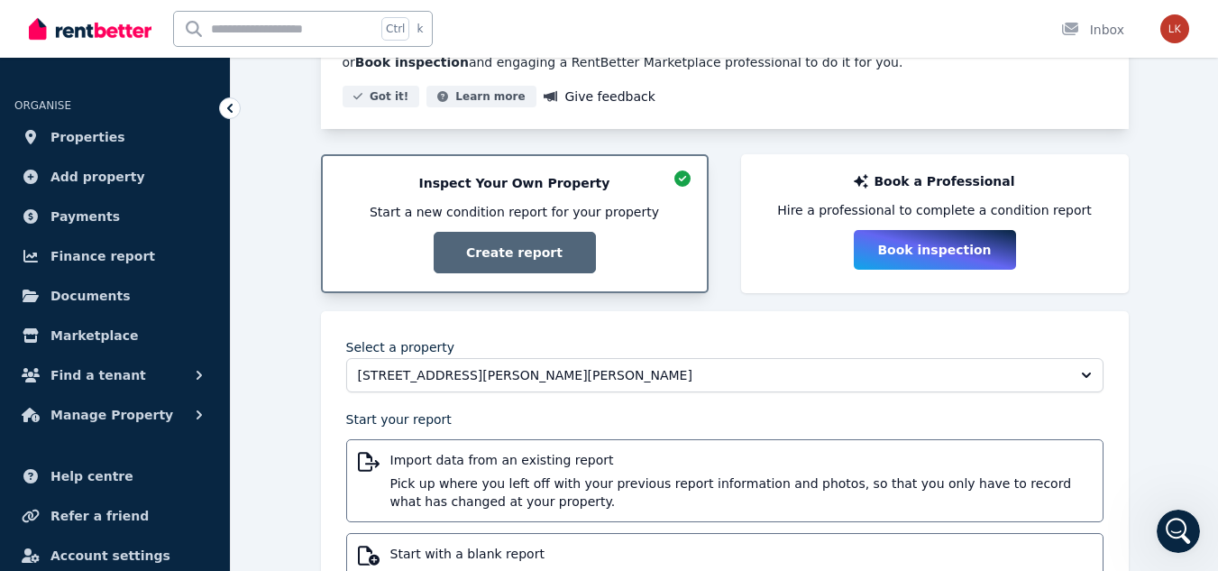
scroll to position [359, 0]
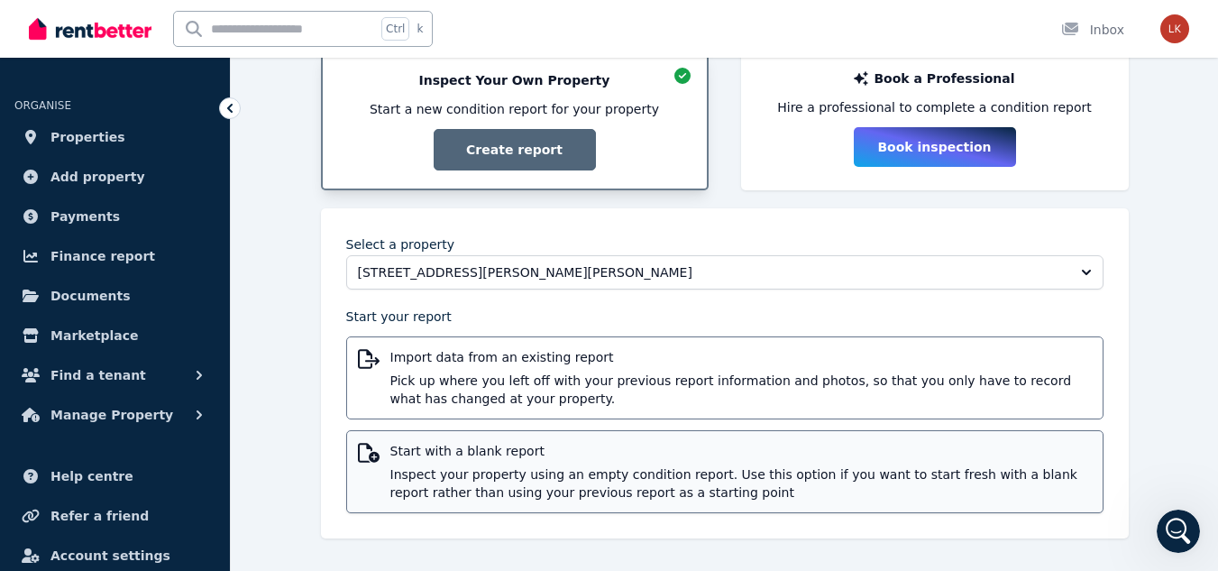
click at [524, 460] on div "Start with a blank report Inspect your property using an empty condition report…" at bounding box center [742, 472] width 702 height 60
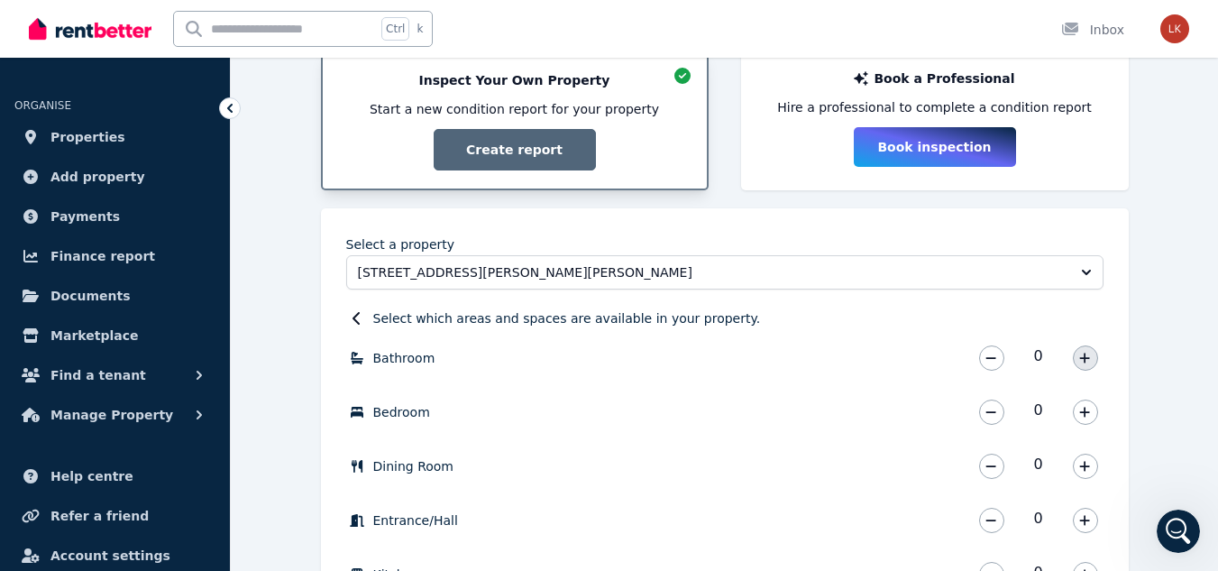
click at [1077, 350] on button "button" at bounding box center [1085, 357] width 25 height 25
click at [1079, 410] on button "button" at bounding box center [1085, 412] width 25 height 25
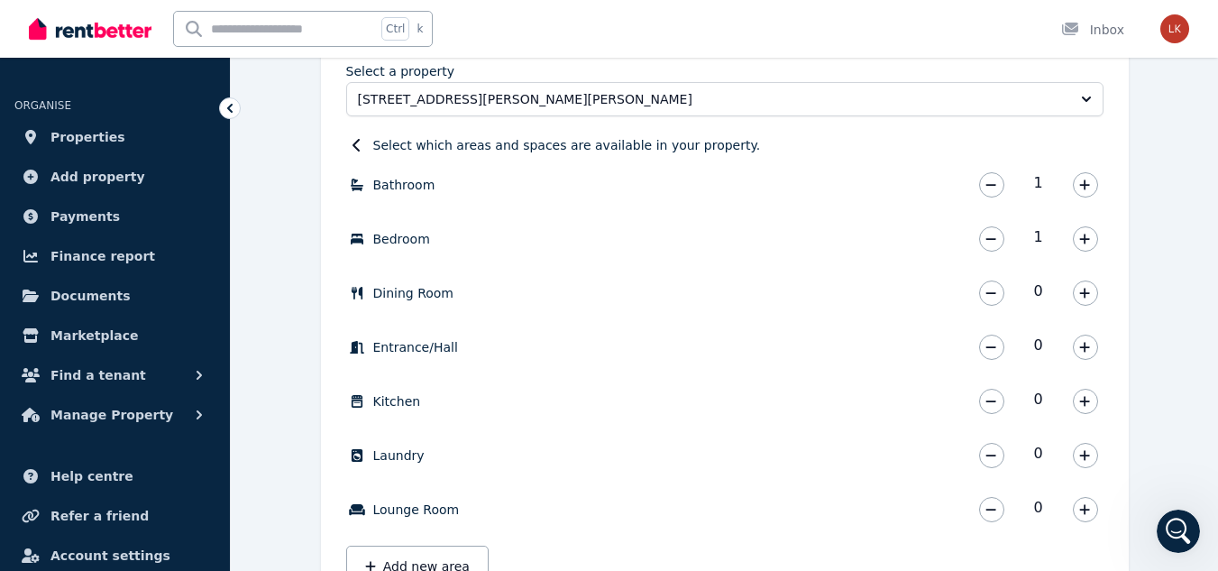
scroll to position [539, 0]
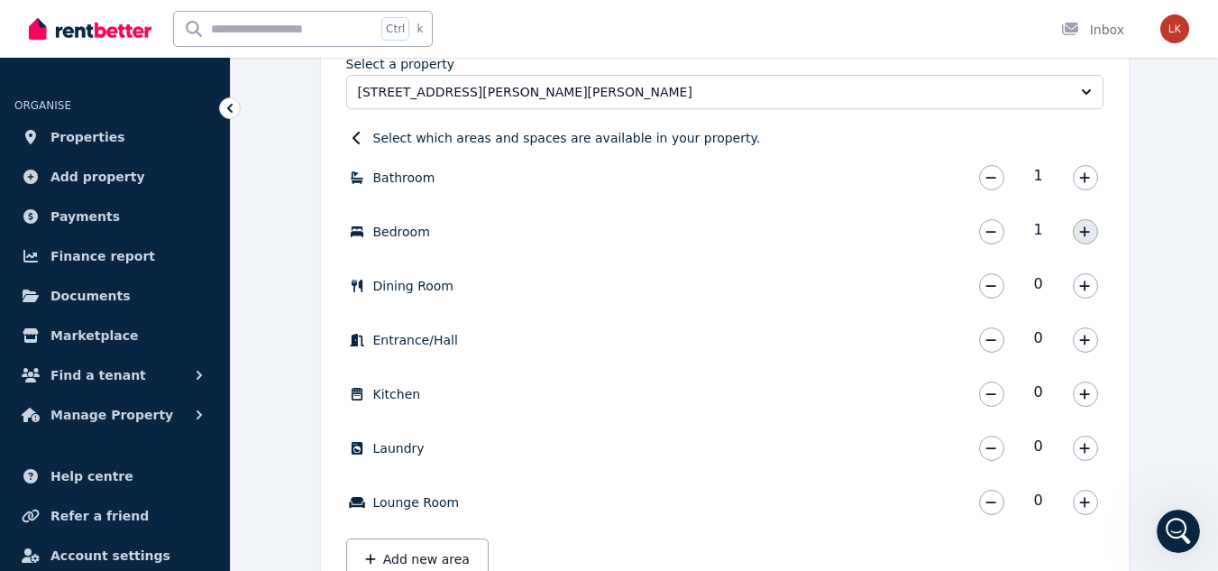
click at [1087, 230] on icon "button" at bounding box center [1085, 231] width 11 height 13
click at [1080, 341] on icon "button" at bounding box center [1085, 340] width 11 height 13
click at [1085, 399] on icon "button" at bounding box center [1085, 394] width 10 height 10
click at [1082, 443] on icon "button" at bounding box center [1085, 448] width 11 height 13
click at [1072, 506] on div "0" at bounding box center [1039, 502] width 130 height 36
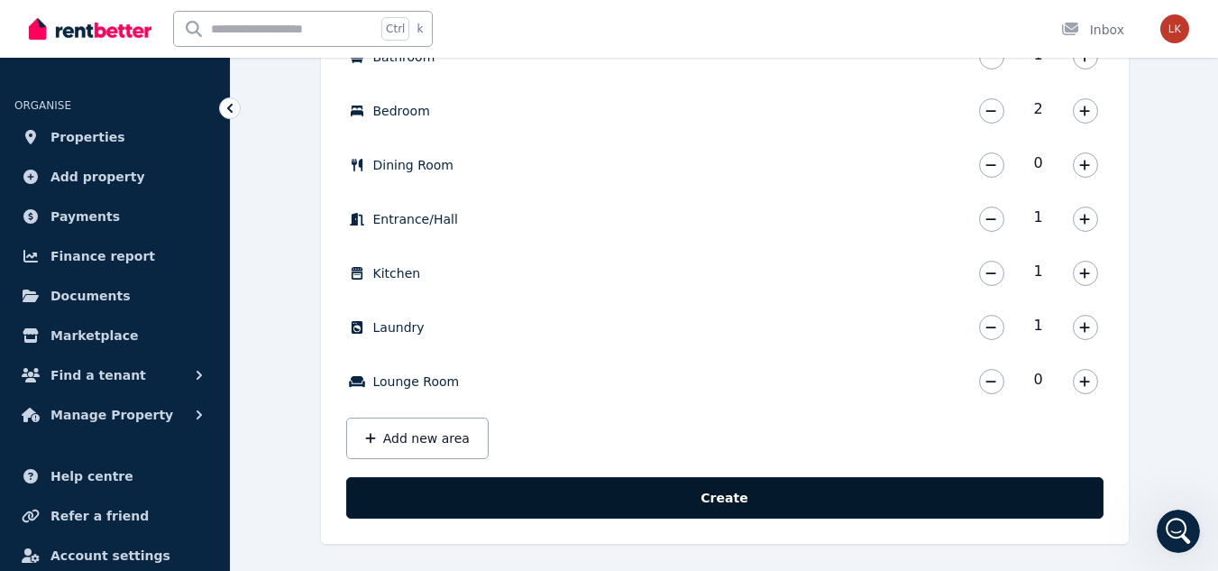
scroll to position [666, 0]
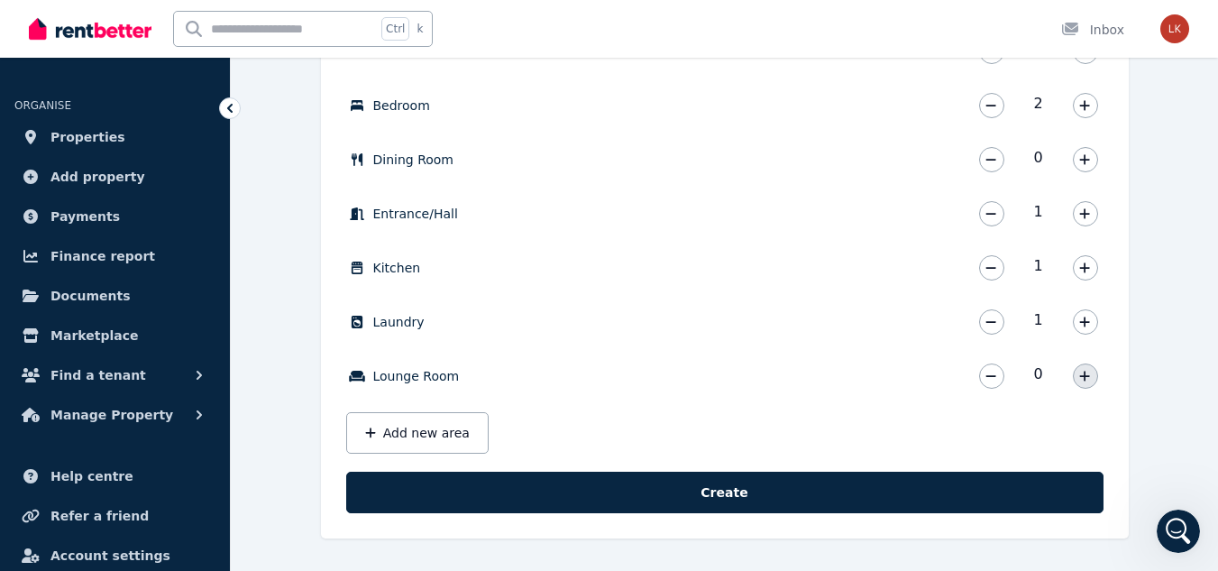
click at [1086, 383] on button "button" at bounding box center [1085, 375] width 25 height 25
click at [384, 421] on button "Add new area" at bounding box center [417, 432] width 142 height 41
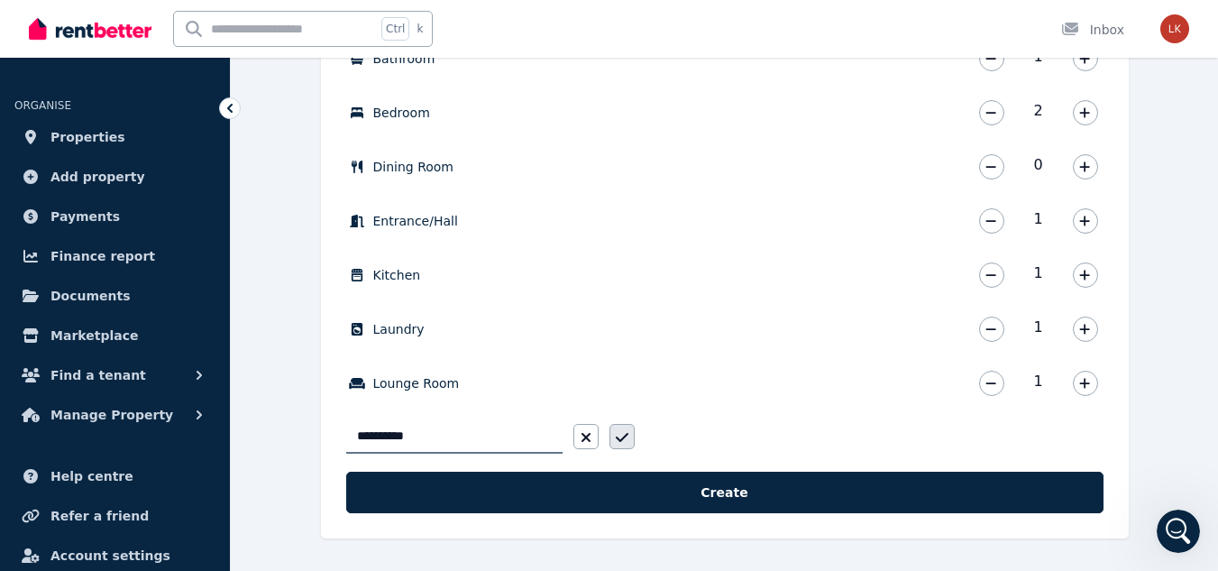
type input "**********"
click at [626, 442] on icon "button" at bounding box center [622, 437] width 13 height 14
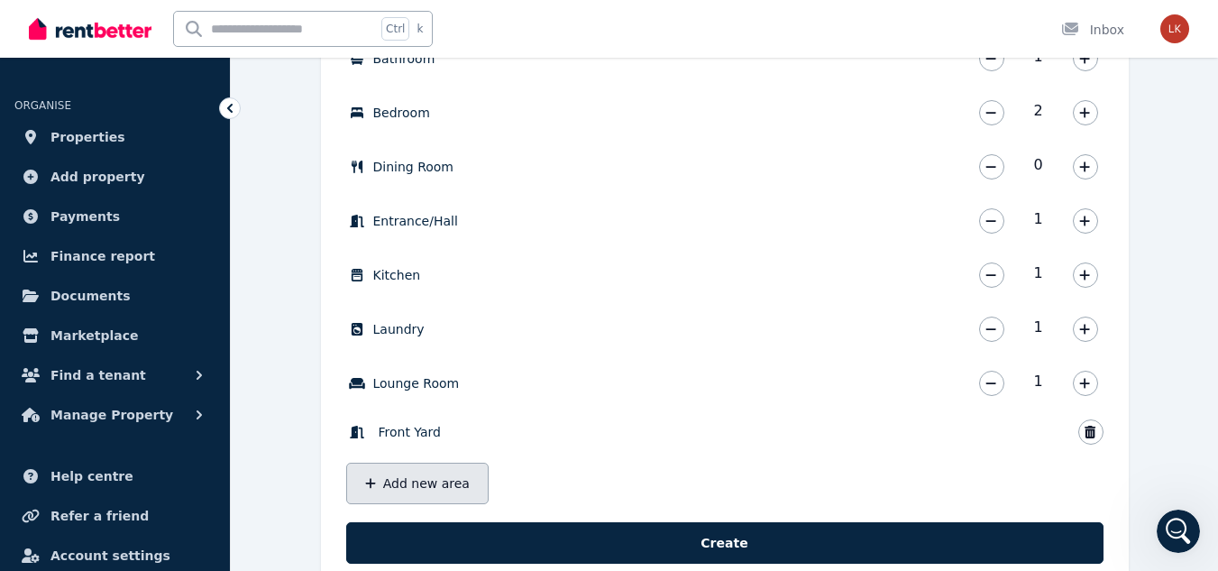
click at [402, 486] on button "Add new area" at bounding box center [417, 483] width 142 height 41
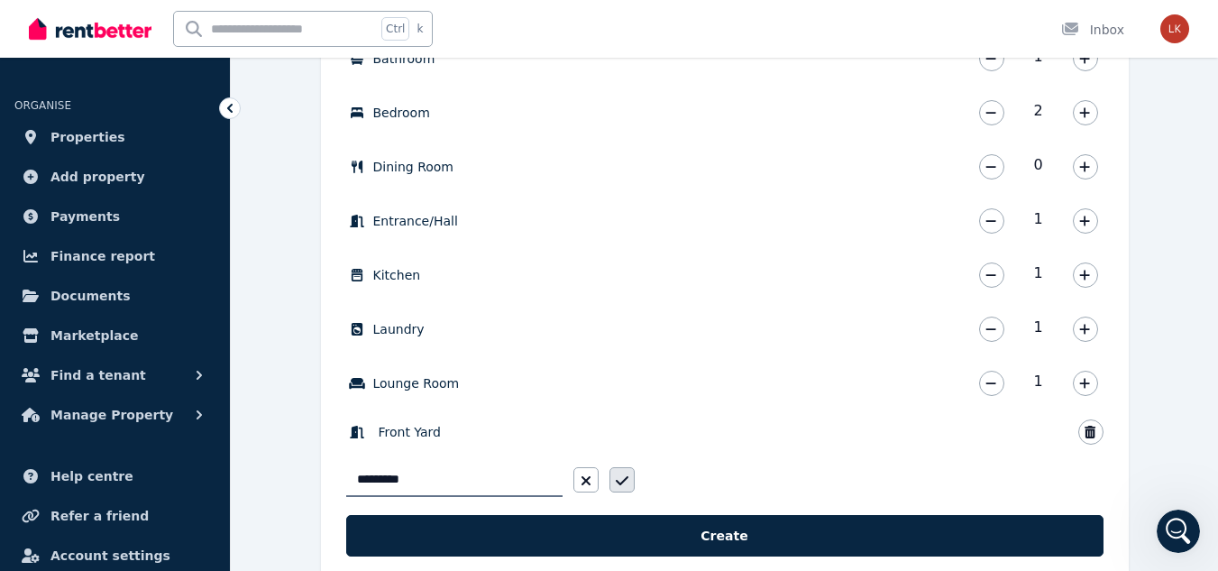
type input "*********"
click at [620, 477] on icon "button" at bounding box center [622, 480] width 13 height 14
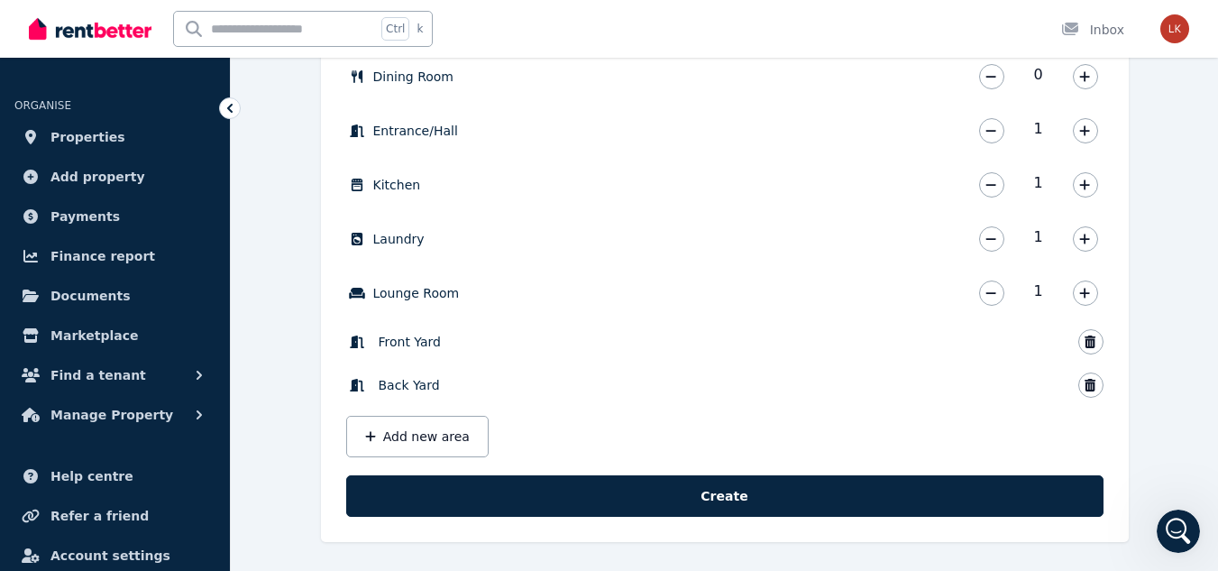
scroll to position [752, 0]
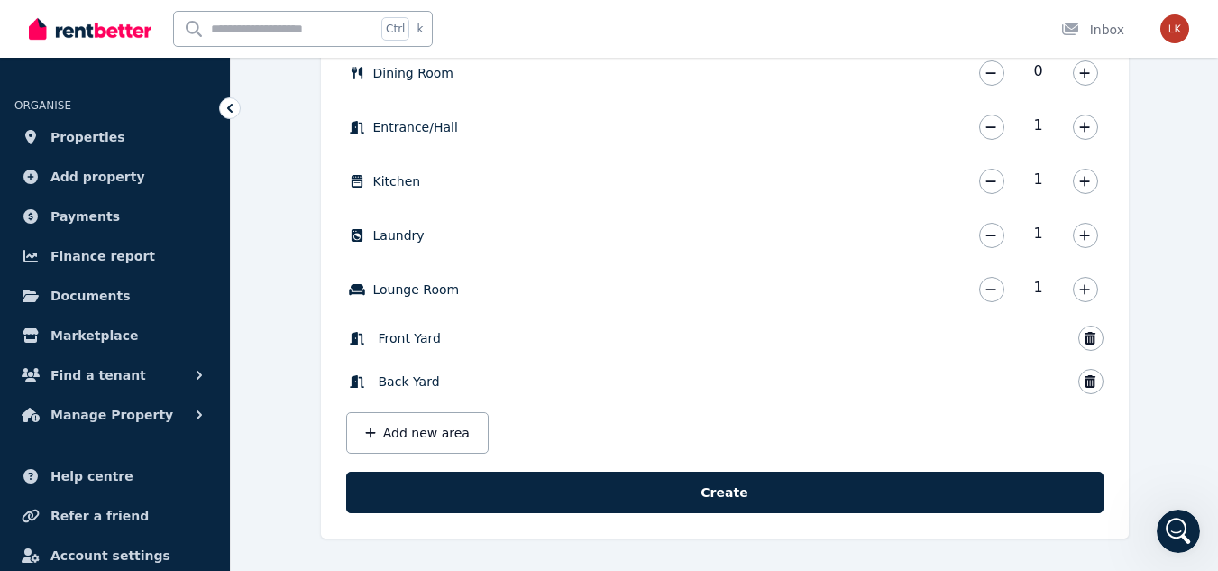
click at [703, 485] on button "Create" at bounding box center [725, 492] width 758 height 41
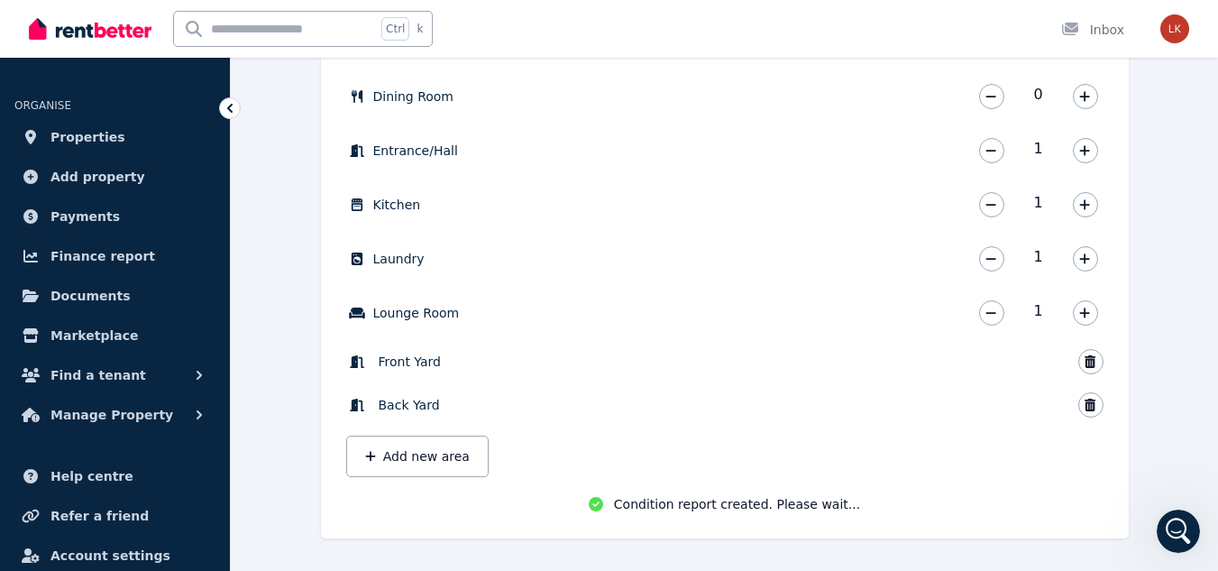
scroll to position [729, 0]
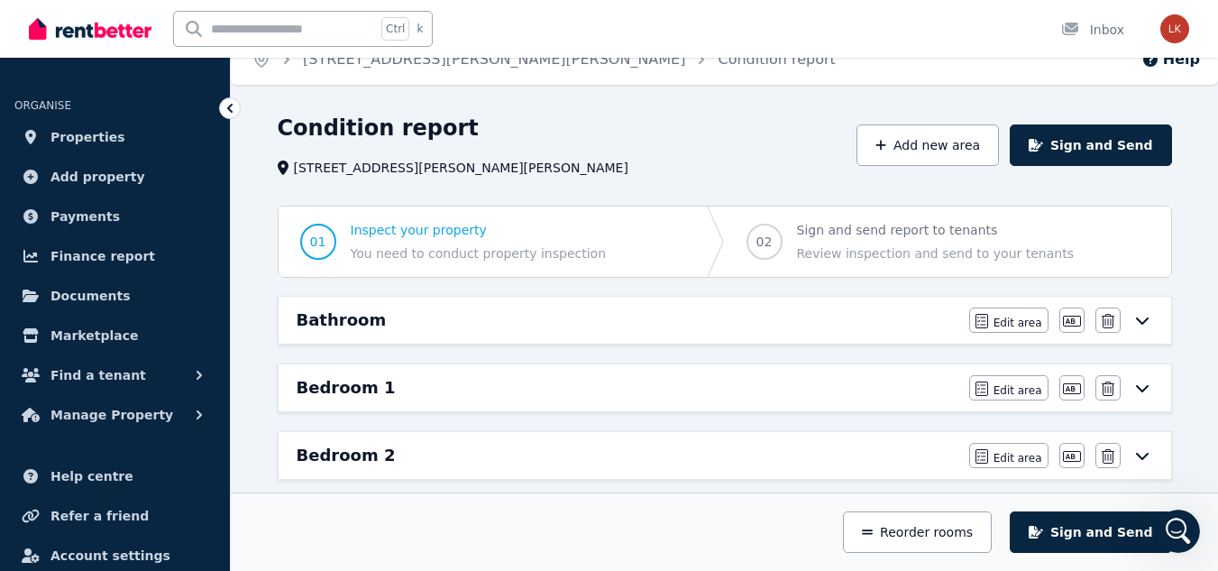
scroll to position [90, 0]
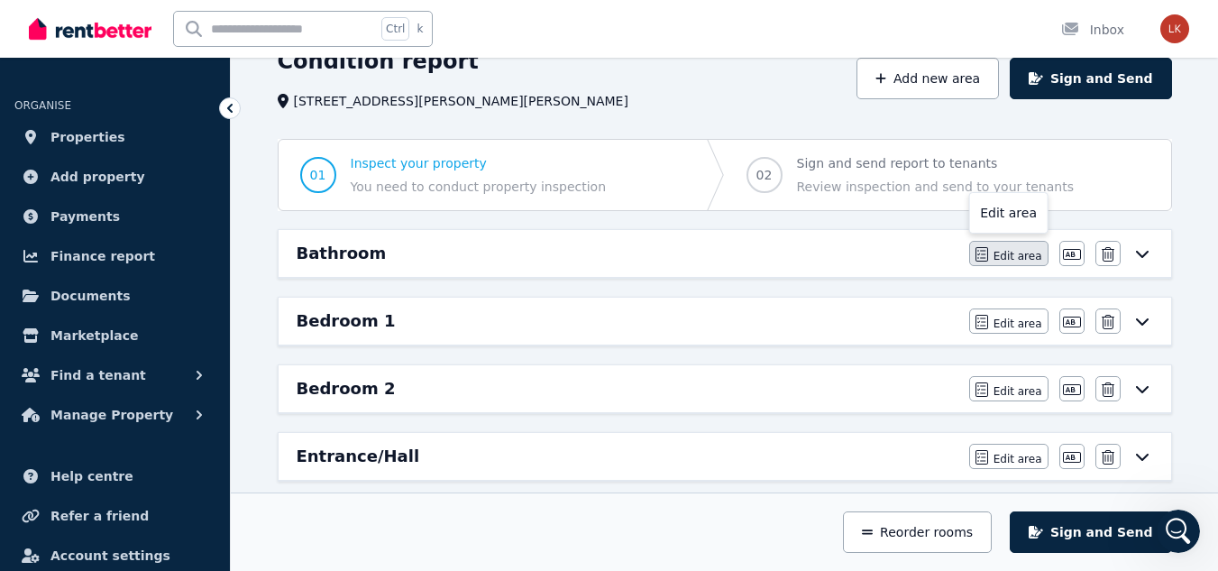
click at [1025, 253] on span "Edit area" at bounding box center [1018, 256] width 49 height 14
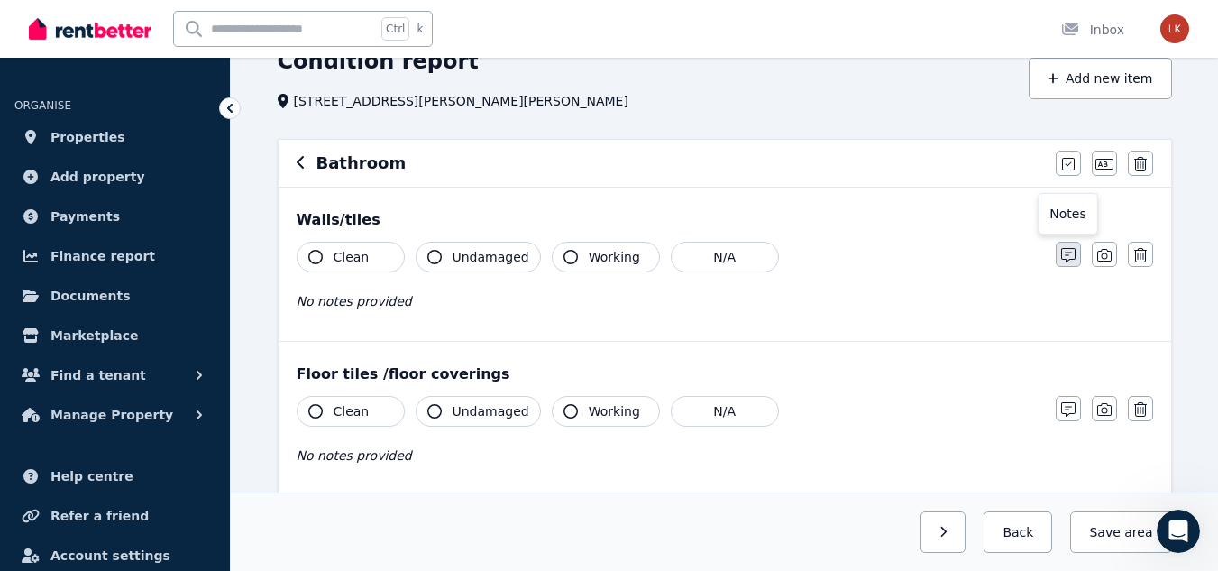
drag, startPoint x: 372, startPoint y: 304, endPoint x: 1070, endPoint y: 262, distance: 699.3
click at [372, 304] on span "No notes provided" at bounding box center [354, 301] width 115 height 14
click at [1065, 259] on icon "button" at bounding box center [1068, 255] width 14 height 14
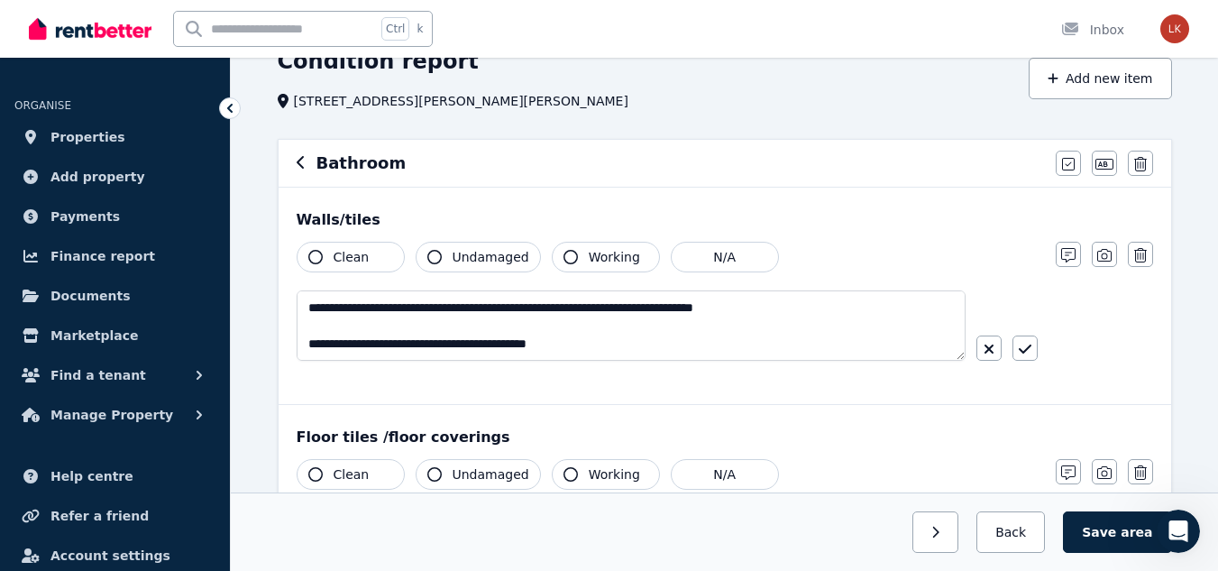
scroll to position [136, 0]
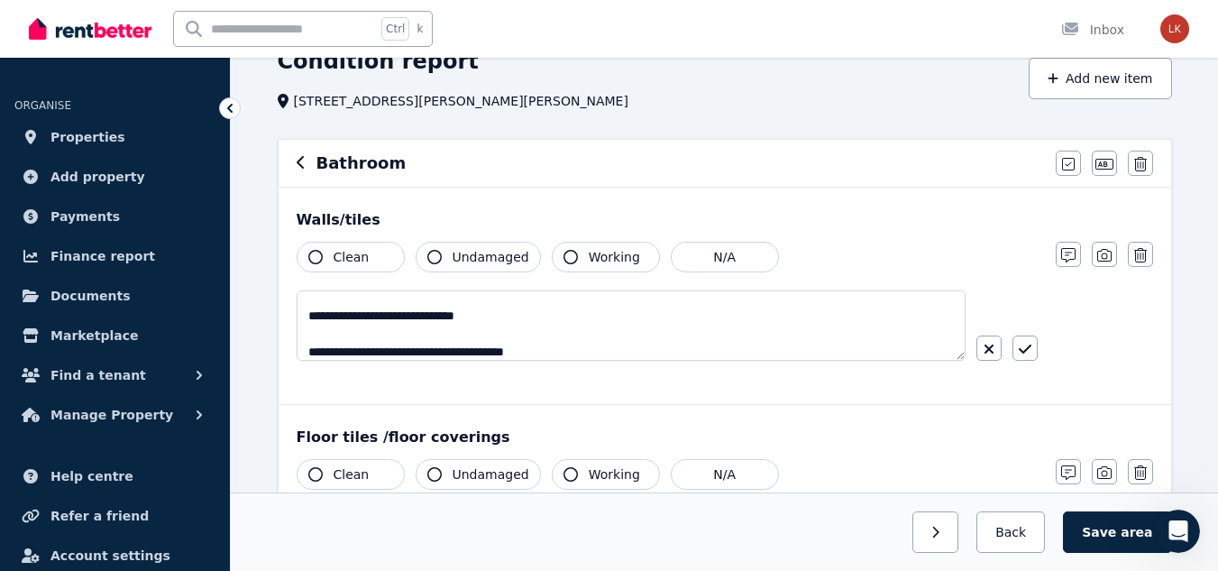
click at [409, 334] on textarea "**********" at bounding box center [631, 325] width 669 height 70
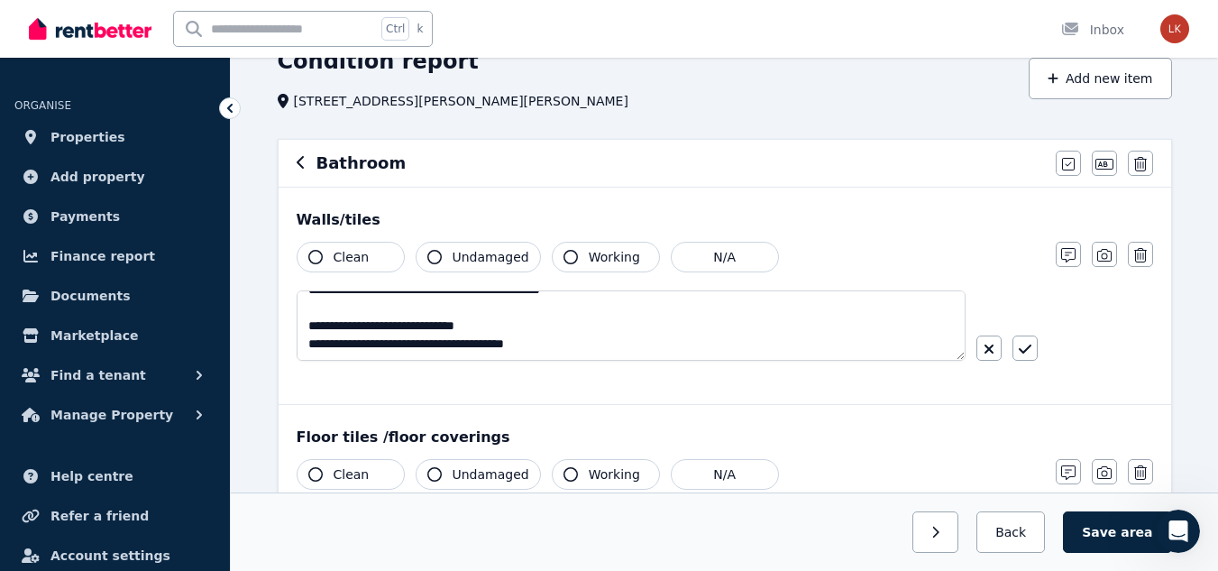
scroll to position [126, 0]
click at [379, 307] on textarea "**********" at bounding box center [631, 325] width 669 height 70
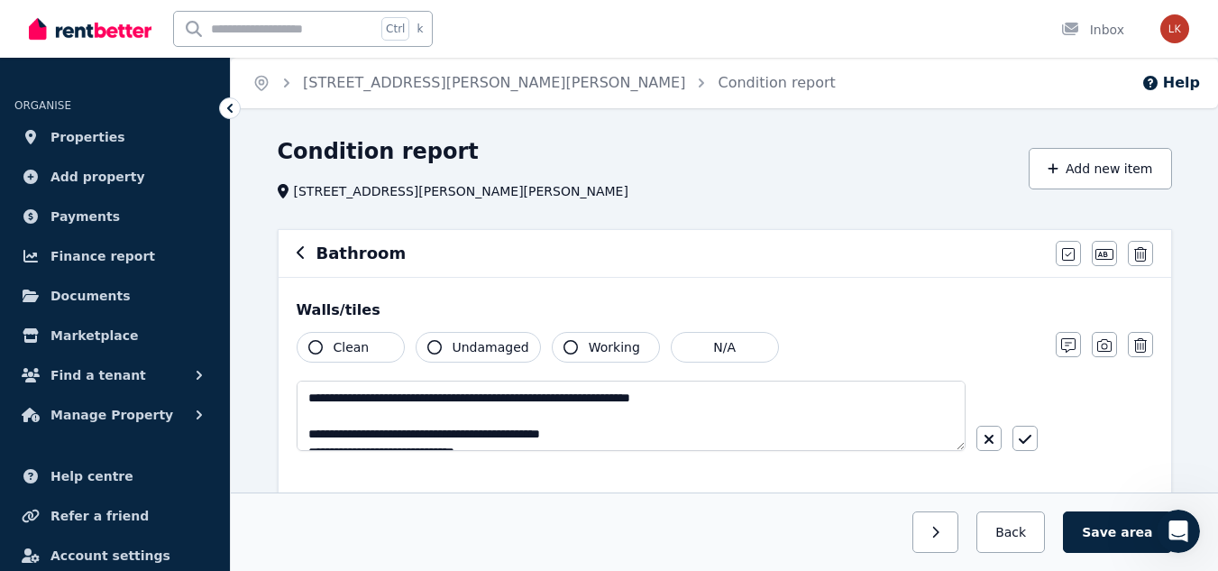
scroll to position [36, 0]
click at [402, 413] on textarea "**********" at bounding box center [631, 416] width 669 height 70
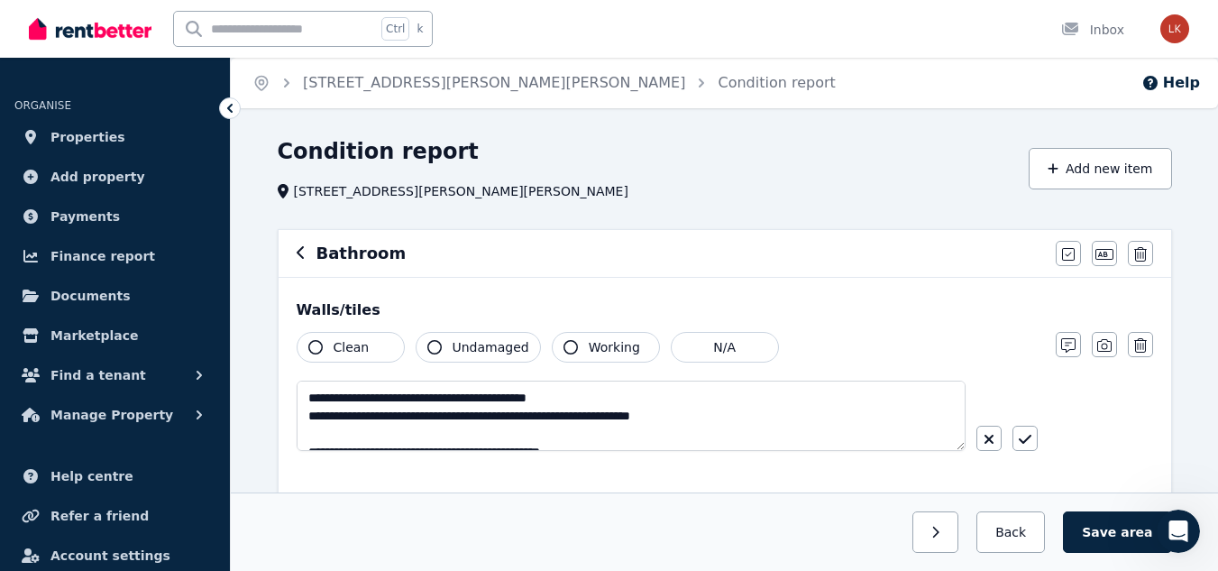
click at [360, 429] on textarea "**********" at bounding box center [631, 416] width 669 height 70
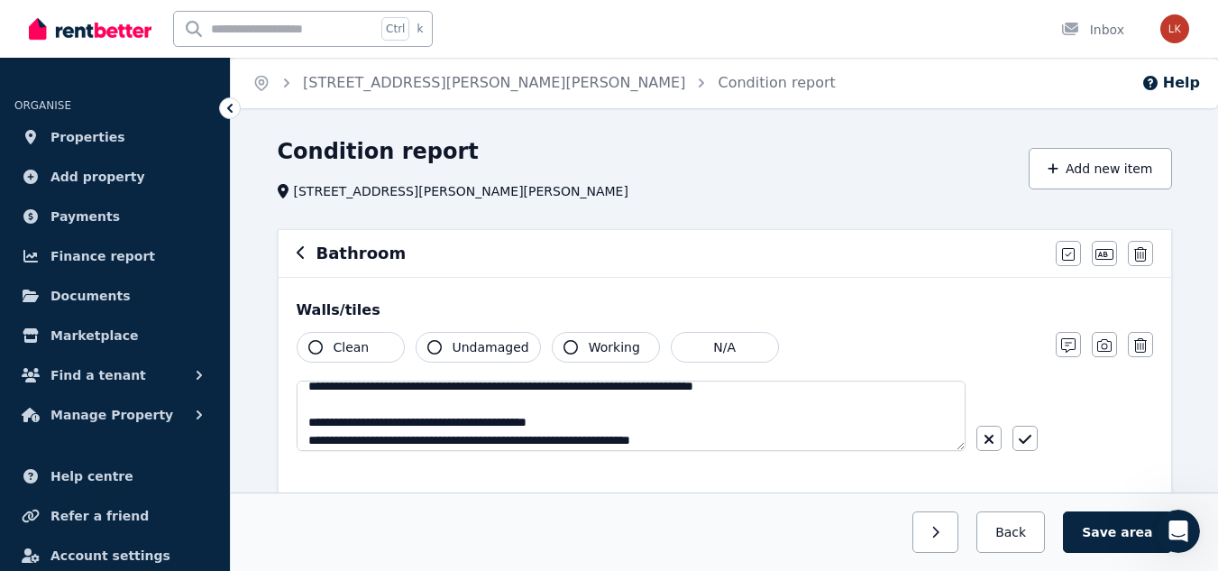
scroll to position [0, 0]
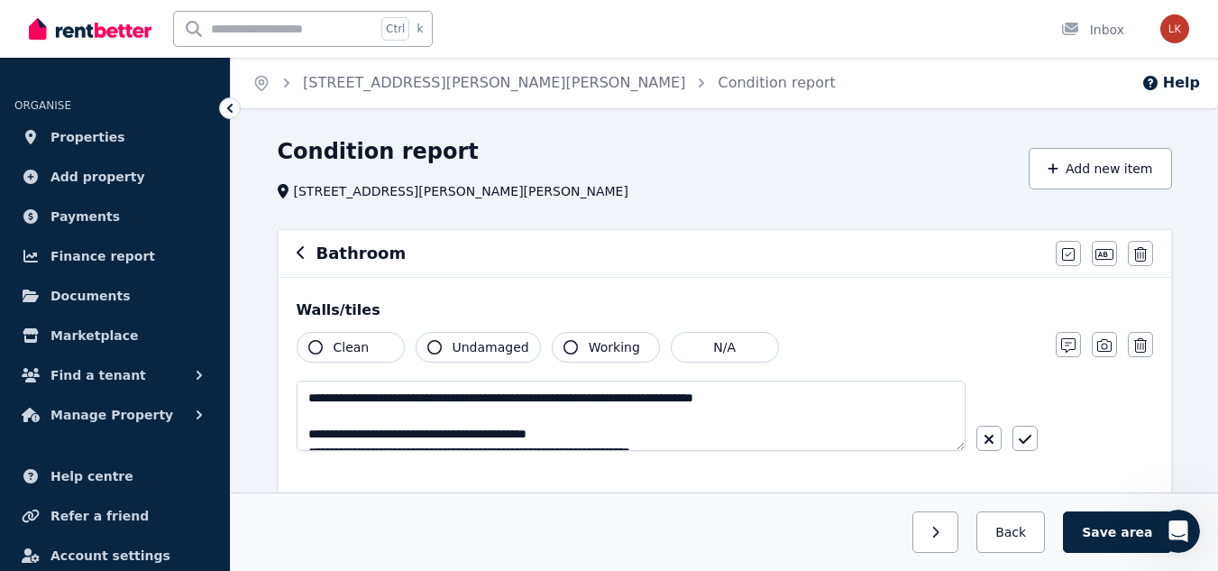
click at [462, 412] on textarea "**********" at bounding box center [631, 416] width 669 height 70
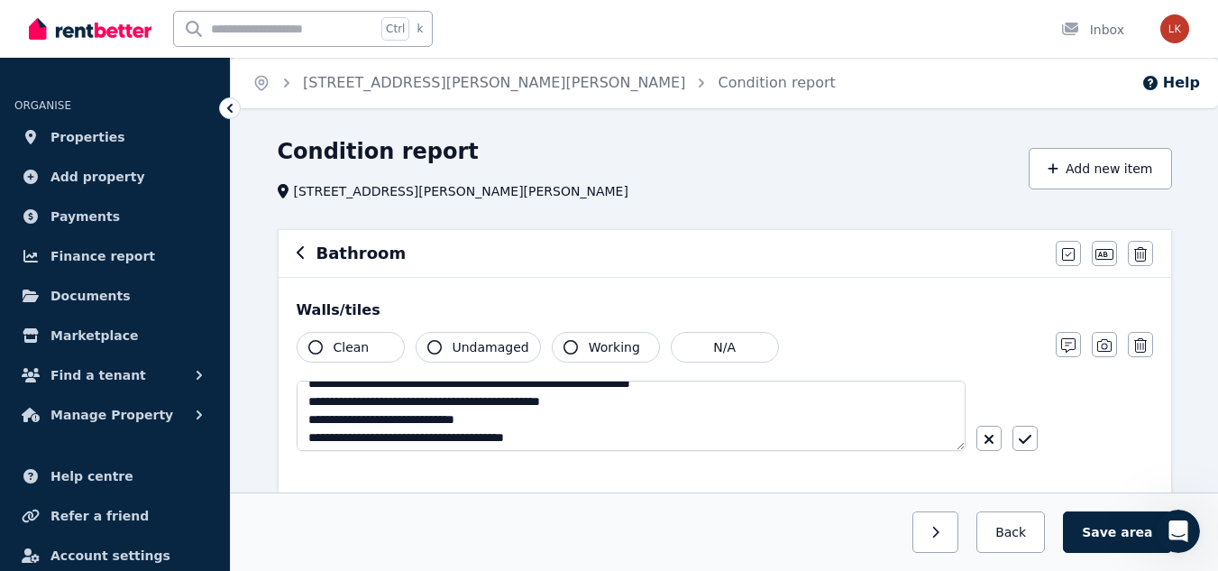
scroll to position [54, 0]
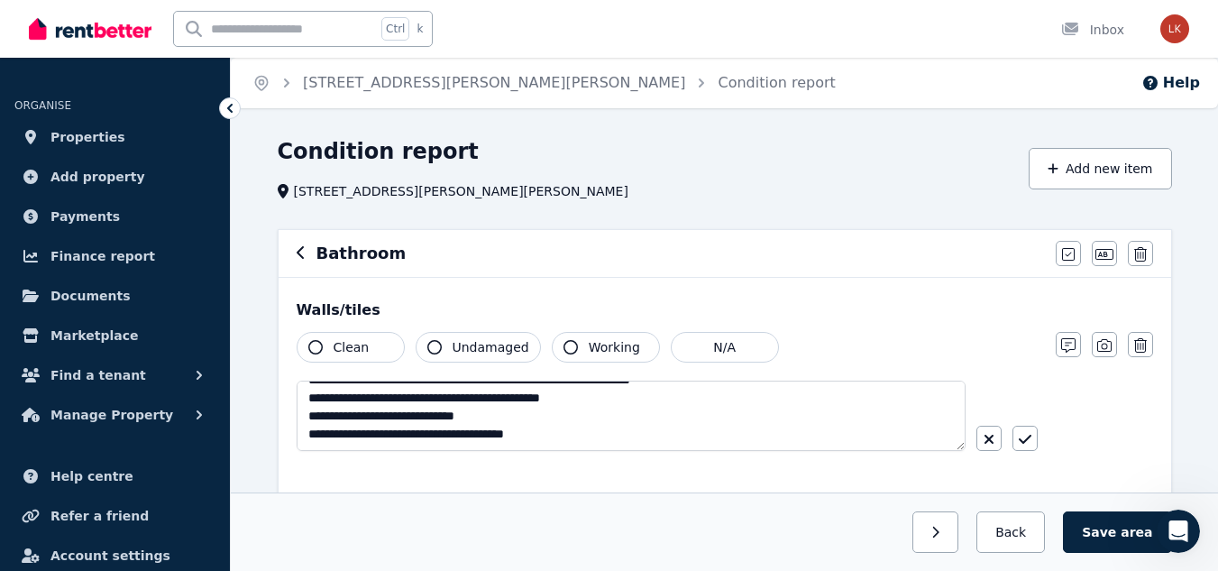
type textarea "**********"
